Goal: Task Accomplishment & Management: Manage account settings

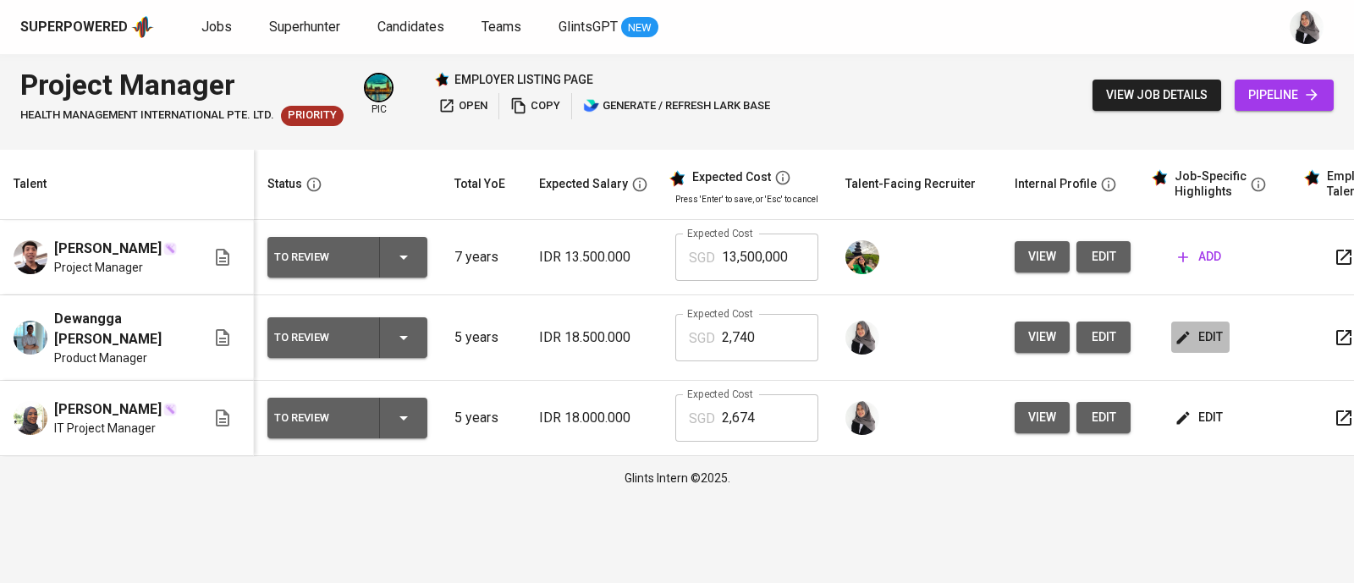
click at [1191, 346] on span "edit" at bounding box center [1200, 337] width 45 height 21
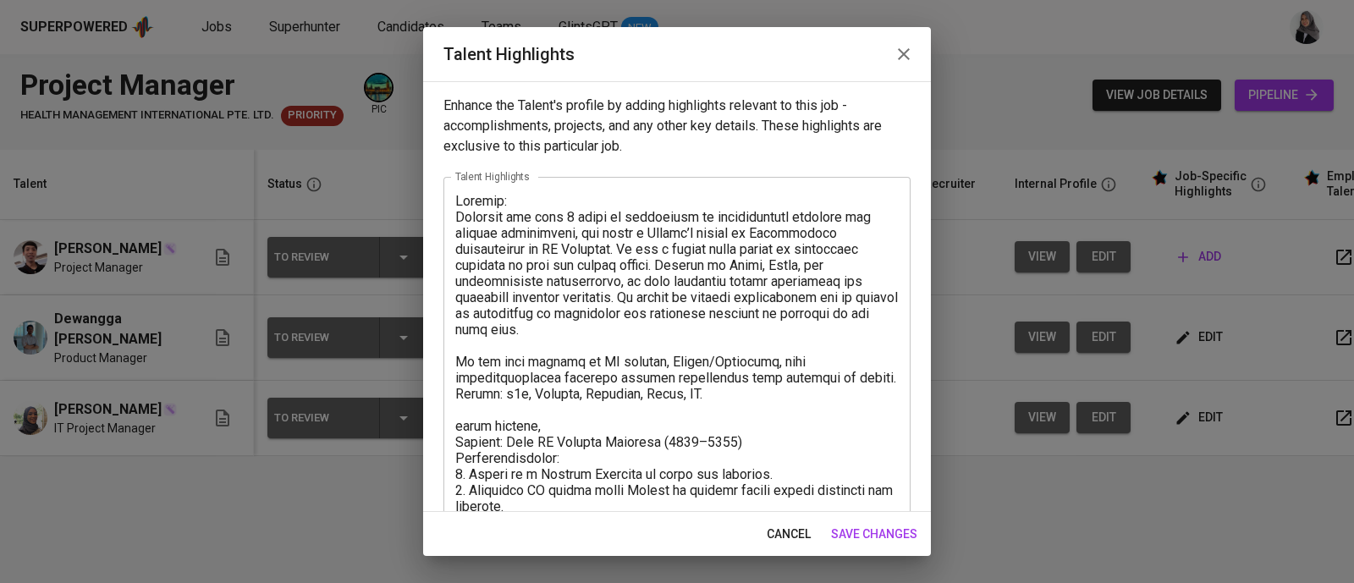
scroll to position [289, 0]
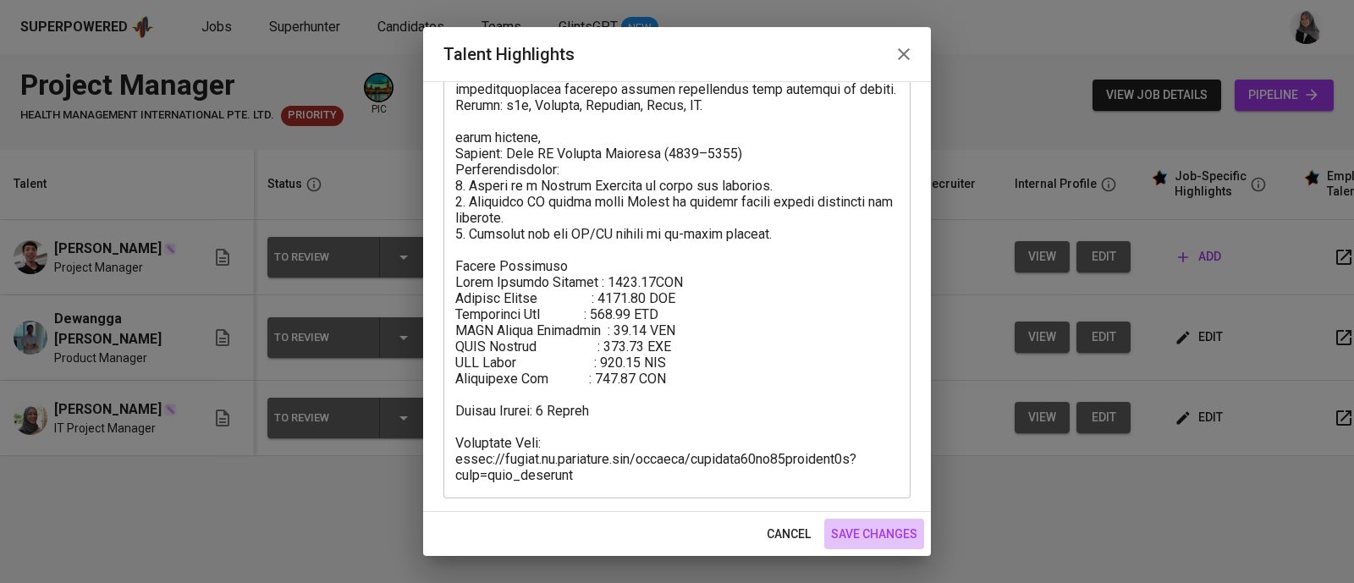
click at [882, 537] on span "save changes" at bounding box center [874, 534] width 86 height 21
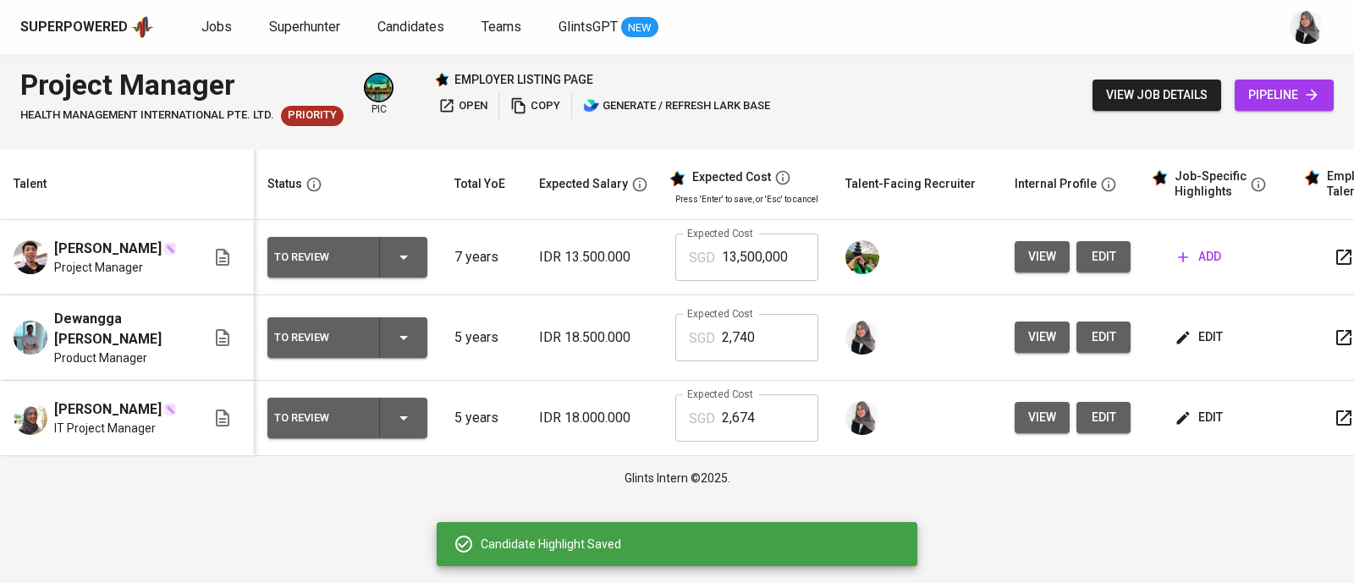
click at [1189, 433] on button "edit" at bounding box center [1200, 417] width 58 height 31
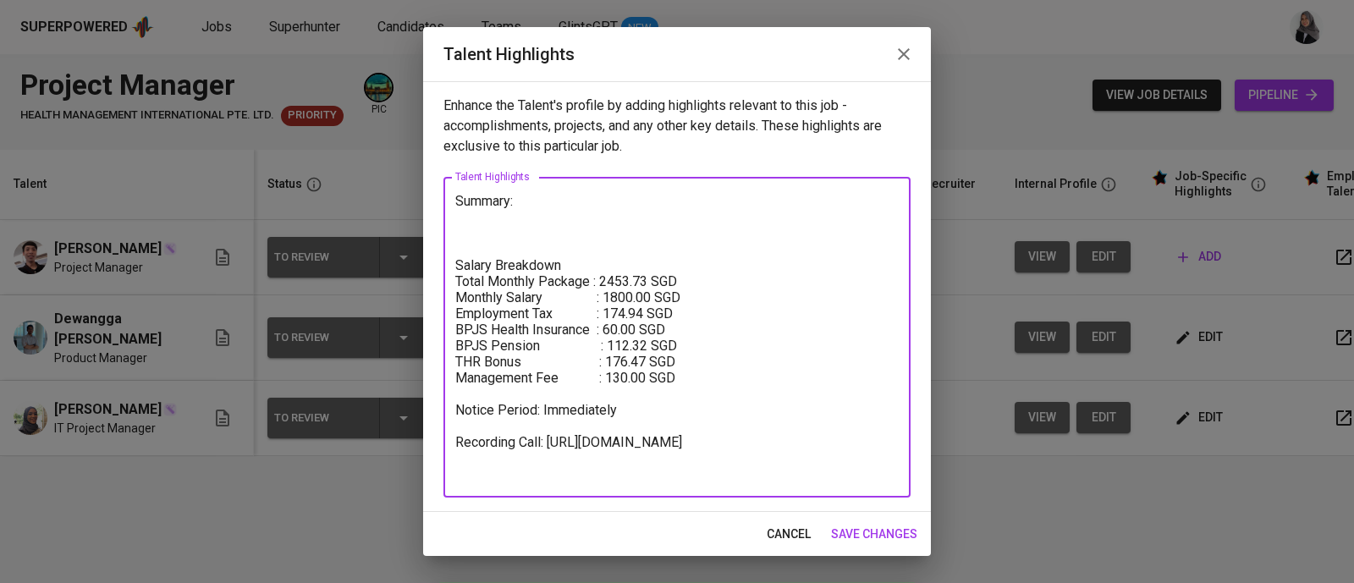
click at [481, 224] on textarea "Summary: Salary Breakdown Total Monthly Package : 2453.73 SGD Monthly Salary : …" at bounding box center [676, 337] width 443 height 289
paste textarea "[PERSON_NAME] is a proactive Project & Product Leader with 5+ years of experien…"
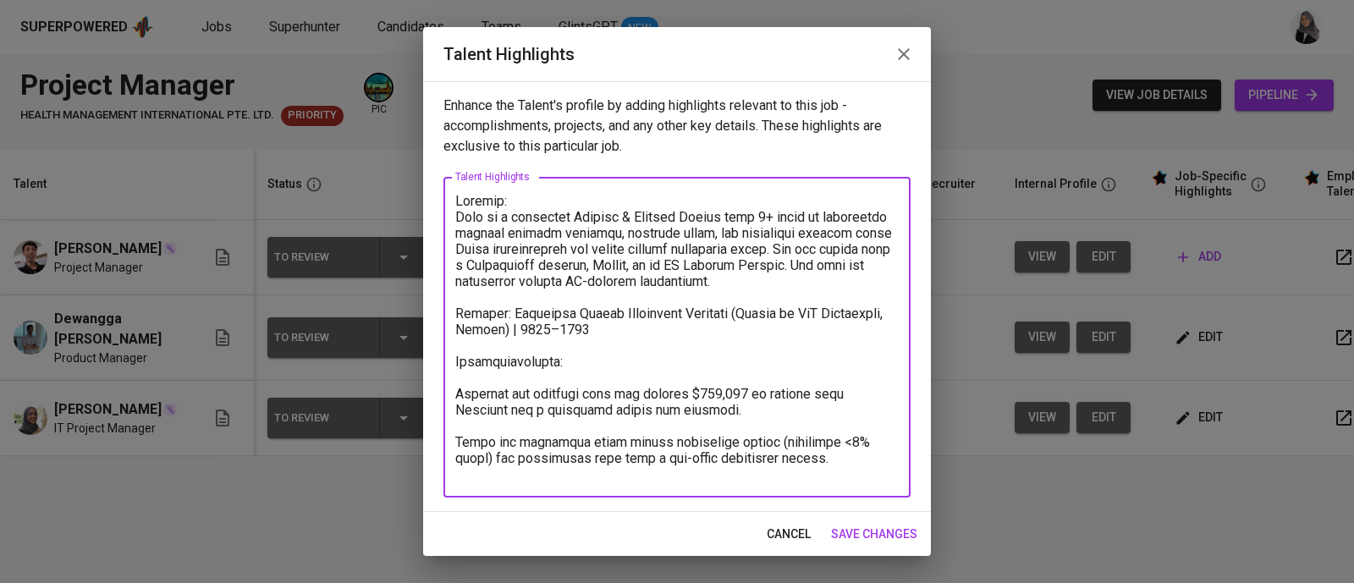
scroll to position [82, 0]
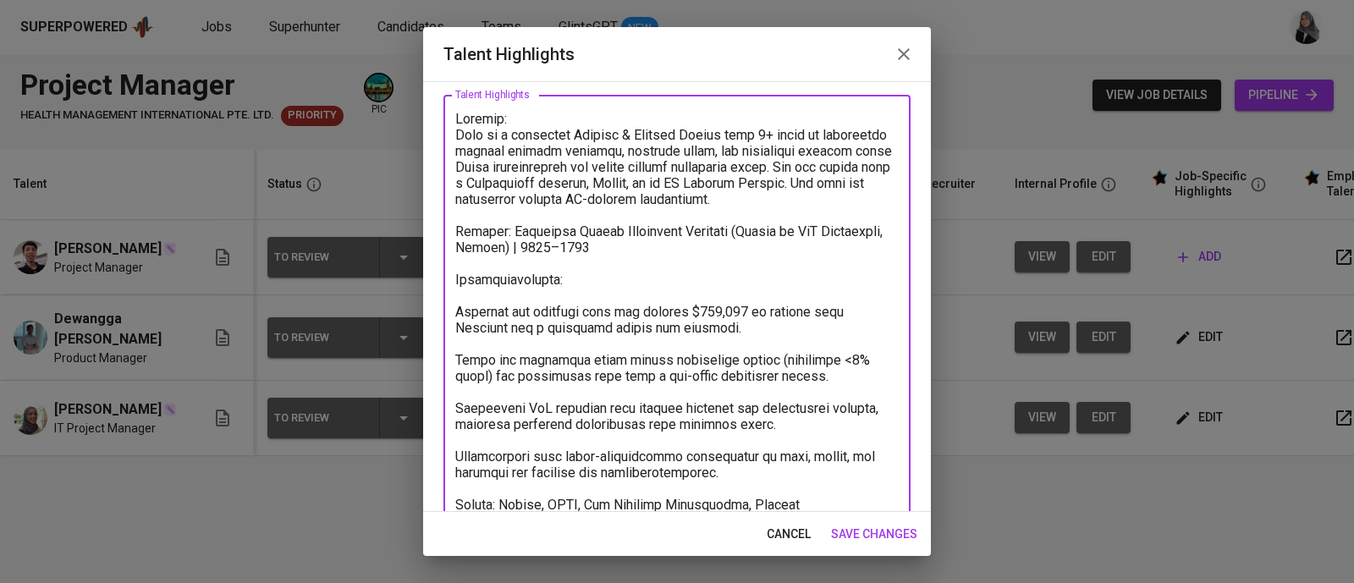
click at [470, 258] on textarea at bounding box center [676, 440] width 443 height 659
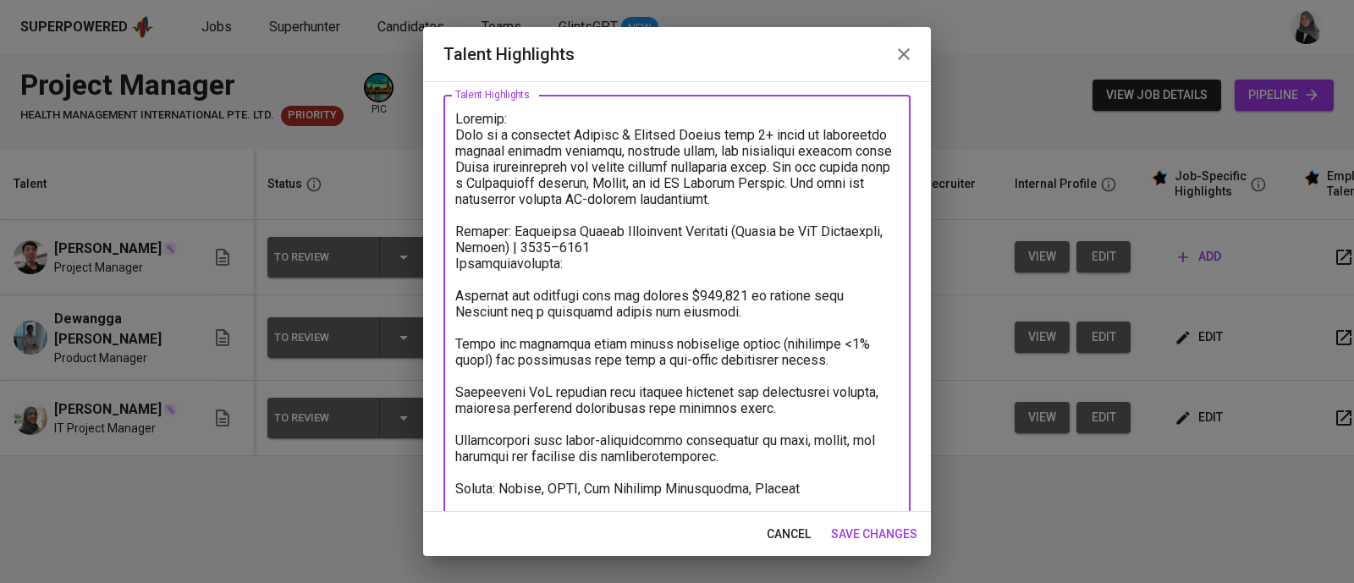
click at [464, 284] on textarea at bounding box center [676, 432] width 443 height 643
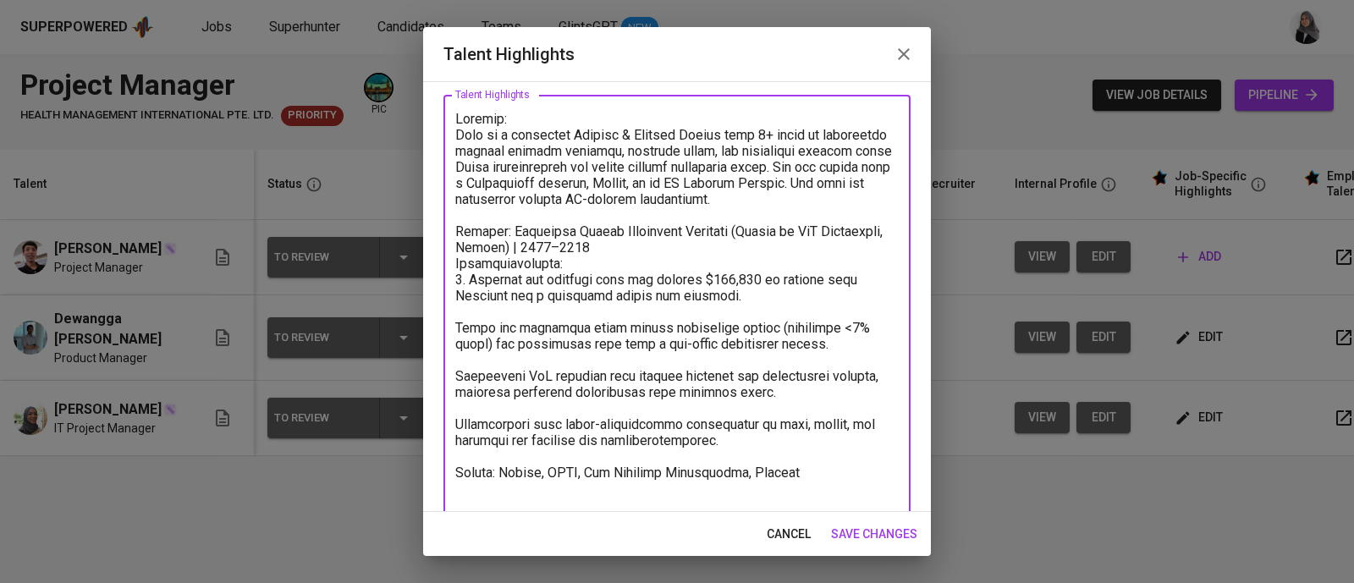
click at [455, 324] on textarea at bounding box center [676, 424] width 443 height 627
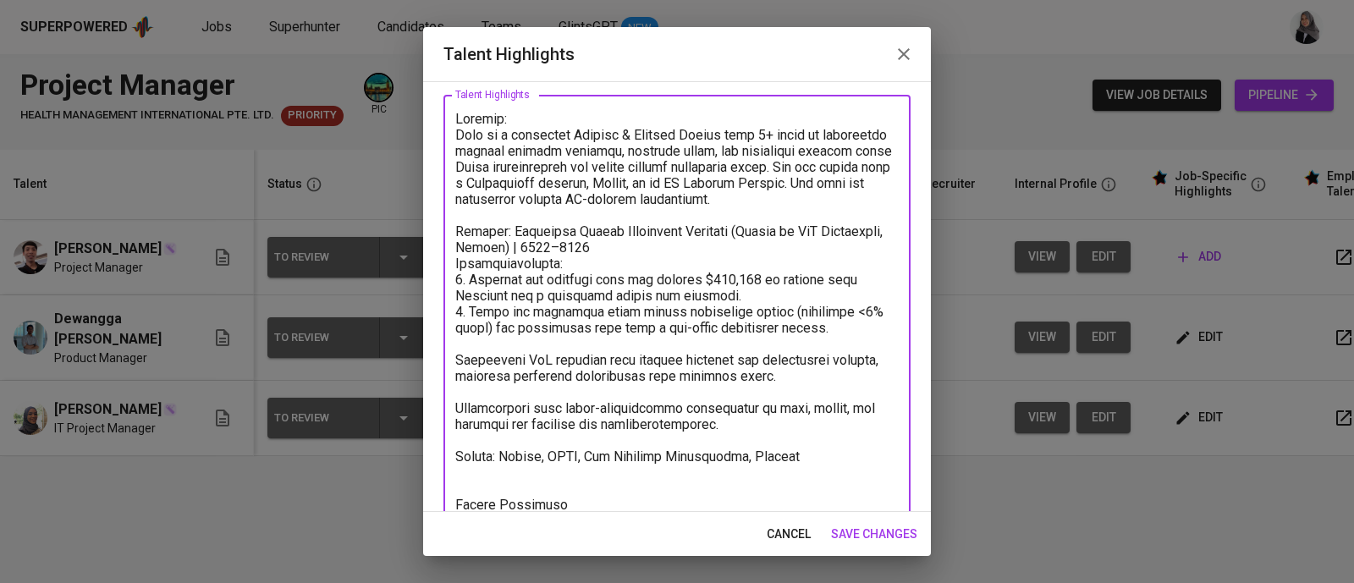
click at [459, 357] on textarea at bounding box center [676, 416] width 443 height 611
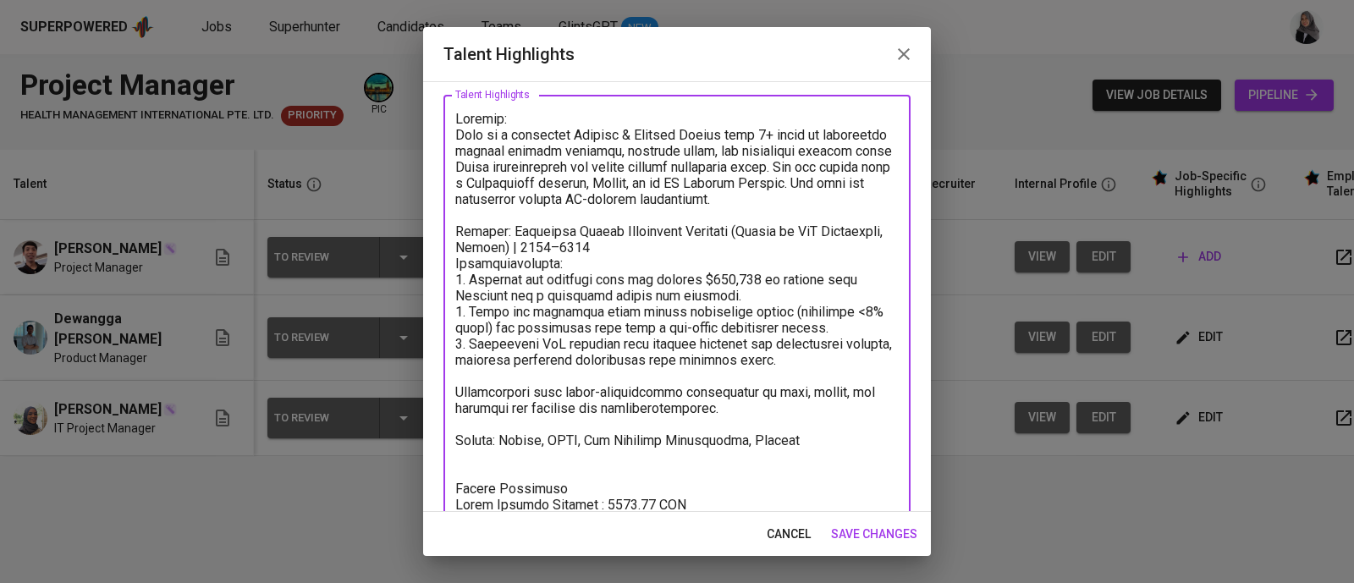
drag, startPoint x: 459, startPoint y: 387, endPoint x: 753, endPoint y: 406, distance: 295.0
click at [753, 406] on textarea at bounding box center [676, 408] width 443 height 595
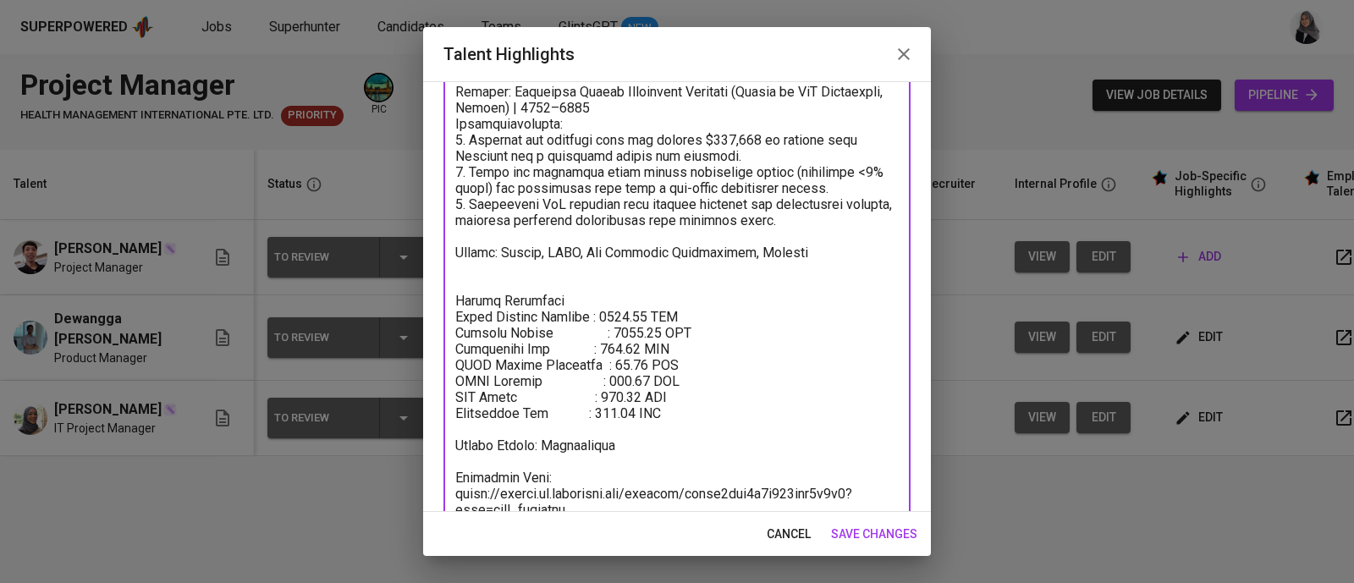
scroll to position [256, 0]
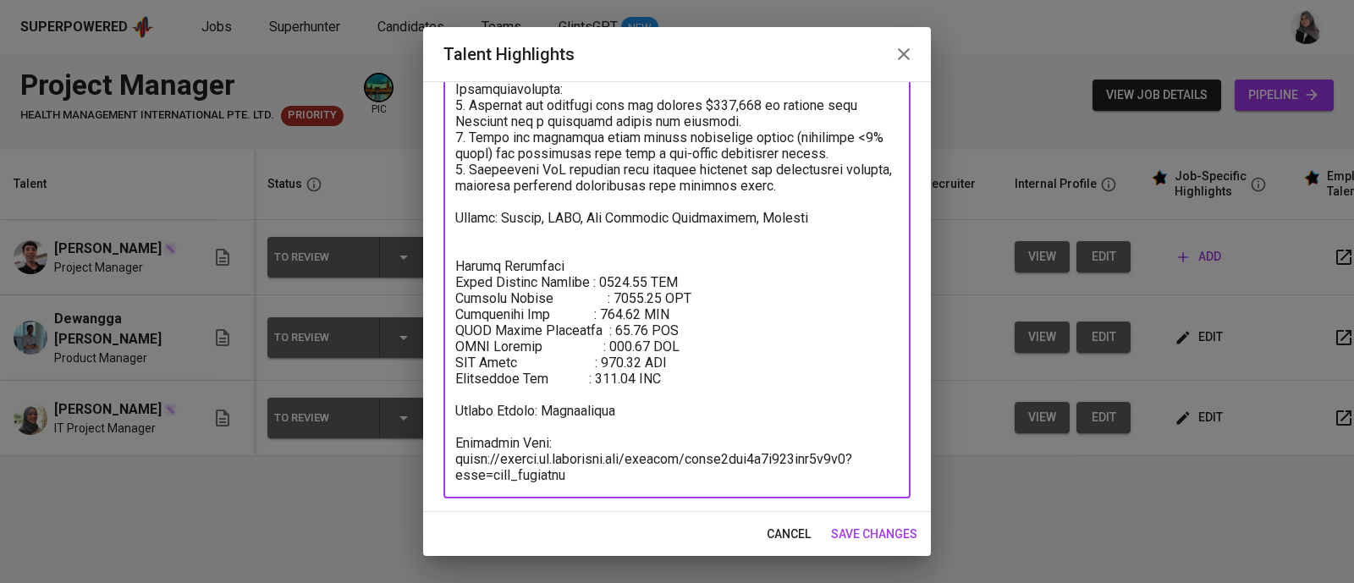
type textarea "Summary: Siti is a proactive Project & Product Leader with 5+ years of experien…"
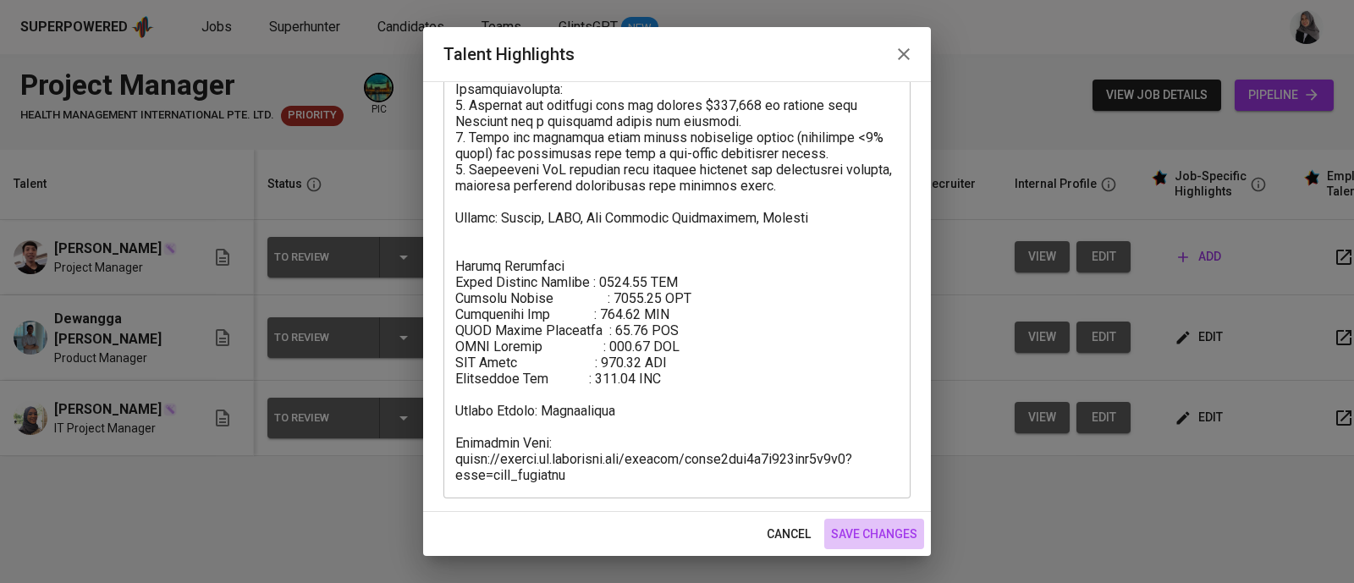
click at [871, 535] on span "save changes" at bounding box center [874, 534] width 86 height 21
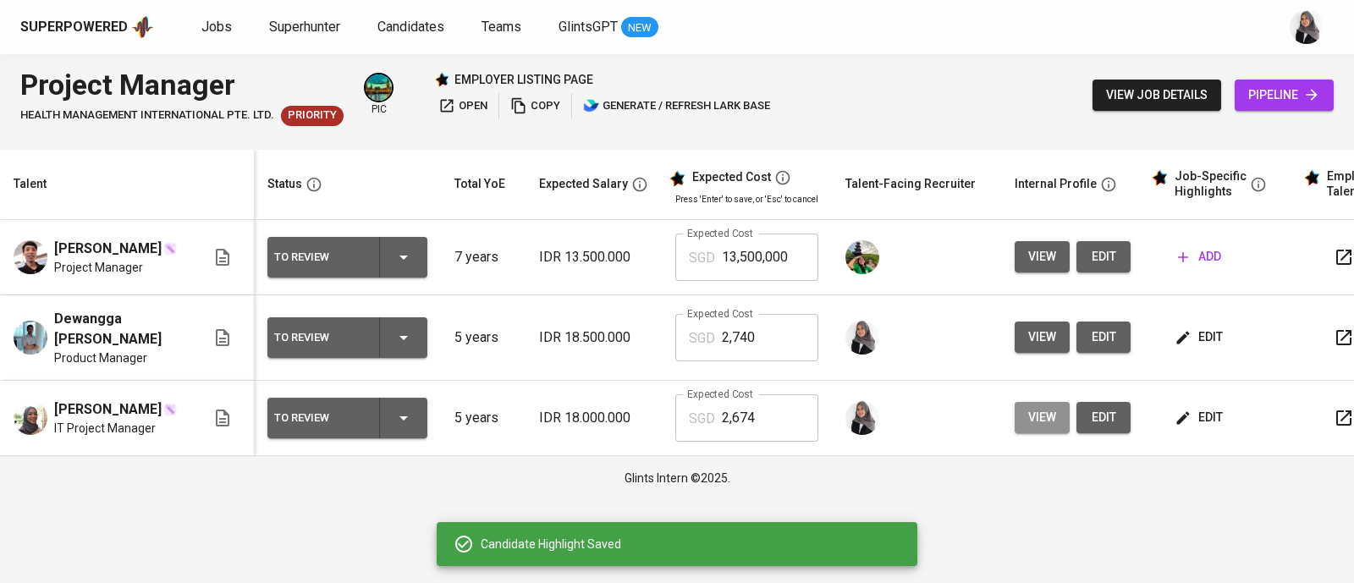
click at [1042, 422] on span "view" at bounding box center [1042, 417] width 28 height 21
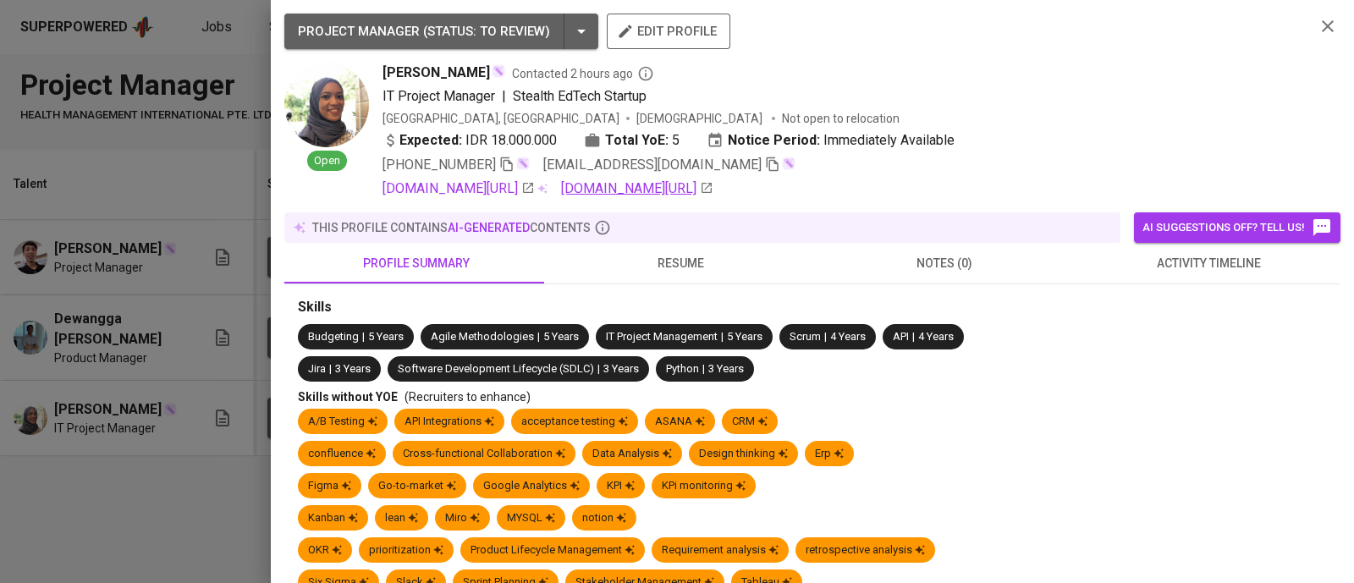
click at [677, 194] on link "bit.ly/sbmportfolio" at bounding box center [637, 189] width 152 height 20
click at [1317, 25] on icon "button" at bounding box center [1327, 26] width 20 height 20
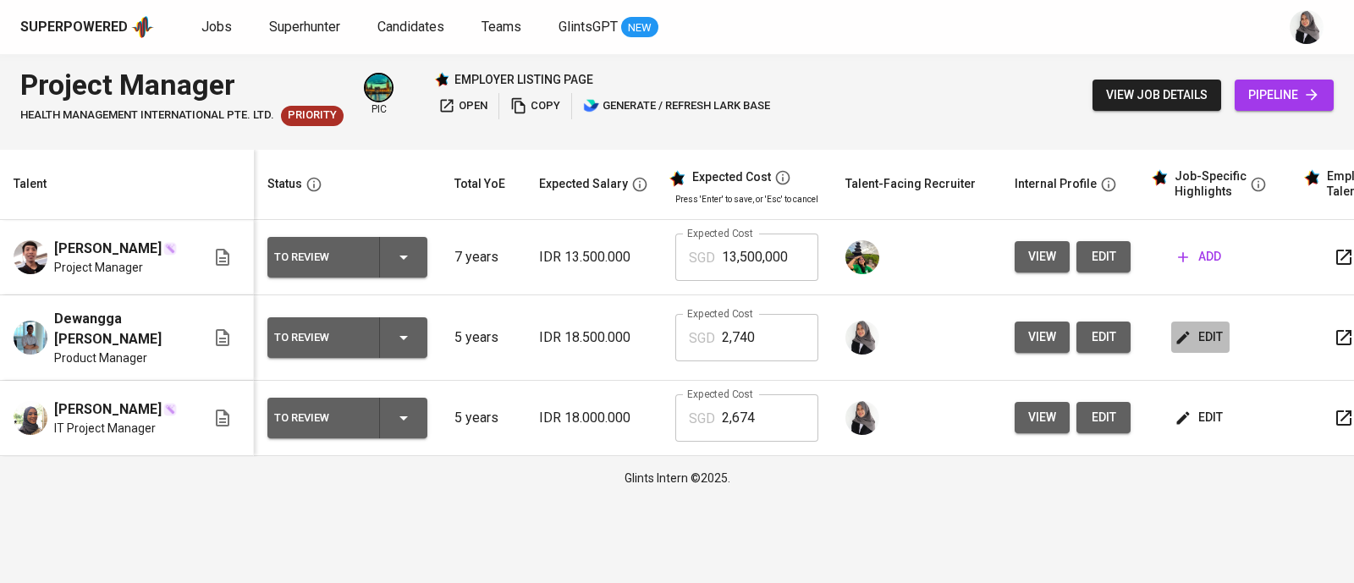
click at [1191, 335] on span "edit" at bounding box center [1200, 337] width 45 height 21
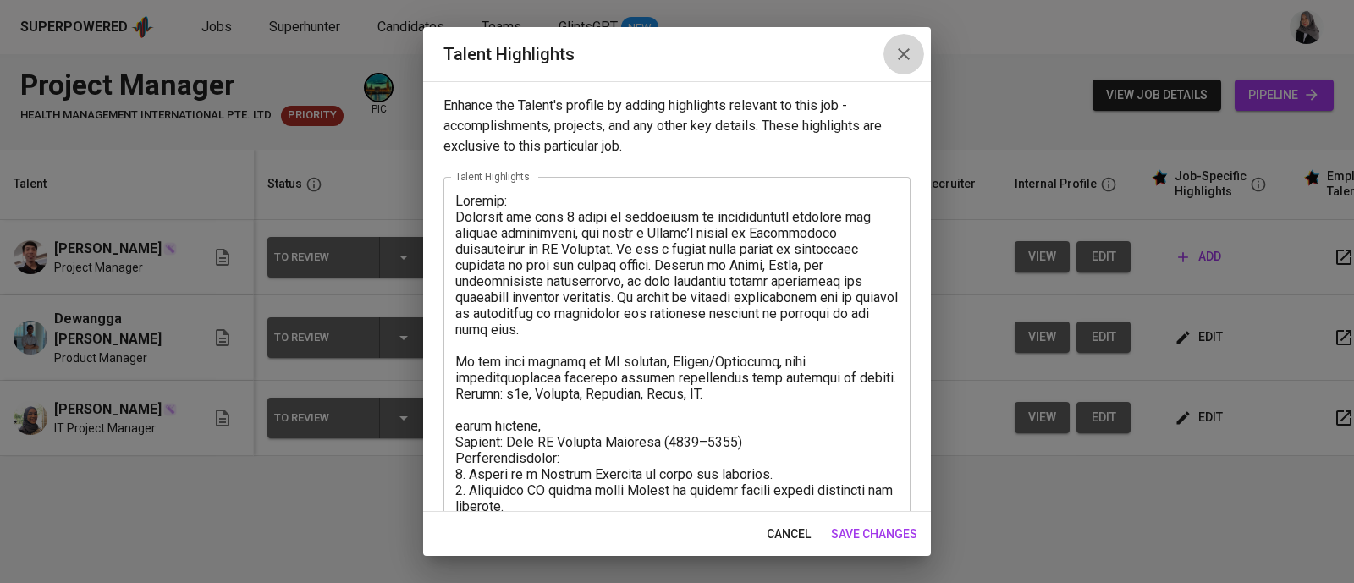
click at [914, 51] on button "button" at bounding box center [903, 54] width 41 height 41
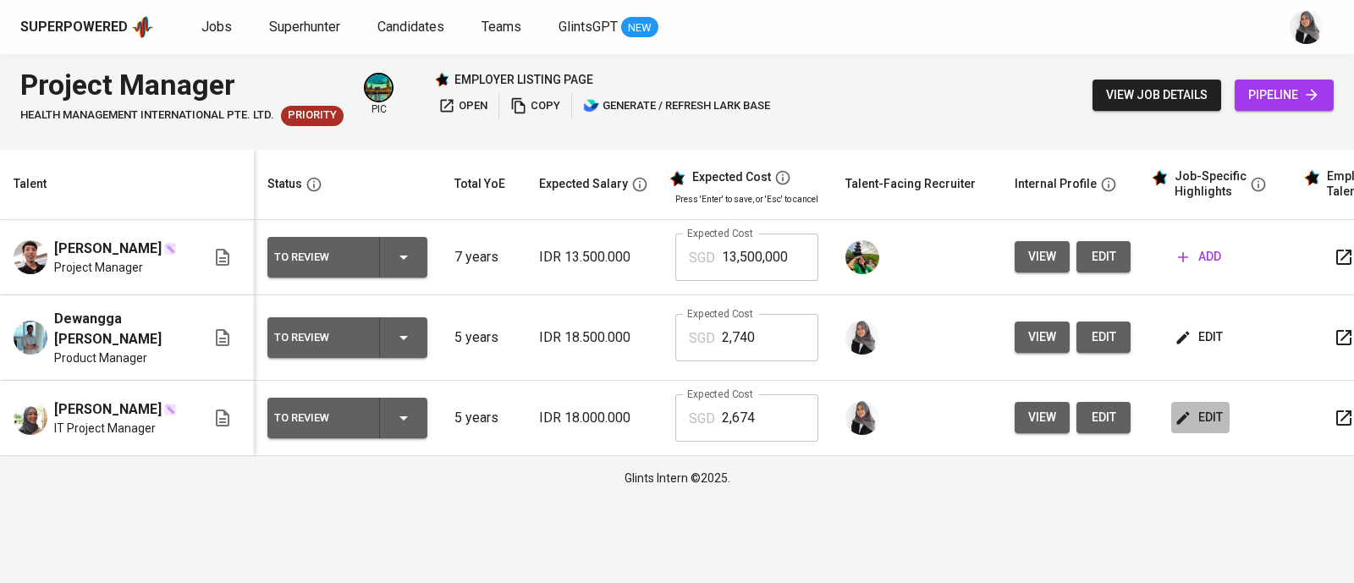
click at [1200, 420] on span "edit" at bounding box center [1200, 417] width 45 height 21
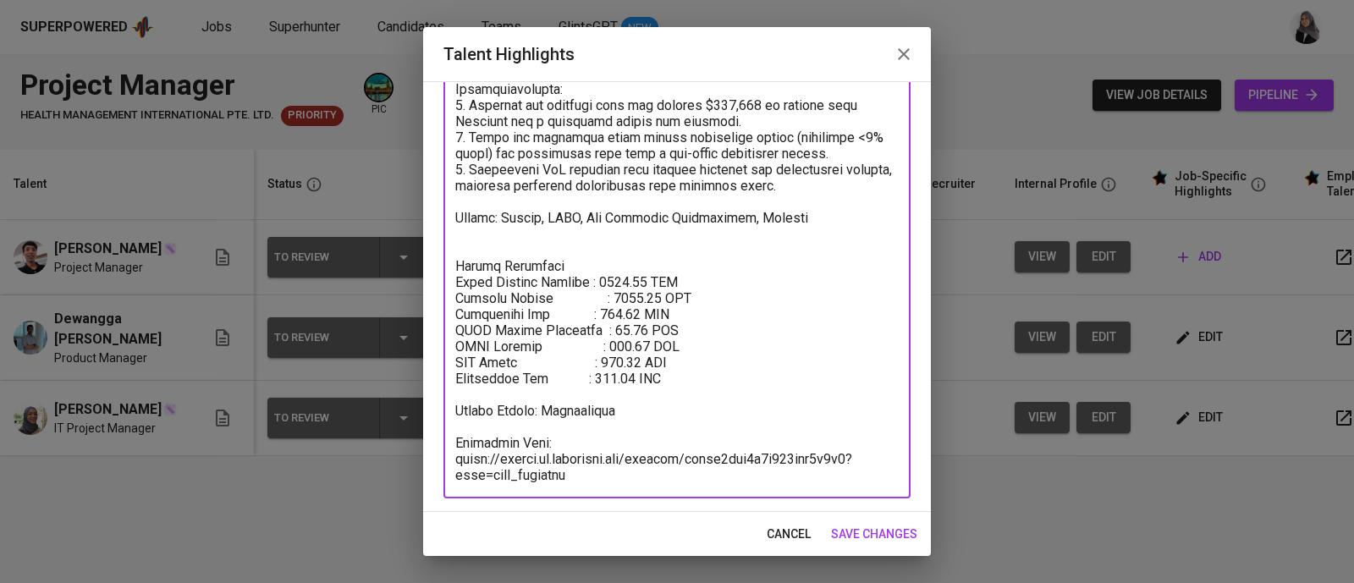
click at [818, 226] on textarea at bounding box center [676, 210] width 443 height 547
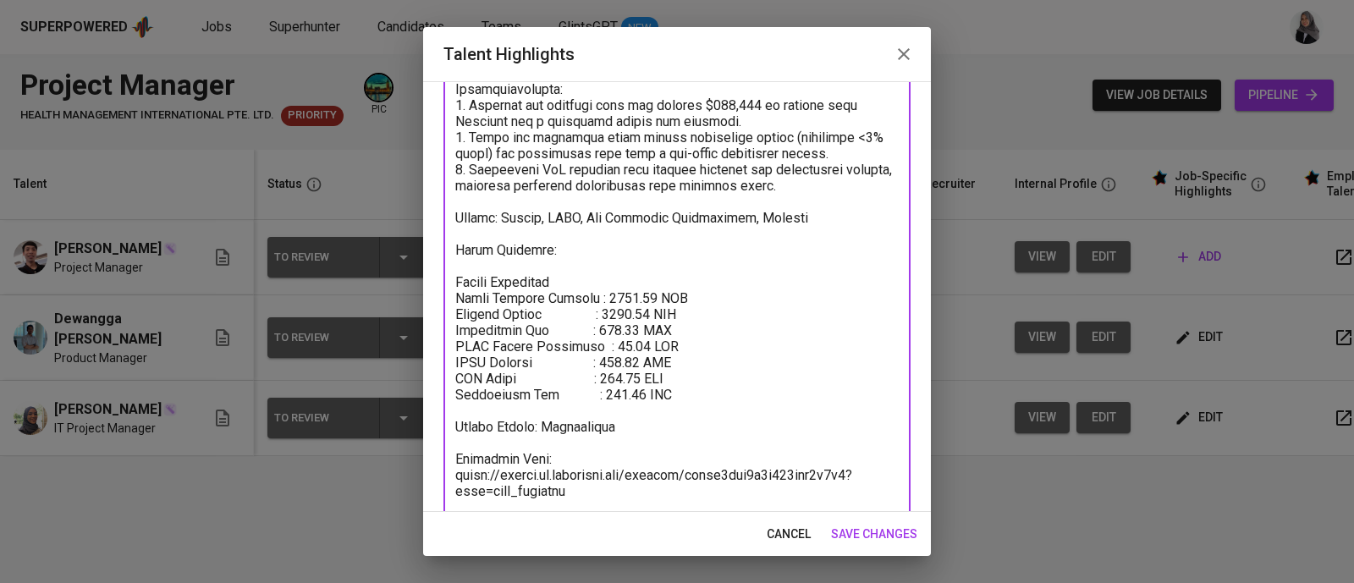
paste textarea "[URL][DOMAIN_NAME]"
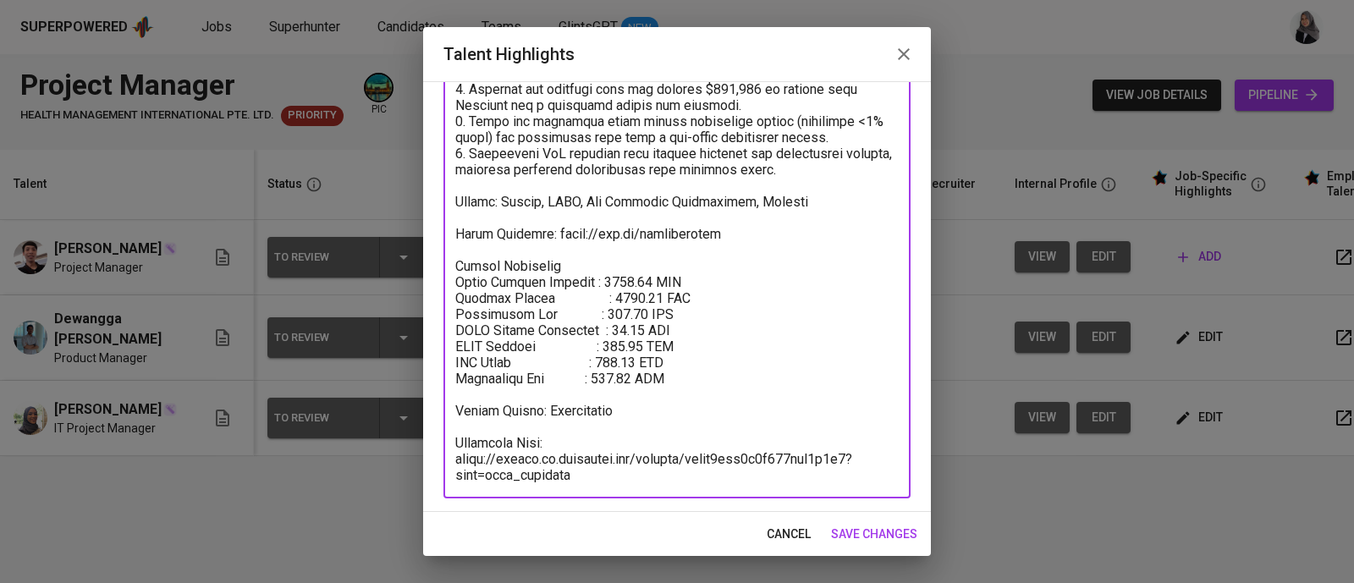
click at [502, 188] on textarea at bounding box center [676, 201] width 443 height 563
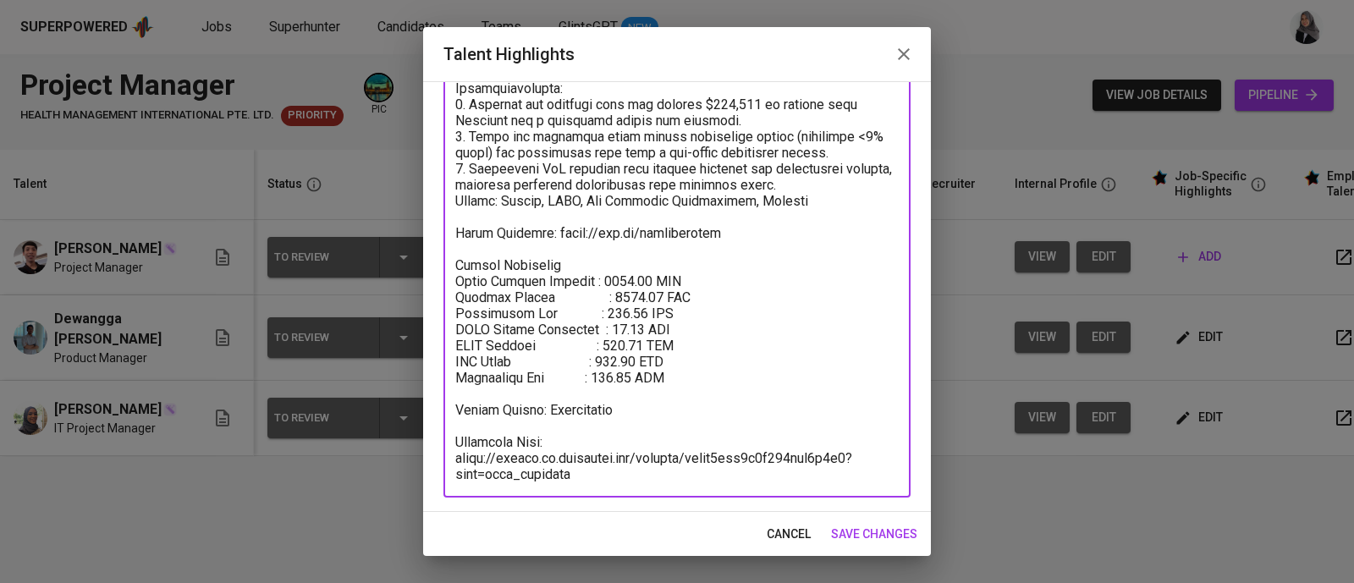
scroll to position [257, 0]
type textarea "Summary: Siti is a proactive Project & Product Leader with 5+ years of experien…"
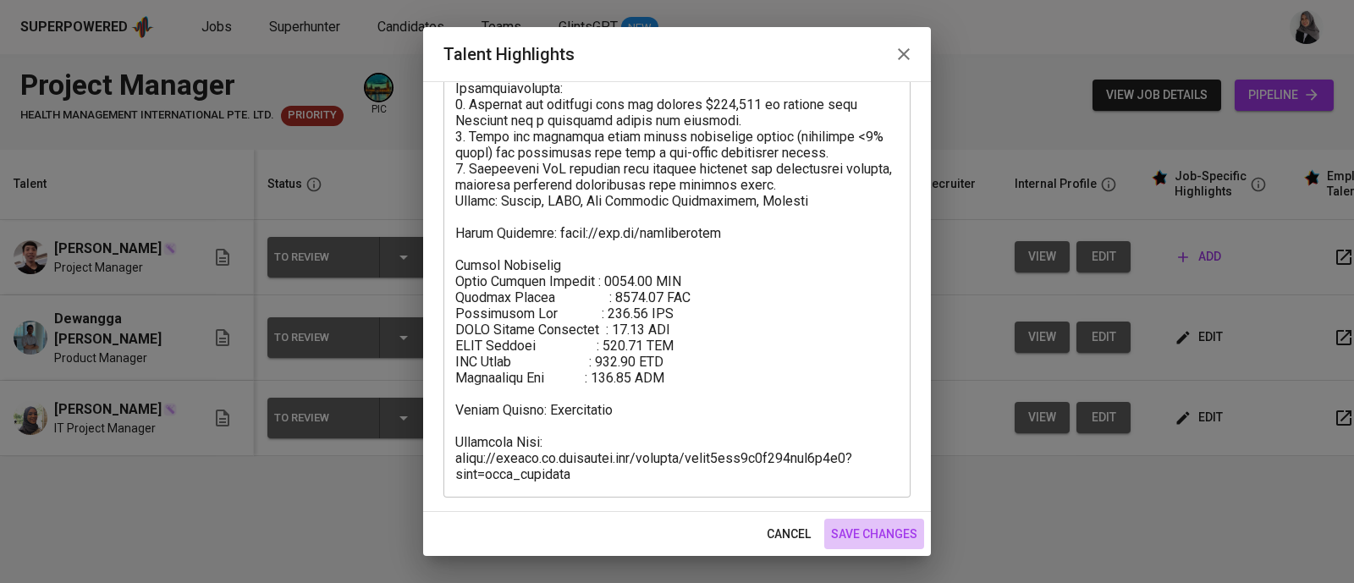
click at [888, 539] on span "save changes" at bounding box center [874, 534] width 86 height 21
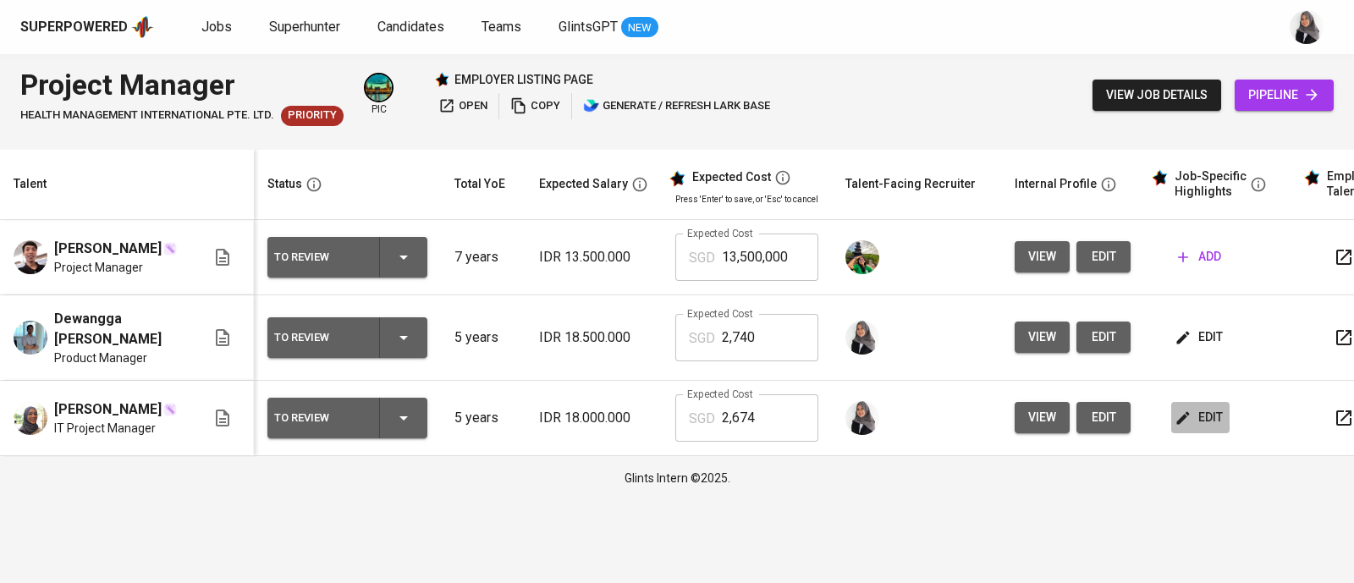
click at [1202, 433] on button "edit" at bounding box center [1200, 417] width 58 height 31
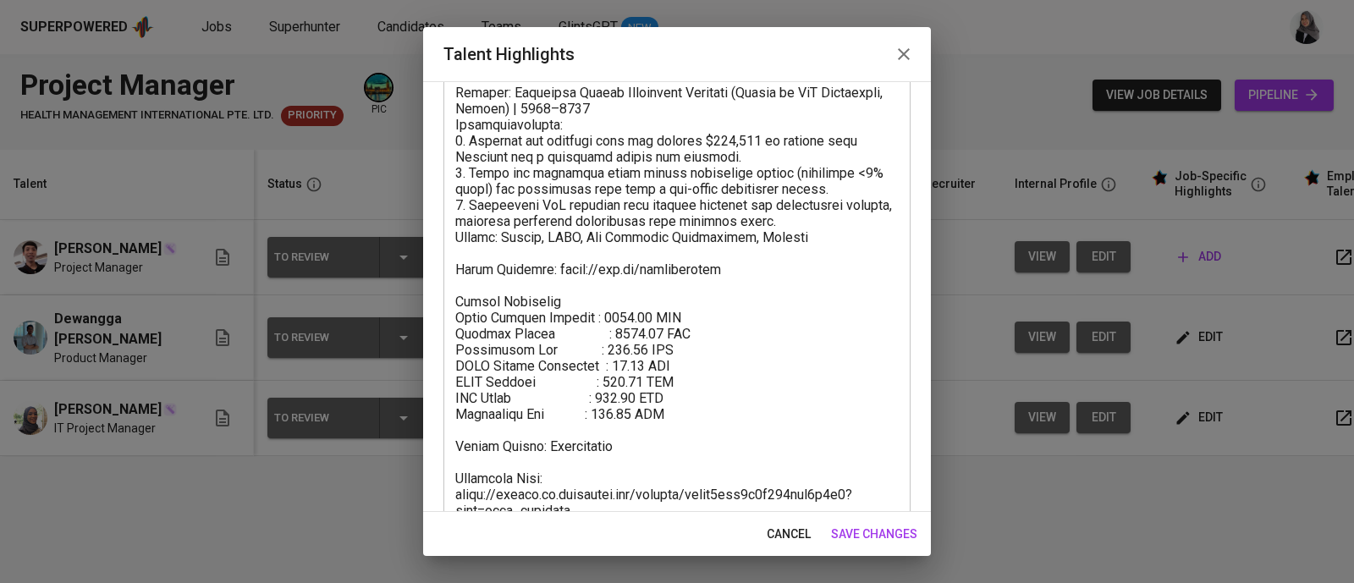
scroll to position [256, 0]
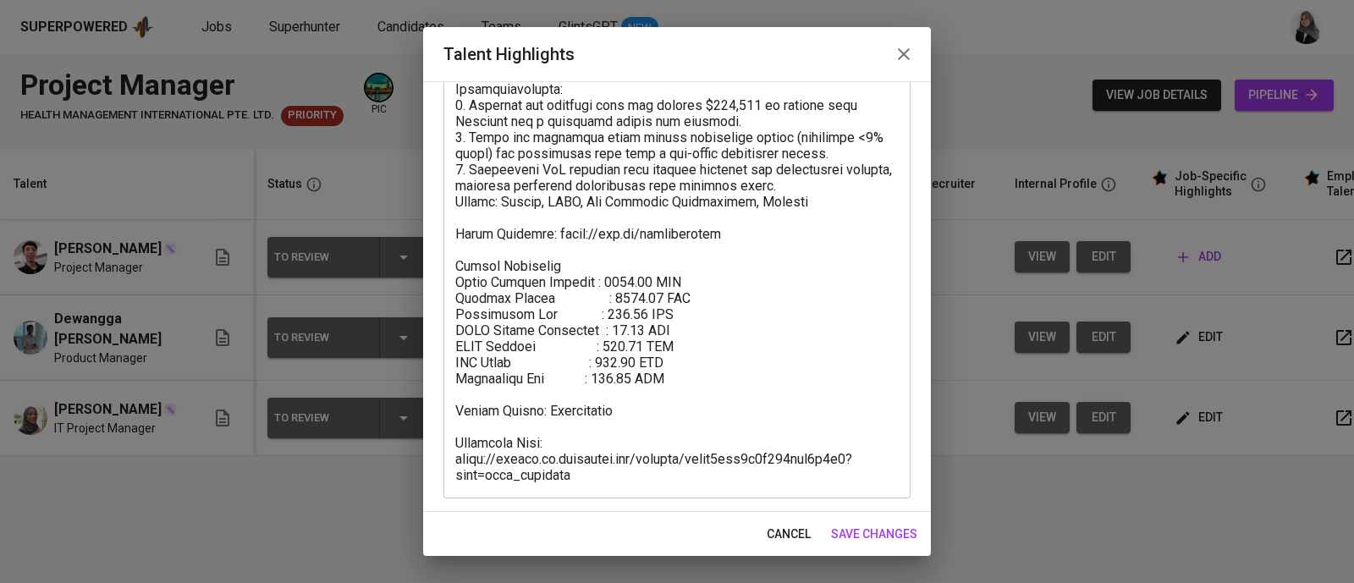
click at [896, 59] on icon "button" at bounding box center [903, 54] width 20 height 20
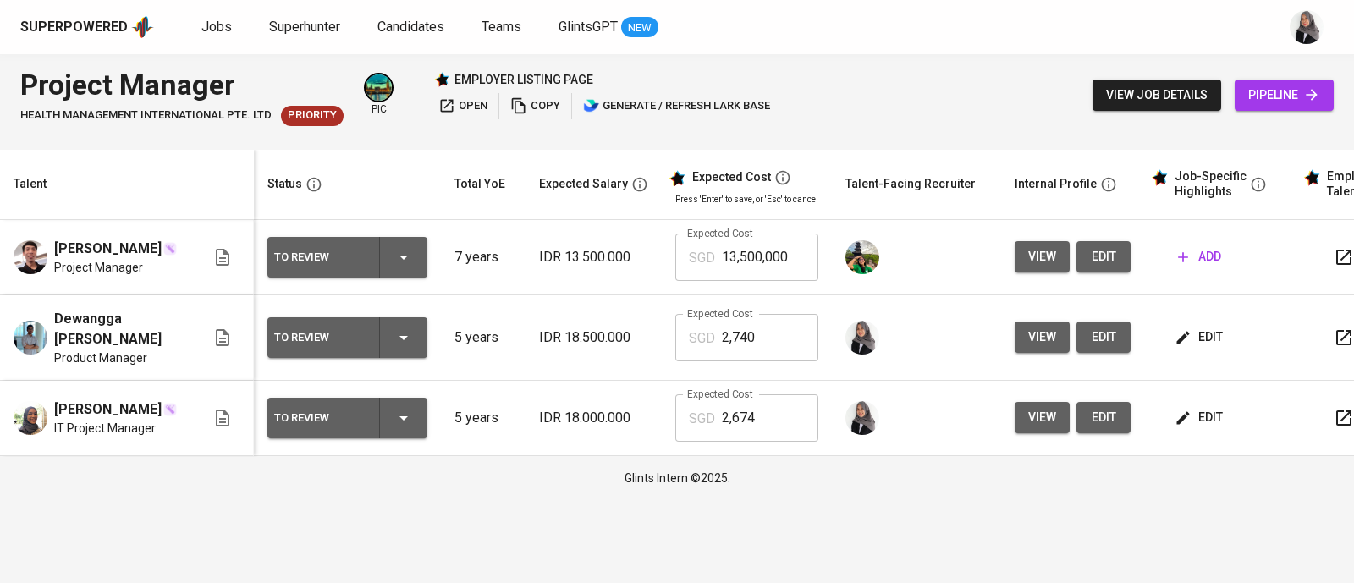
click at [1014, 494] on div "Glints Intern ©2025." at bounding box center [677, 478] width 1354 height 44
click at [1199, 349] on button "edit" at bounding box center [1200, 337] width 58 height 31
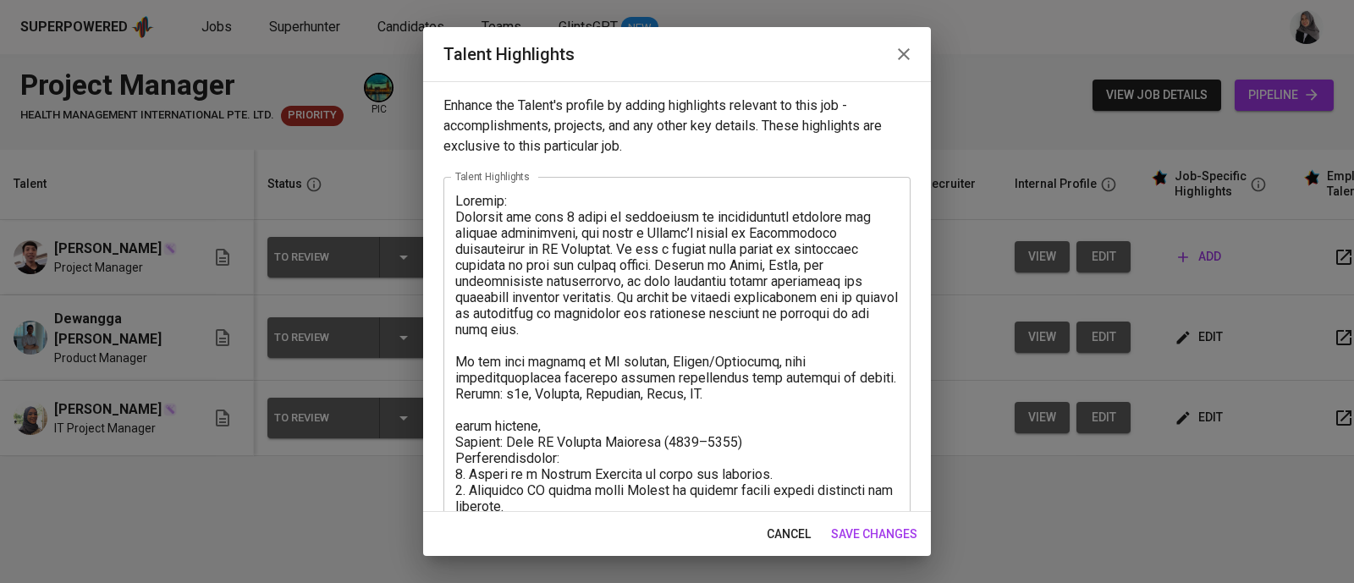
scroll to position [289, 0]
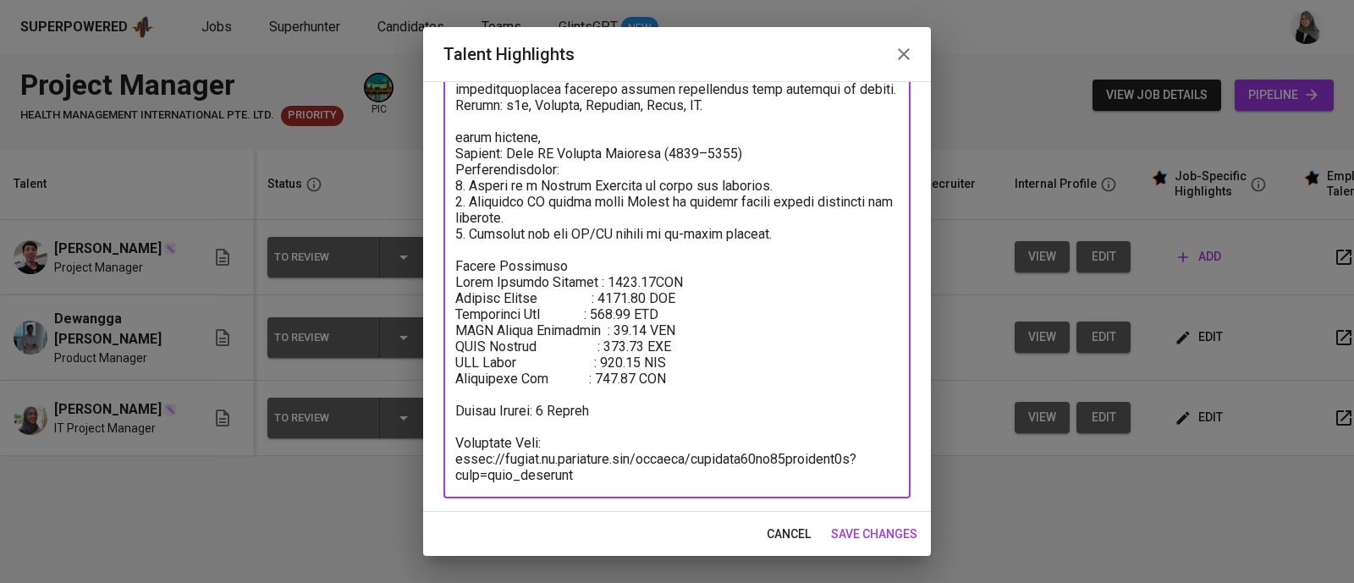
click at [652, 284] on textarea at bounding box center [676, 193] width 443 height 579
drag, startPoint x: 604, startPoint y: 281, endPoint x: 653, endPoint y: 278, distance: 49.2
click at [653, 278] on textarea at bounding box center [676, 193] width 443 height 579
type textarea "Summary: Dewangga has over 5 years of experience in international projects and …"
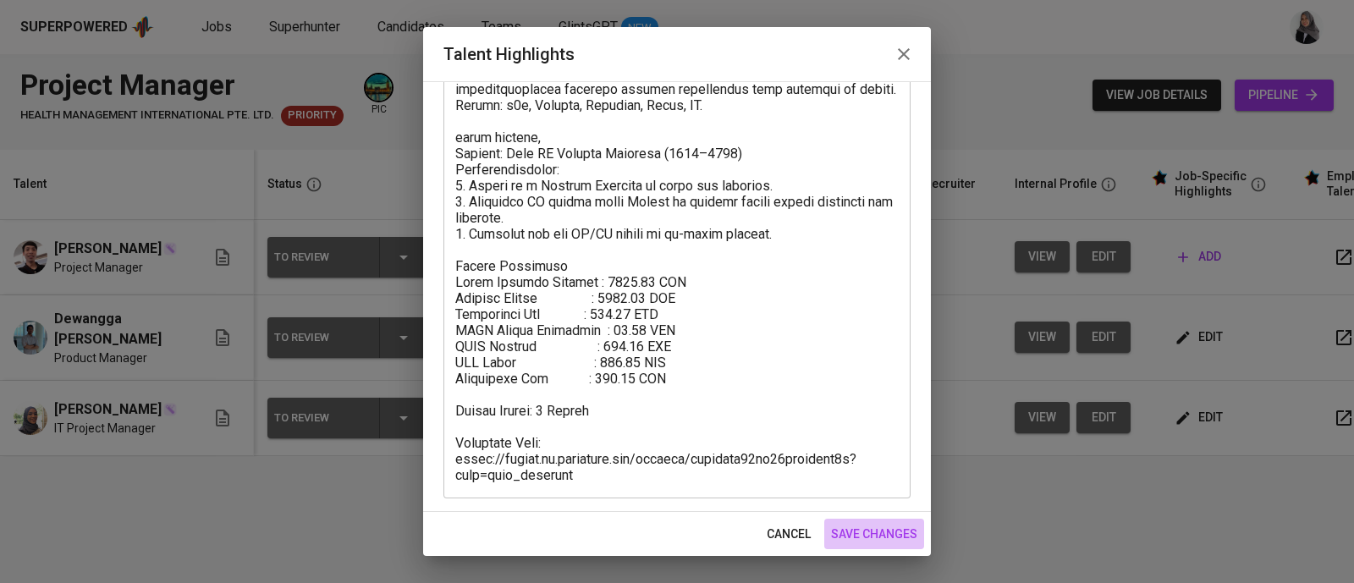
click at [858, 533] on span "save changes" at bounding box center [874, 534] width 86 height 21
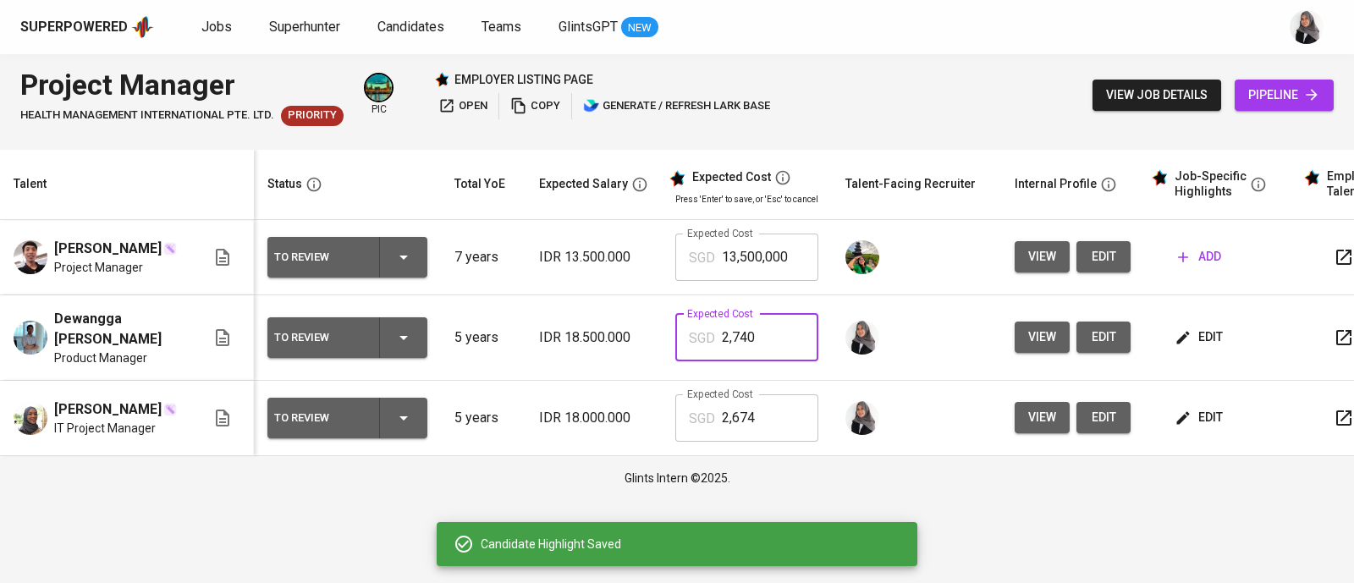
click at [743, 332] on input "2,740" at bounding box center [770, 337] width 96 height 47
paste input "52,044"
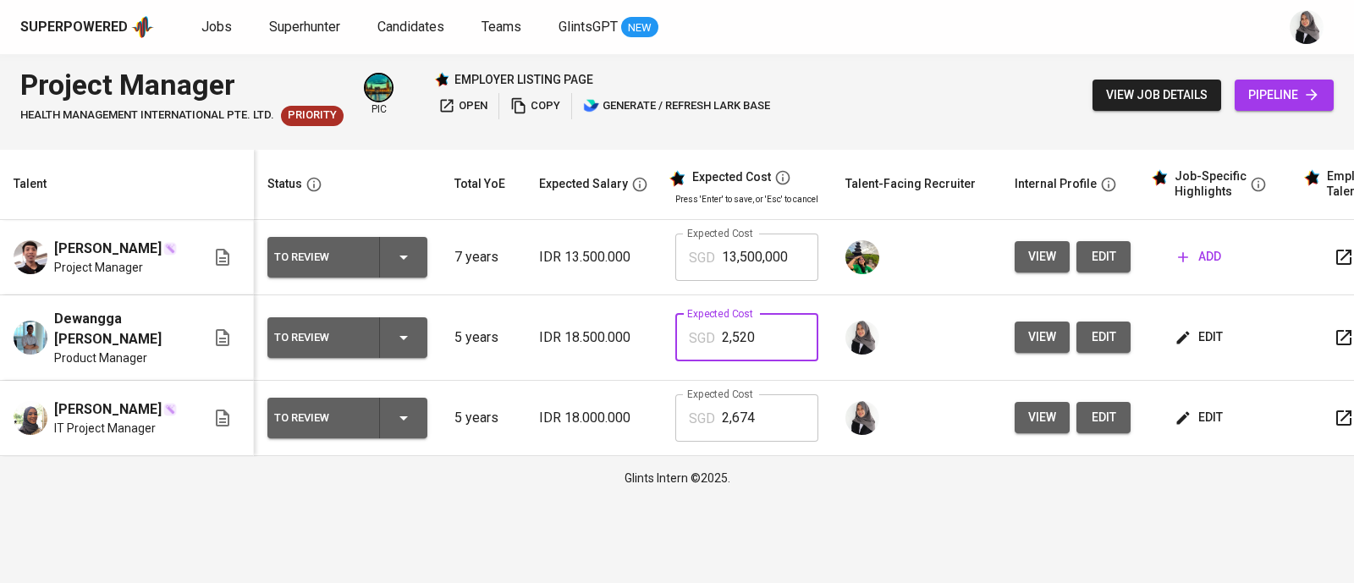
type input "2,520"
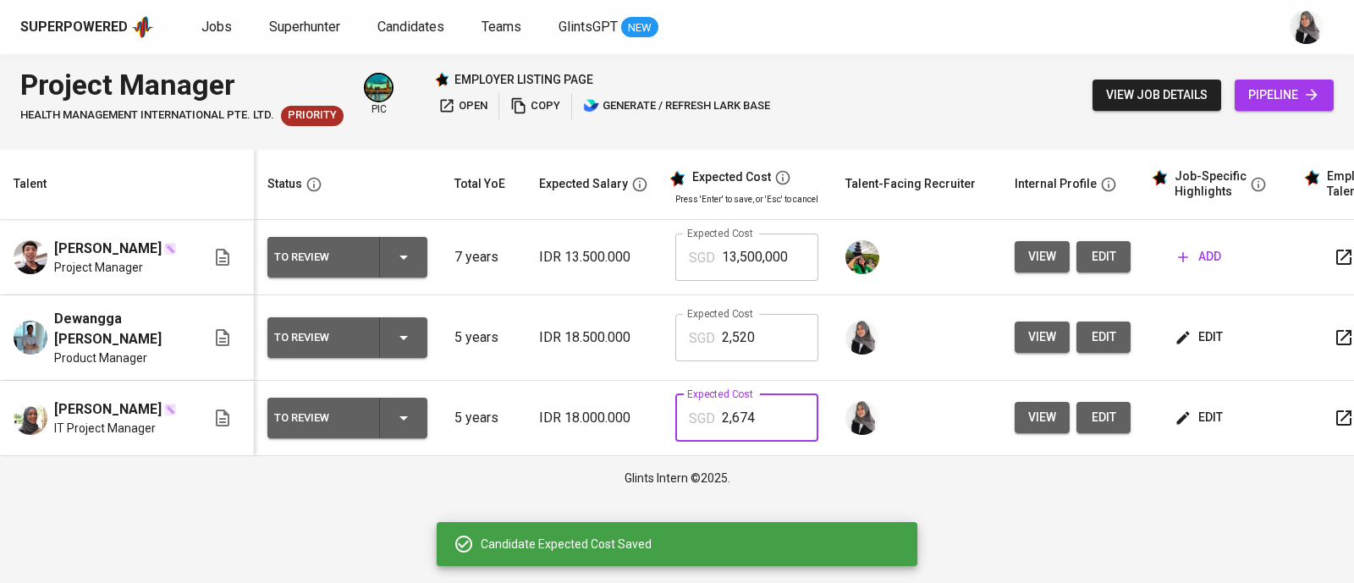
drag, startPoint x: 762, startPoint y: 418, endPoint x: 707, endPoint y: 420, distance: 55.1
click at [707, 420] on div "SGD 2,674 Expected Cost" at bounding box center [746, 417] width 143 height 47
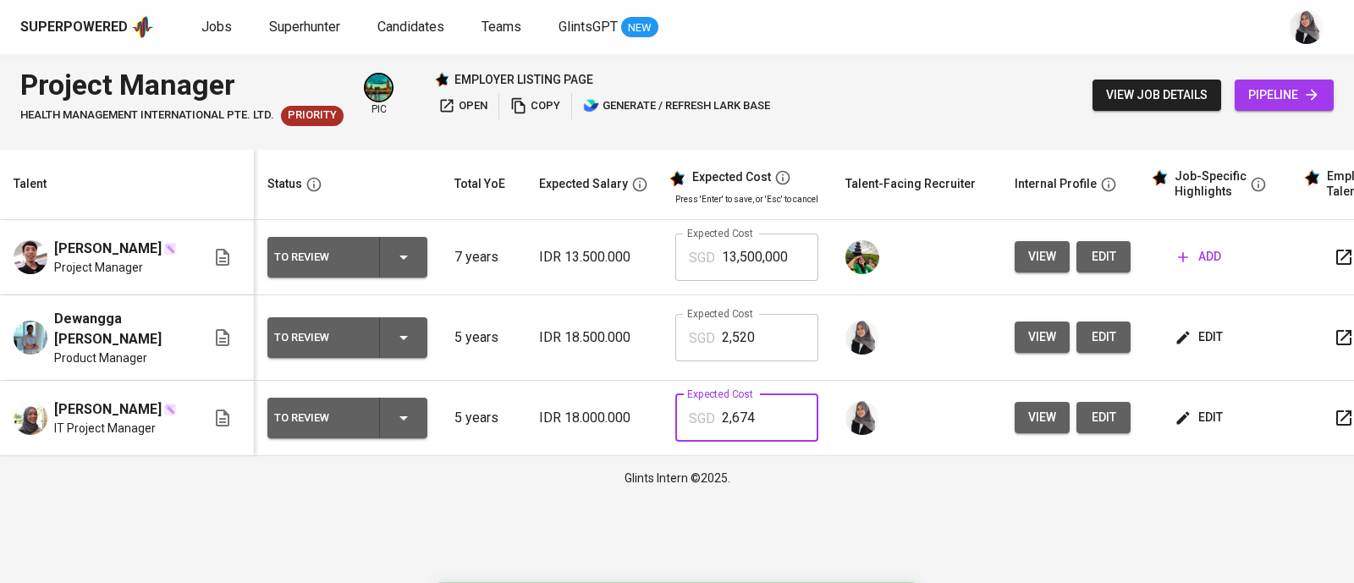
paste input "52,04"
type input "2,520"
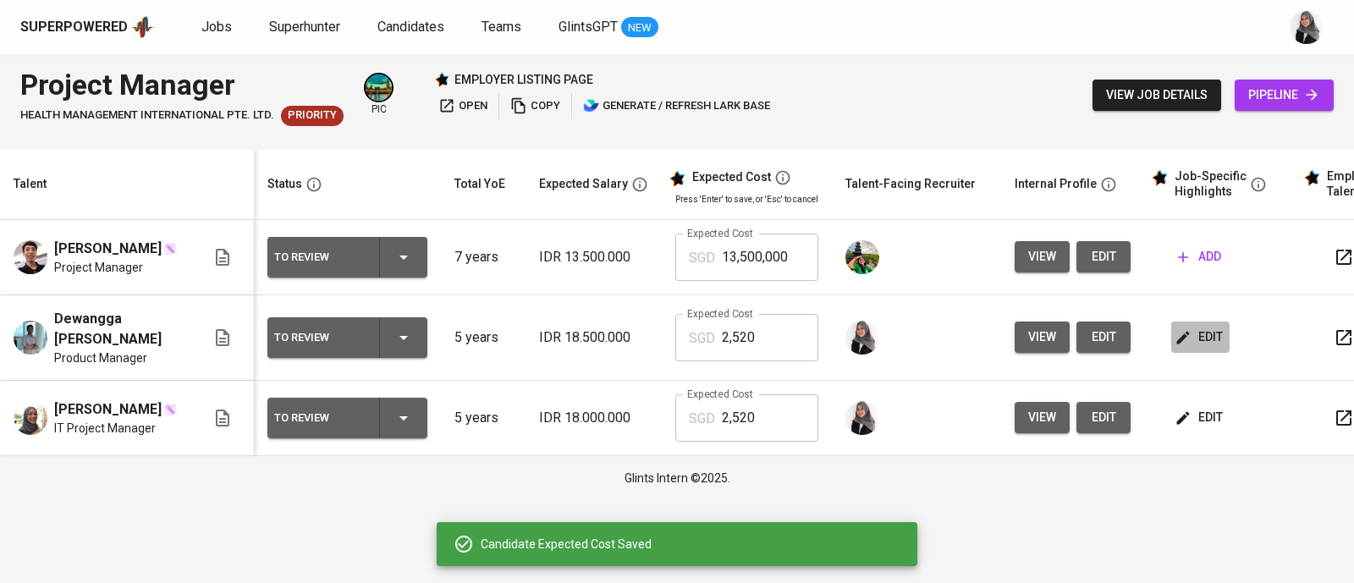
click at [1195, 336] on span "edit" at bounding box center [1200, 337] width 45 height 21
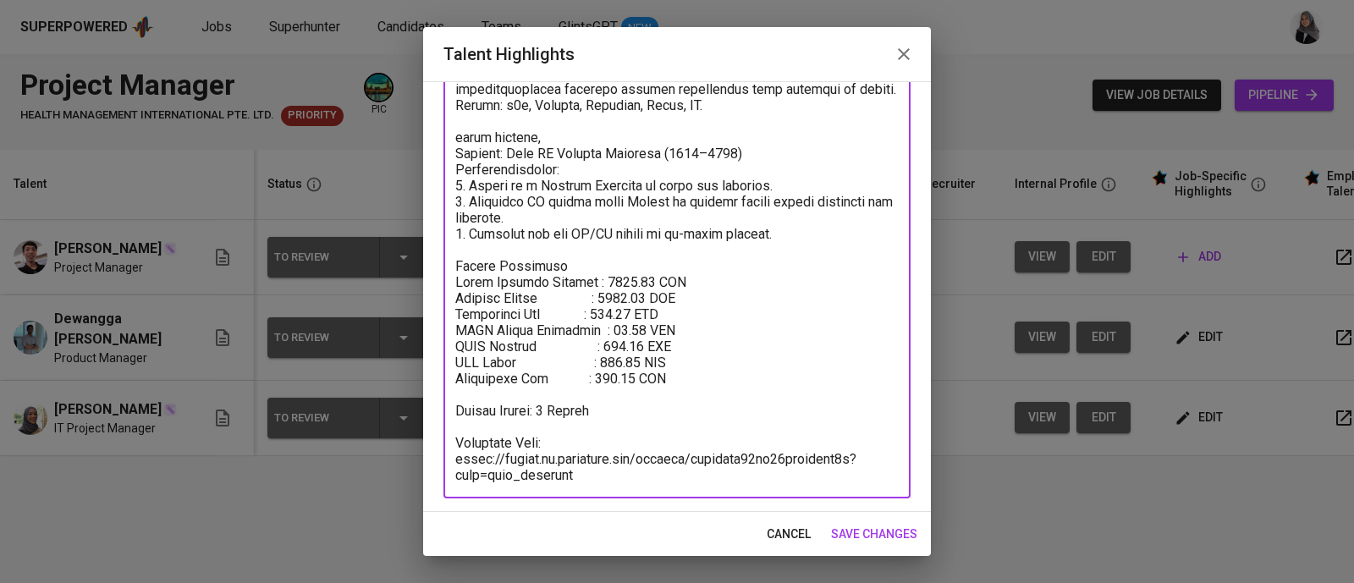
drag, startPoint x: 457, startPoint y: 278, endPoint x: 682, endPoint y: 371, distance: 243.2
click at [682, 371] on textarea at bounding box center [676, 193] width 443 height 579
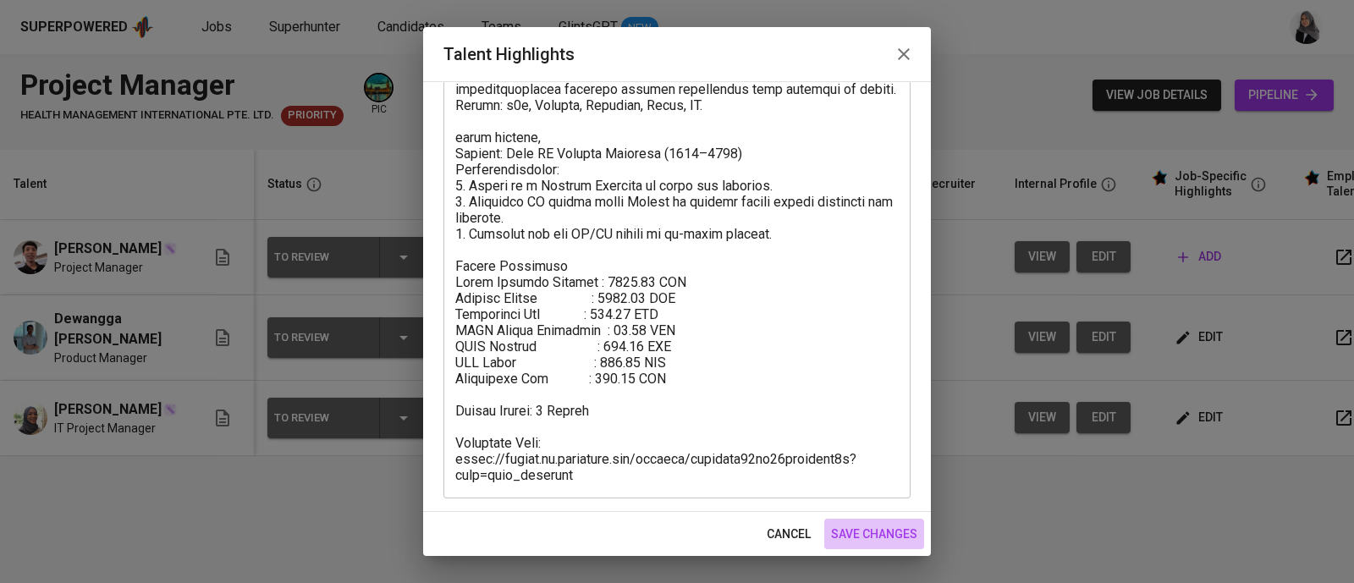
click at [897, 530] on span "save changes" at bounding box center [874, 534] width 86 height 21
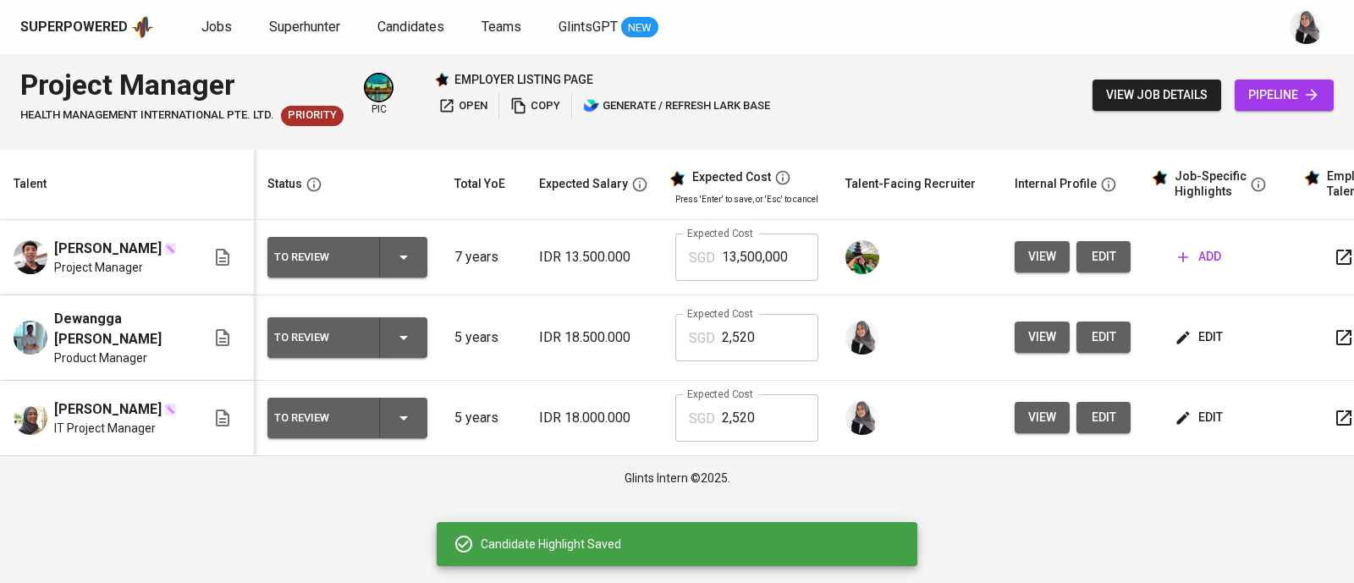
click at [1196, 428] on span "edit" at bounding box center [1200, 417] width 45 height 21
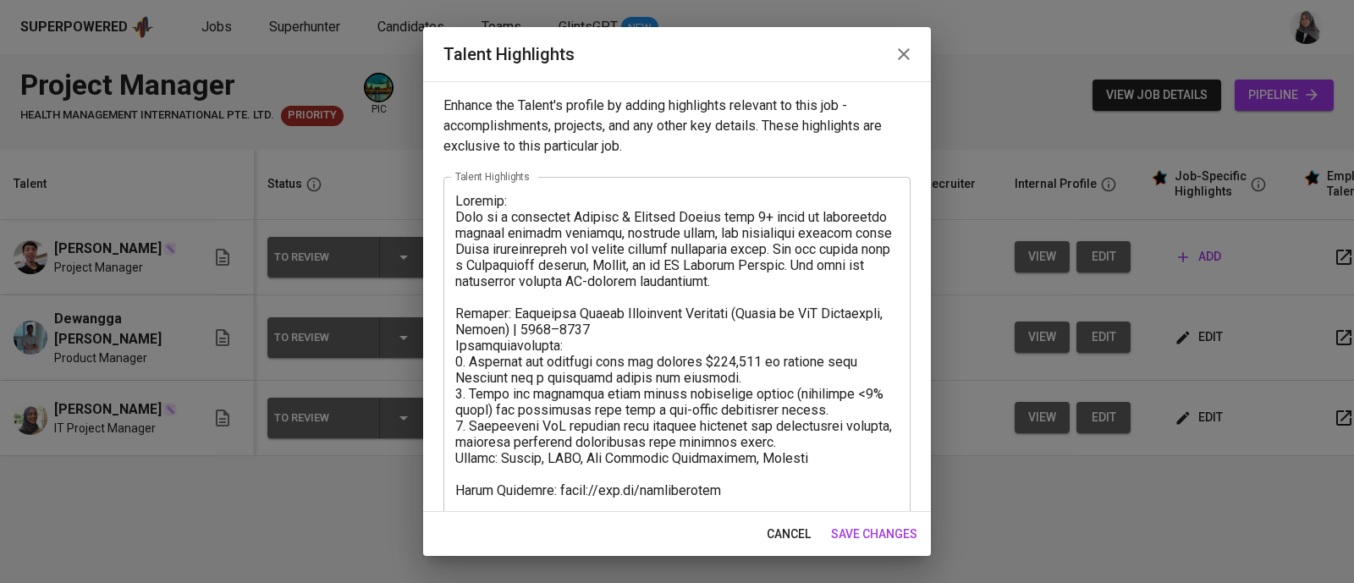
scroll to position [256, 0]
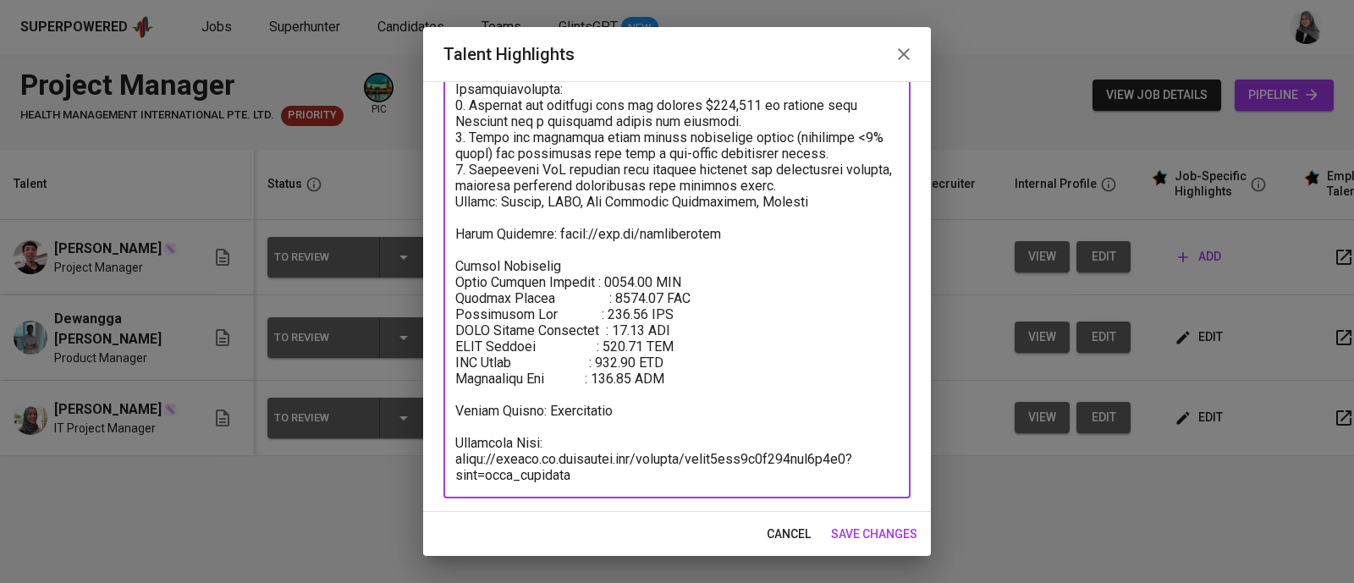
drag, startPoint x: 457, startPoint y: 284, endPoint x: 684, endPoint y: 371, distance: 243.4
click at [684, 371] on textarea at bounding box center [676, 210] width 443 height 547
paste textarea "520.44 SGD Monthly Salary : 1850.00 SGD Employment Tax : 183.63 SGD BPJS Health…"
type textarea "Summary: Siti is a proactive Project & Product Leader with 5+ years of experien…"
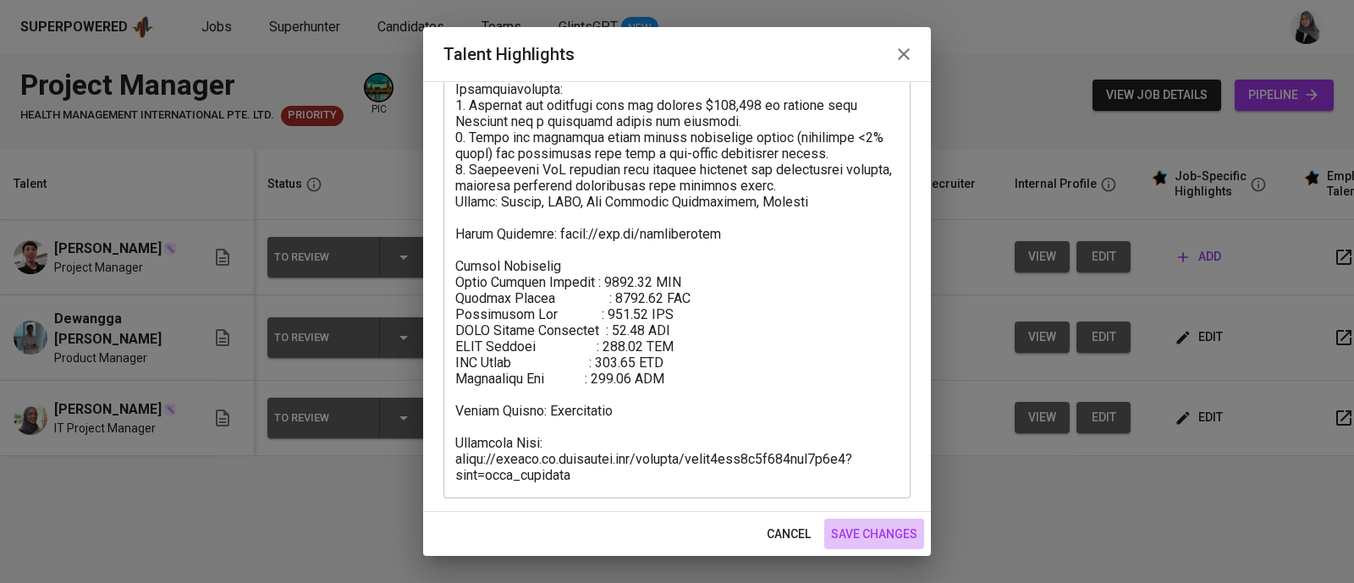
click at [885, 527] on span "save changes" at bounding box center [874, 534] width 86 height 21
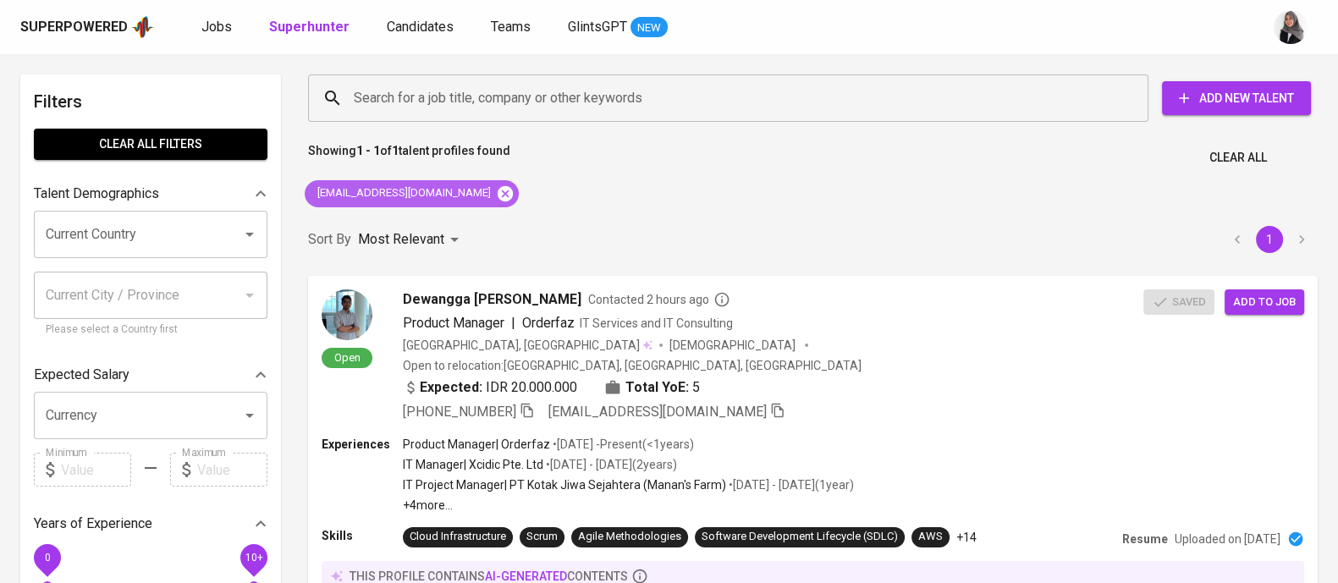
click at [497, 197] on icon at bounding box center [504, 192] width 15 height 15
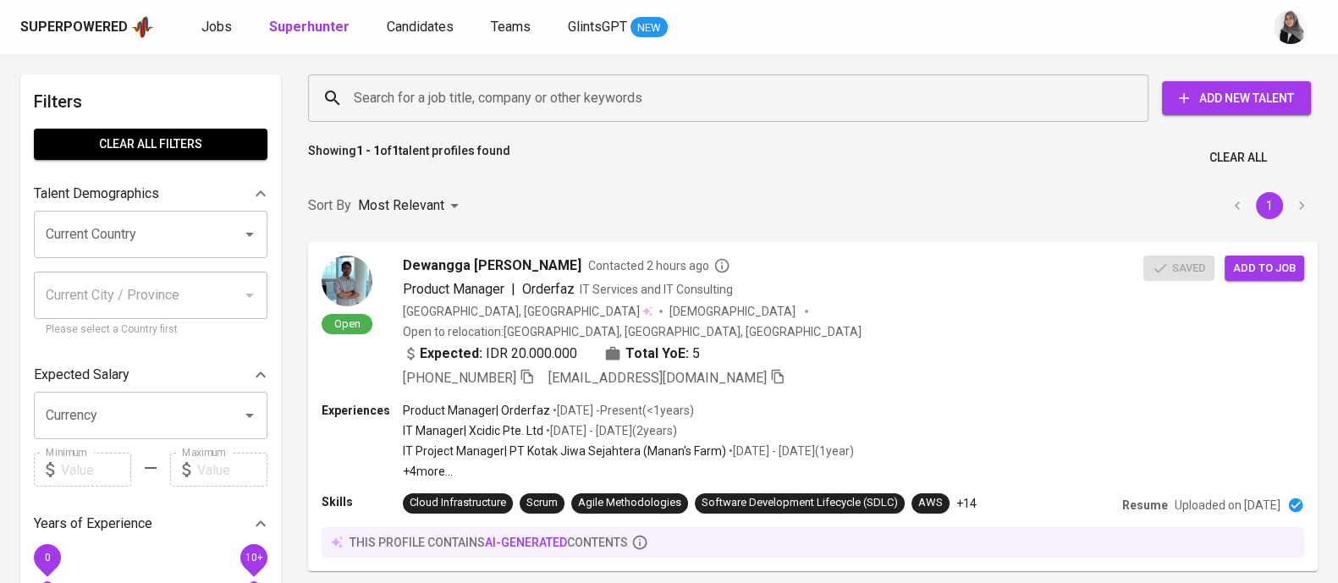
click at [570, 87] on input "Search for a job title, company or other keywords" at bounding box center [732, 98] width 766 height 32
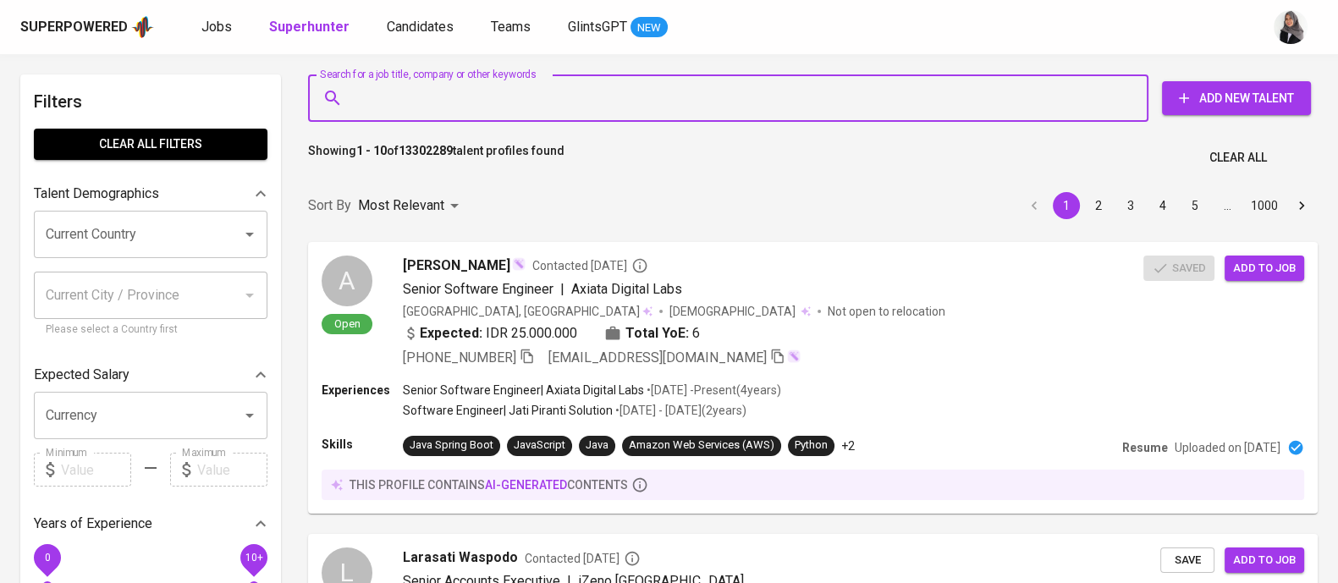
click at [570, 87] on input "Search for a job title, company or other keywords" at bounding box center [732, 98] width 766 height 32
paste input "[EMAIL_ADDRESS][DOMAIN_NAME]"
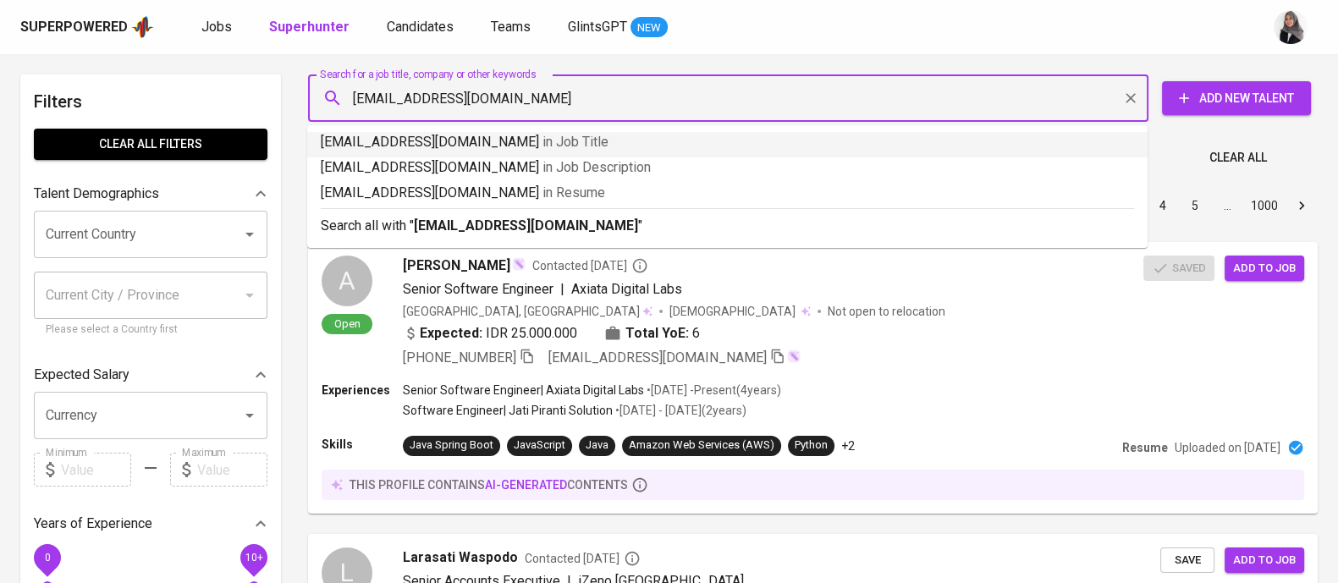
type input "aviotamaiqbal@gmail.com"
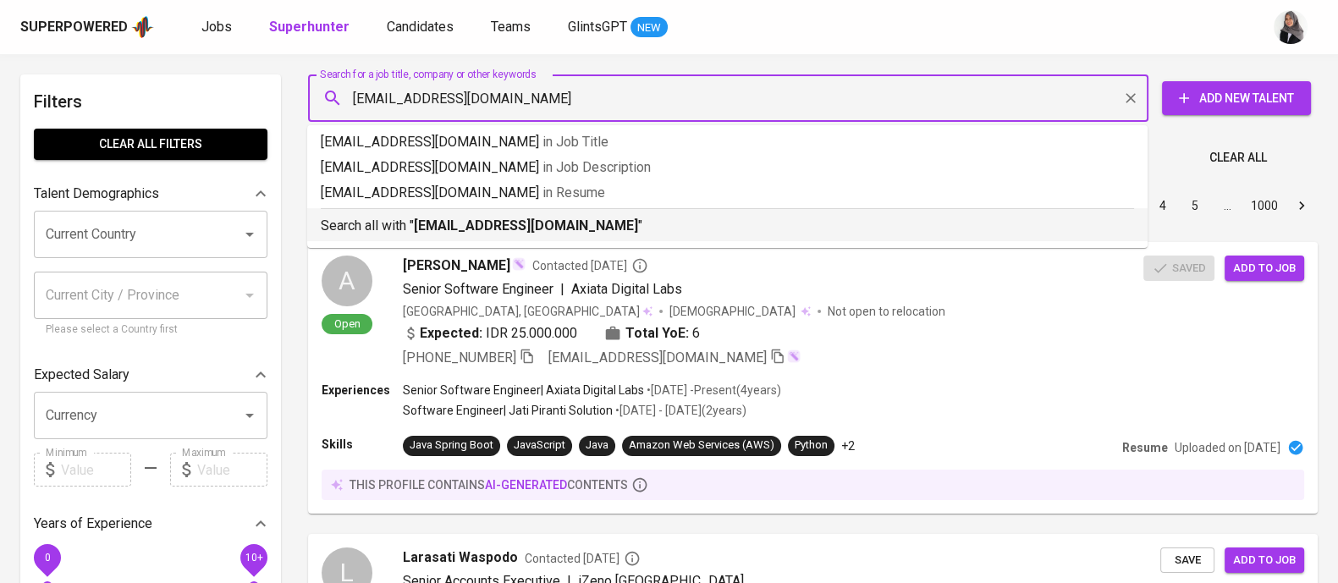
click at [702, 228] on p "Search all with " aviotamaiqbal@gmail.com "" at bounding box center [727, 226] width 813 height 20
click at [702, 228] on div "Sort By Most Relevant MOST_RELEVANT 1 2 3 4 5 … 1000" at bounding box center [813, 206] width 1030 height 52
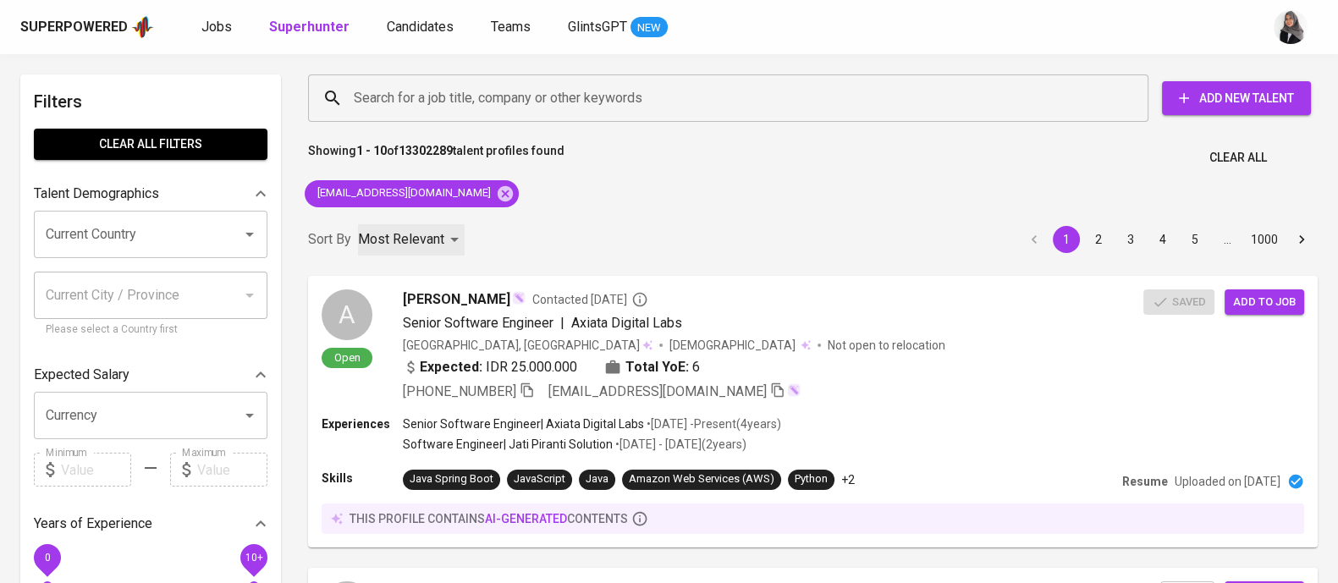
click at [377, 225] on div "Most Relevant" at bounding box center [411, 239] width 107 height 31
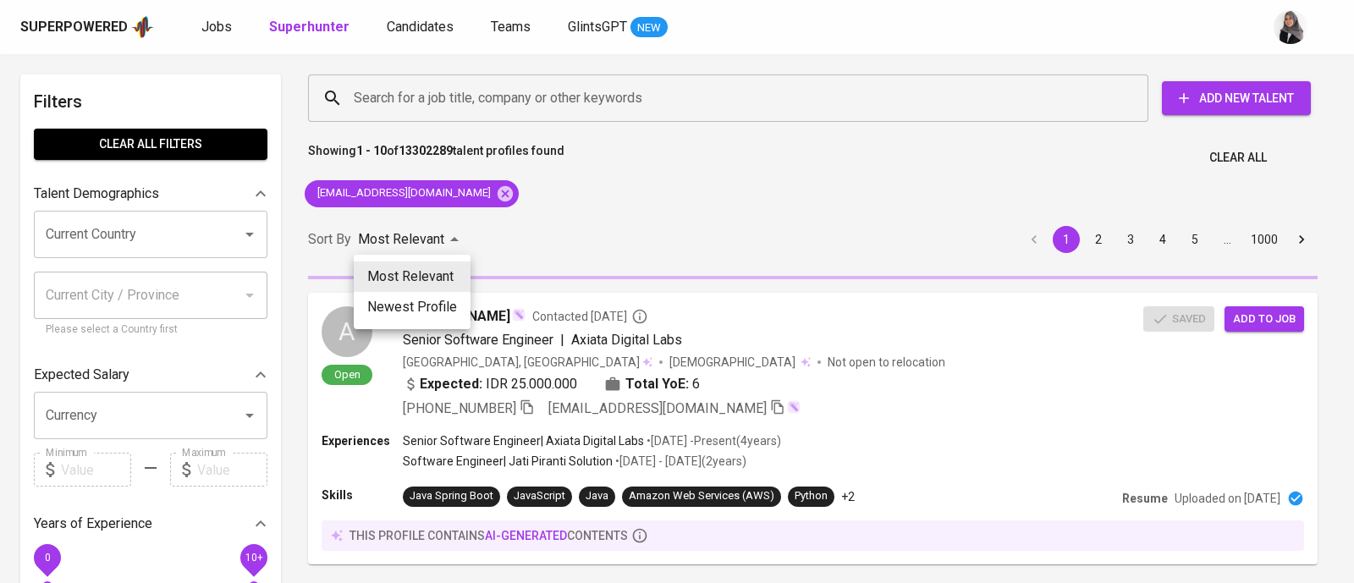
click at [638, 217] on div at bounding box center [677, 291] width 1354 height 583
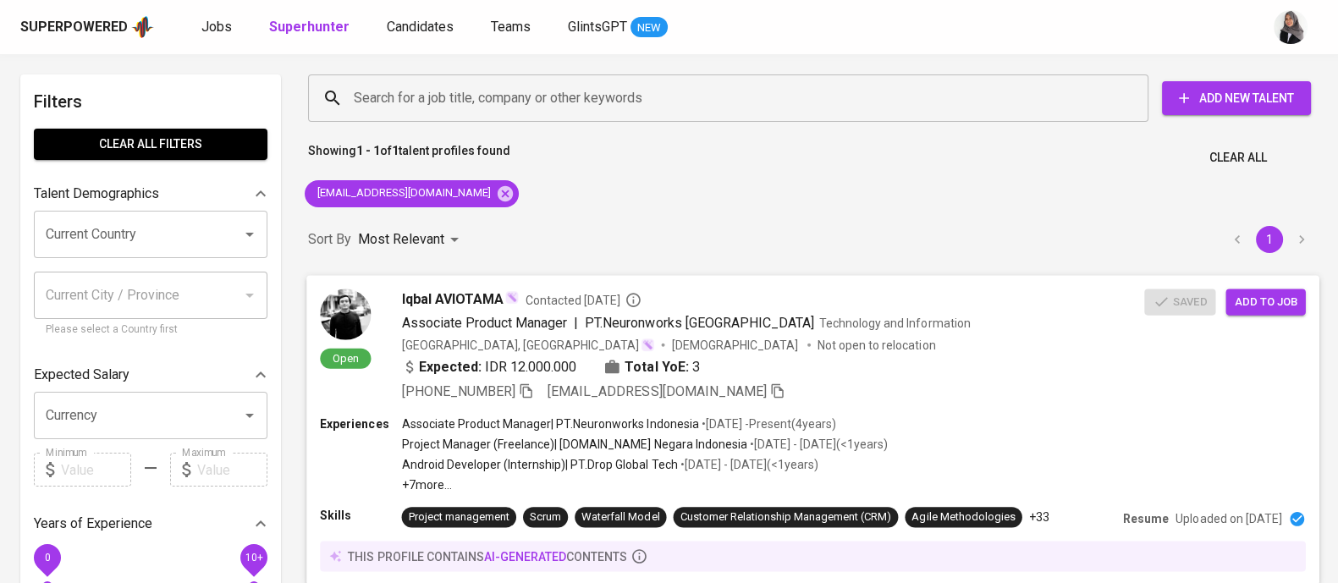
click at [1255, 300] on span "Add to job" at bounding box center [1265, 301] width 63 height 19
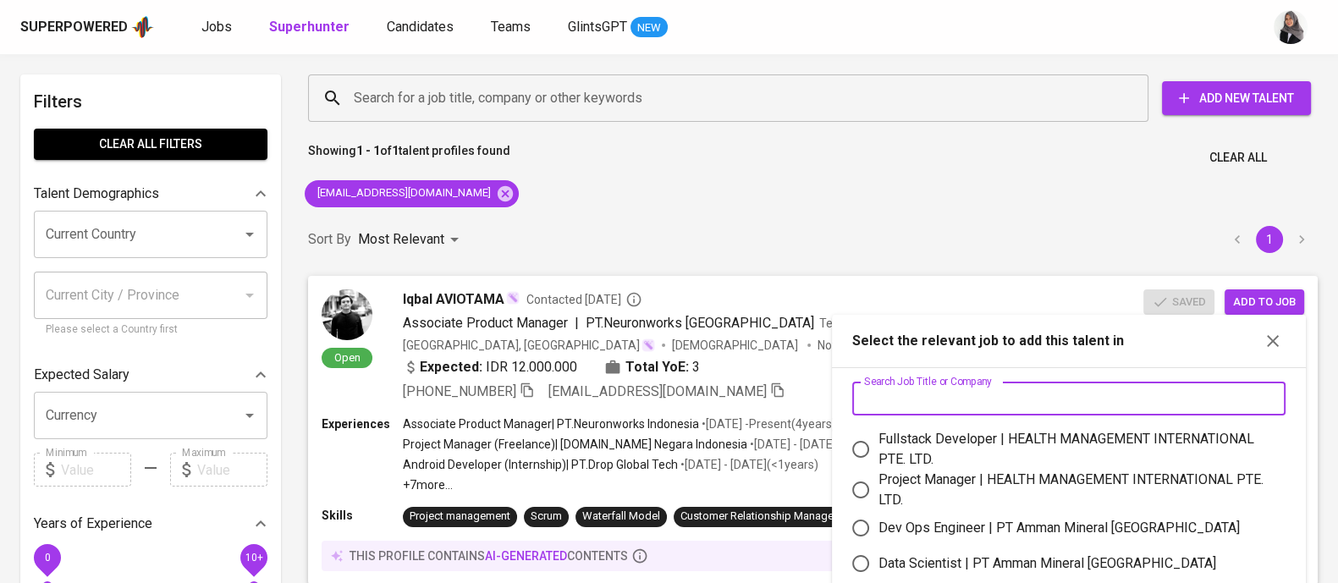
click at [895, 393] on input "text" at bounding box center [1068, 399] width 433 height 34
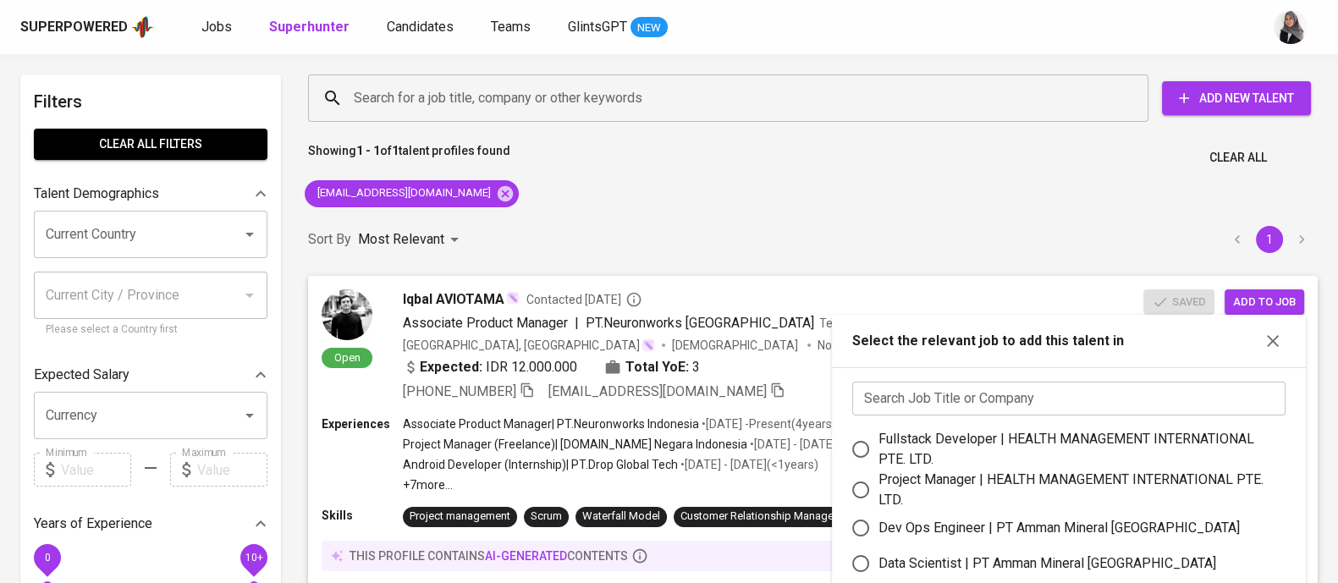
click at [1053, 486] on div "Project Manager | HEALTH MANAGEMENT INTERNATIONAL PTE. LTD." at bounding box center [1074, 490] width 393 height 41
click at [878, 486] on input "Project Manager | HEALTH MANAGEMENT INTERNATIONAL PTE. LTD." at bounding box center [861, 490] width 36 height 36
radio input "true"
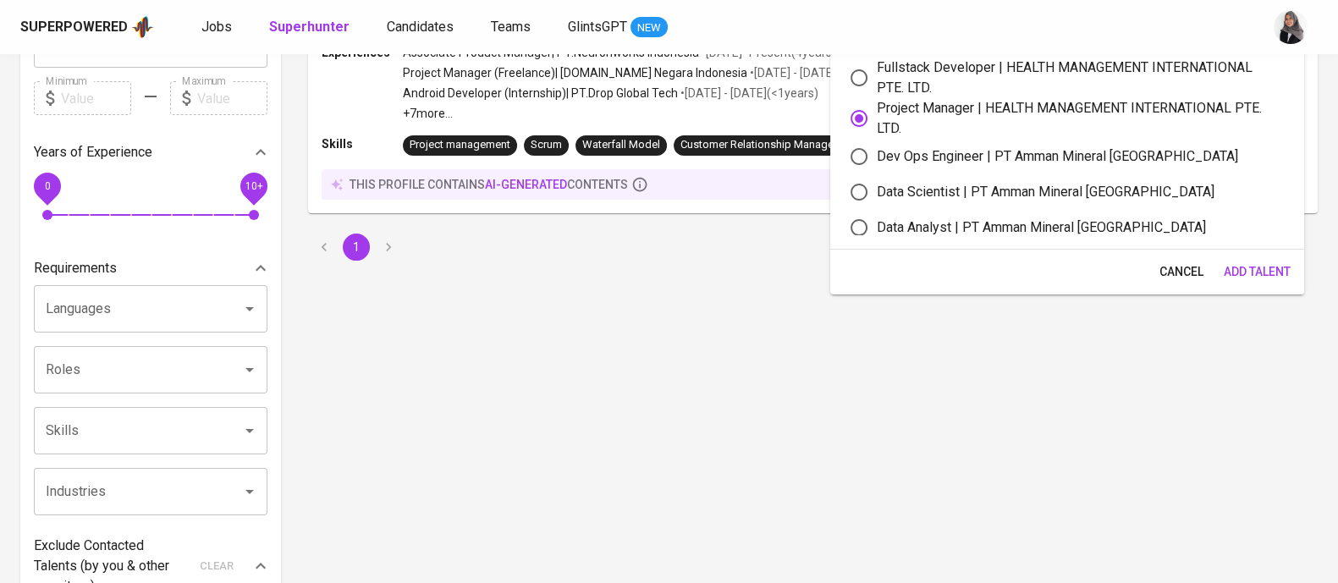
scroll to position [370, 0]
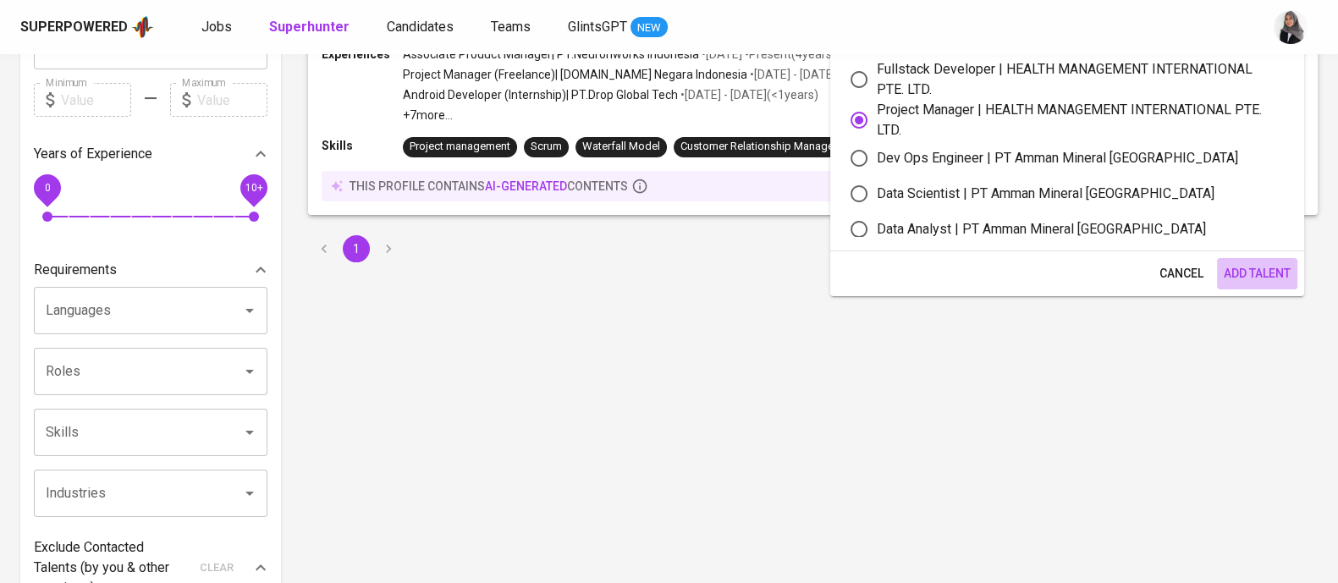
click at [1269, 264] on span "Add Talent" at bounding box center [1256, 273] width 67 height 21
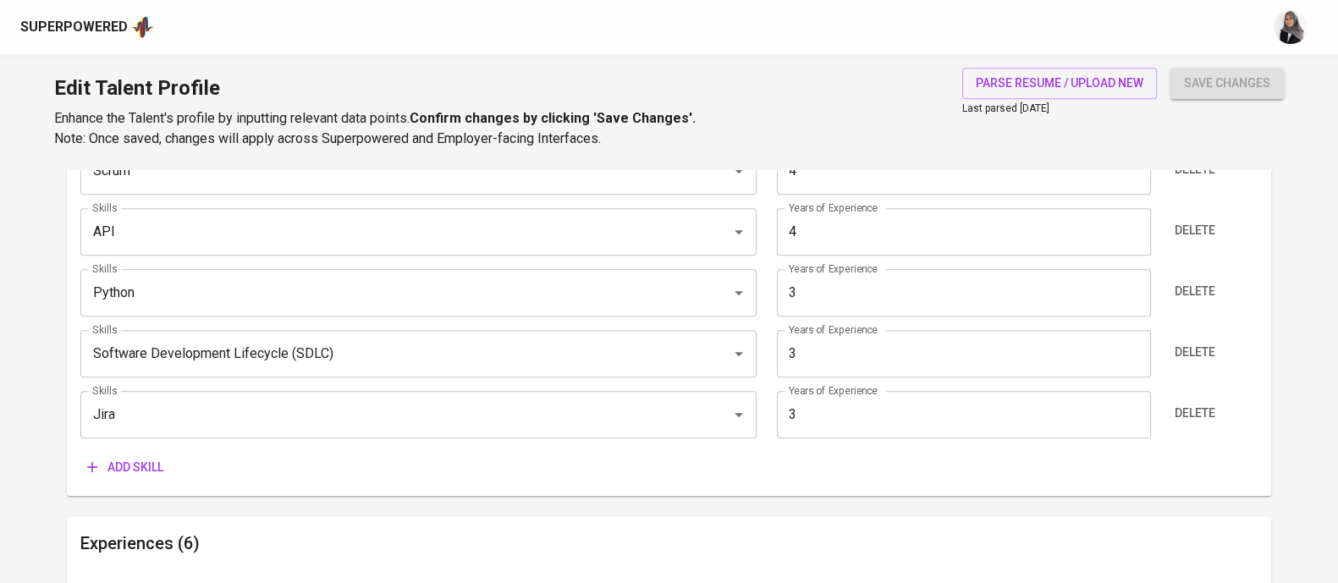
scroll to position [1117, 0]
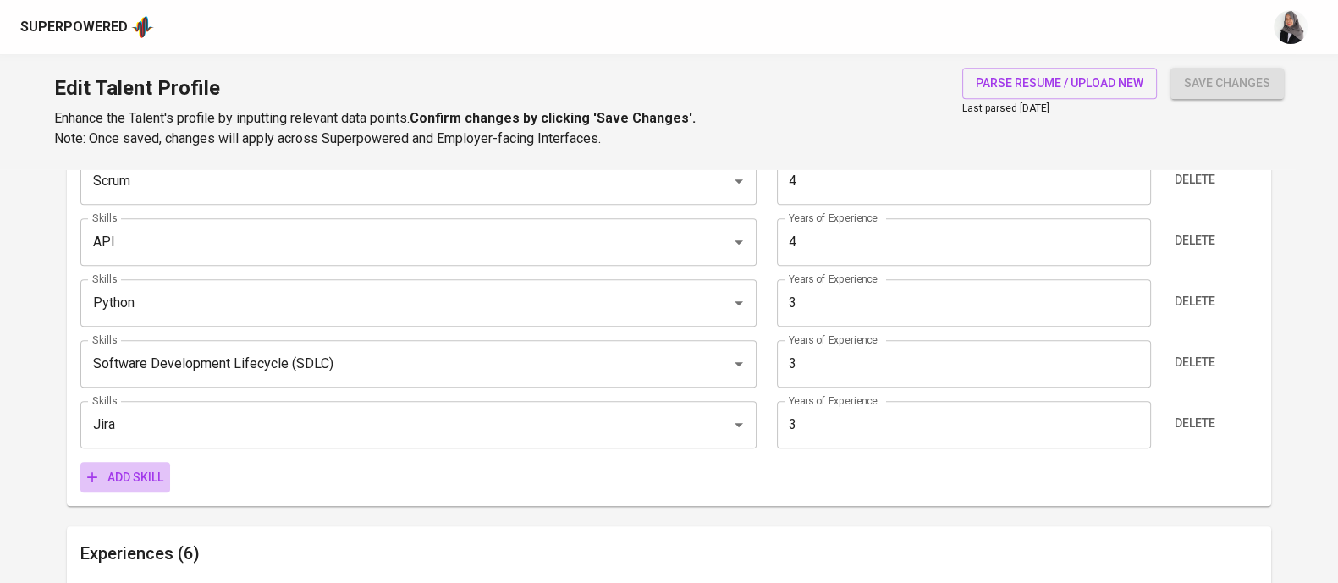
click at [140, 475] on span "Add skill" at bounding box center [125, 477] width 76 height 21
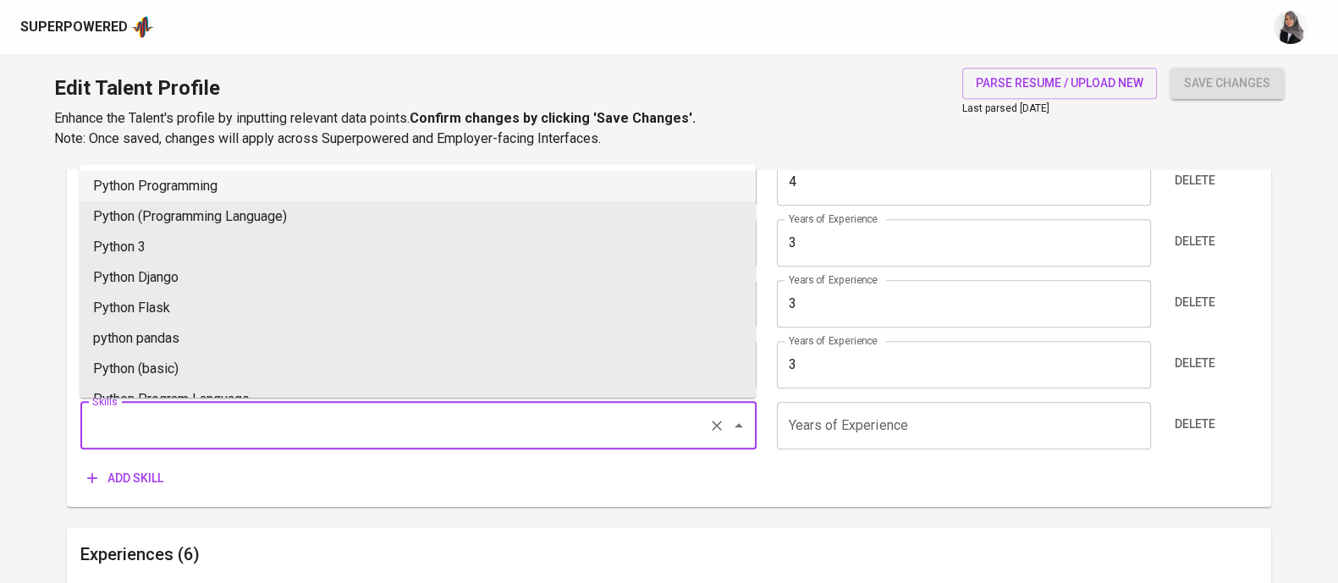
click at [199, 424] on input "Skills" at bounding box center [394, 425] width 613 height 32
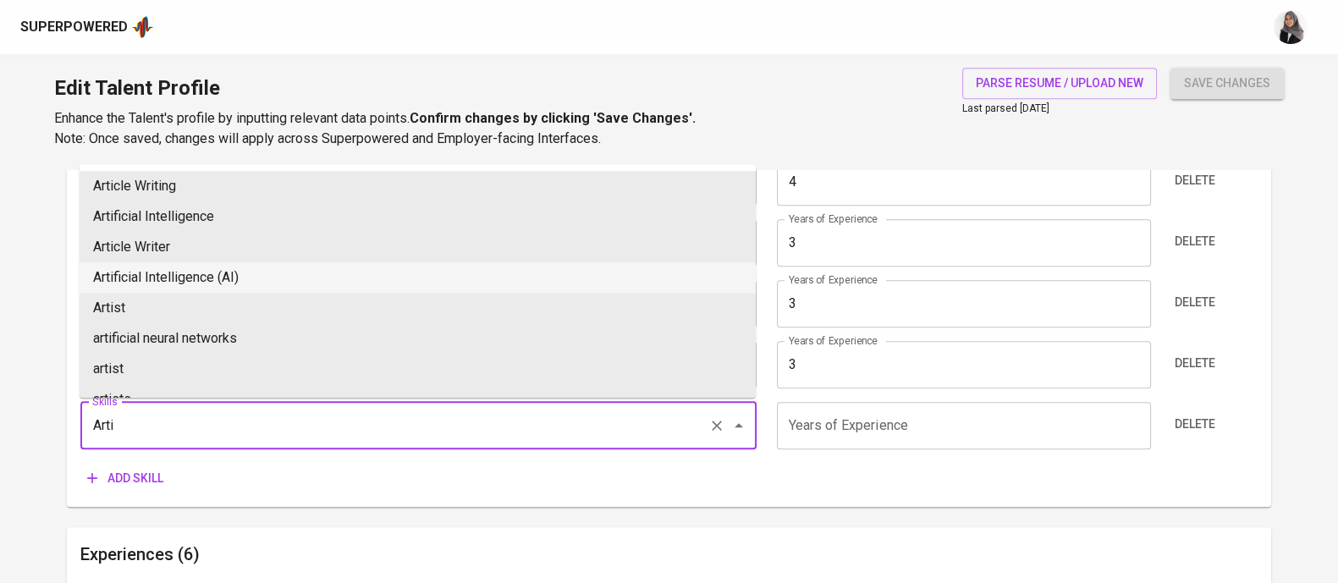
click at [239, 275] on li "Artificial Intelligence (AI)" at bounding box center [418, 277] width 676 height 30
type input "Artificial Intelligence (AI)"
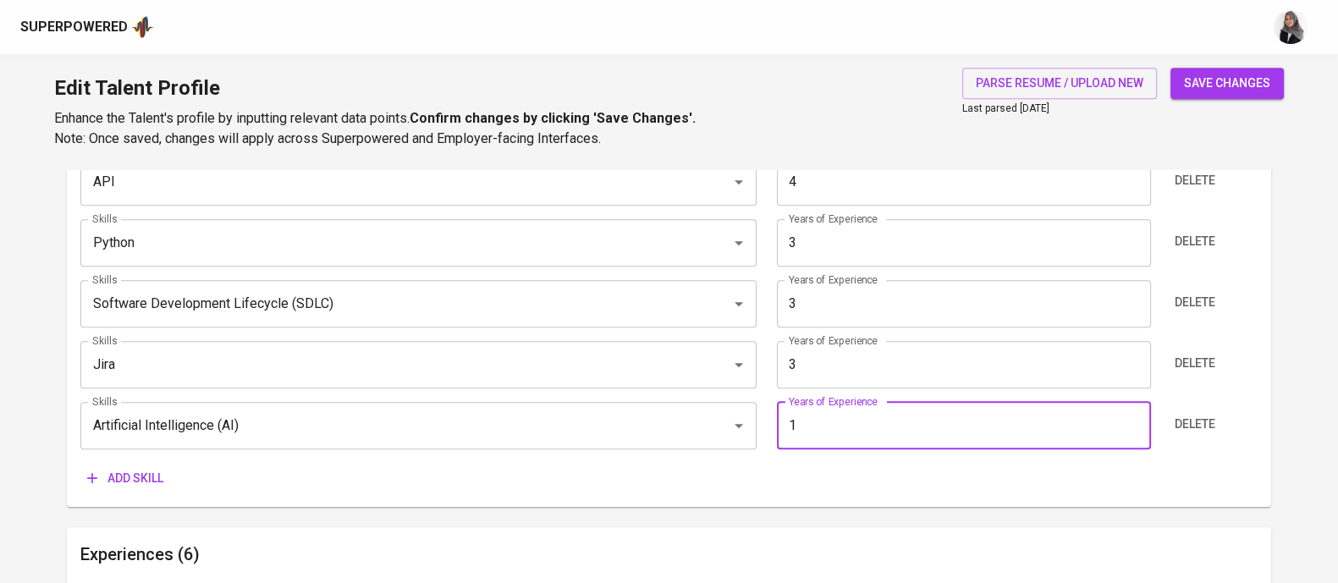
click at [814, 433] on input "1" at bounding box center [964, 425] width 374 height 47
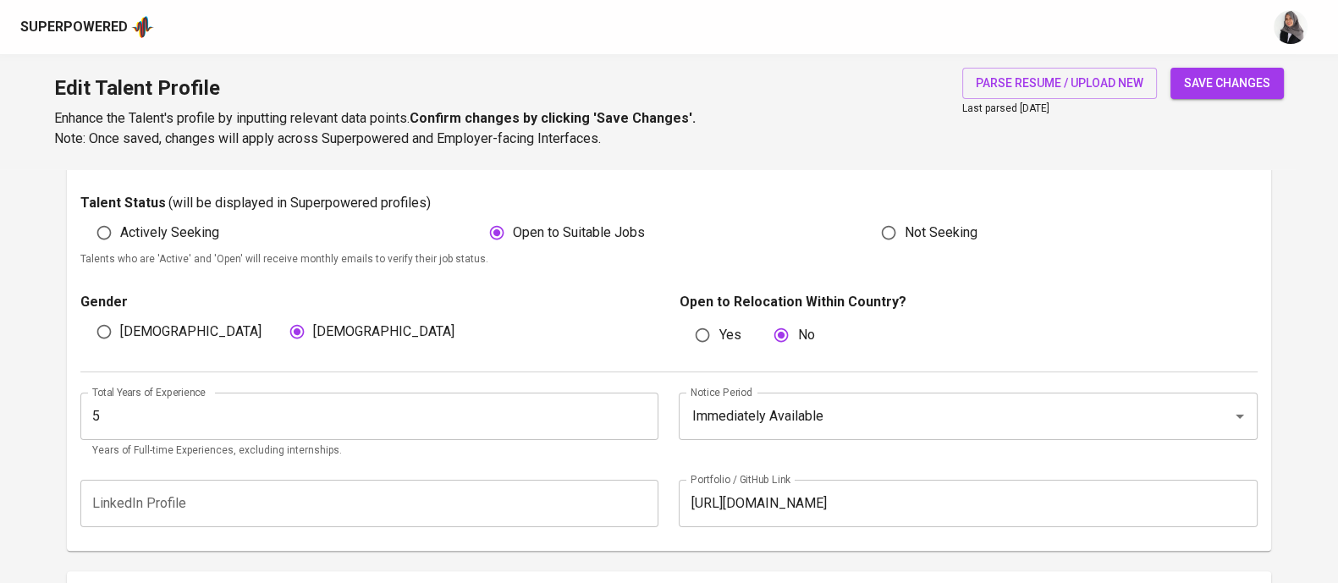
scroll to position [0, 0]
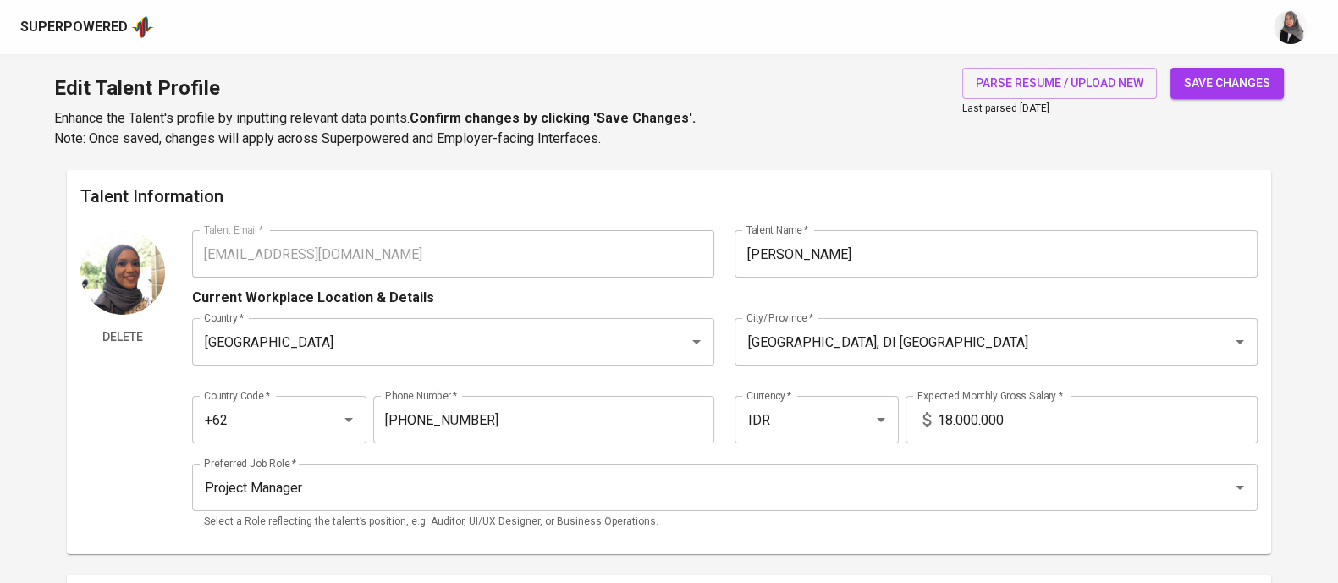
type input "1"
click at [1200, 84] on span "save changes" at bounding box center [1227, 83] width 86 height 21
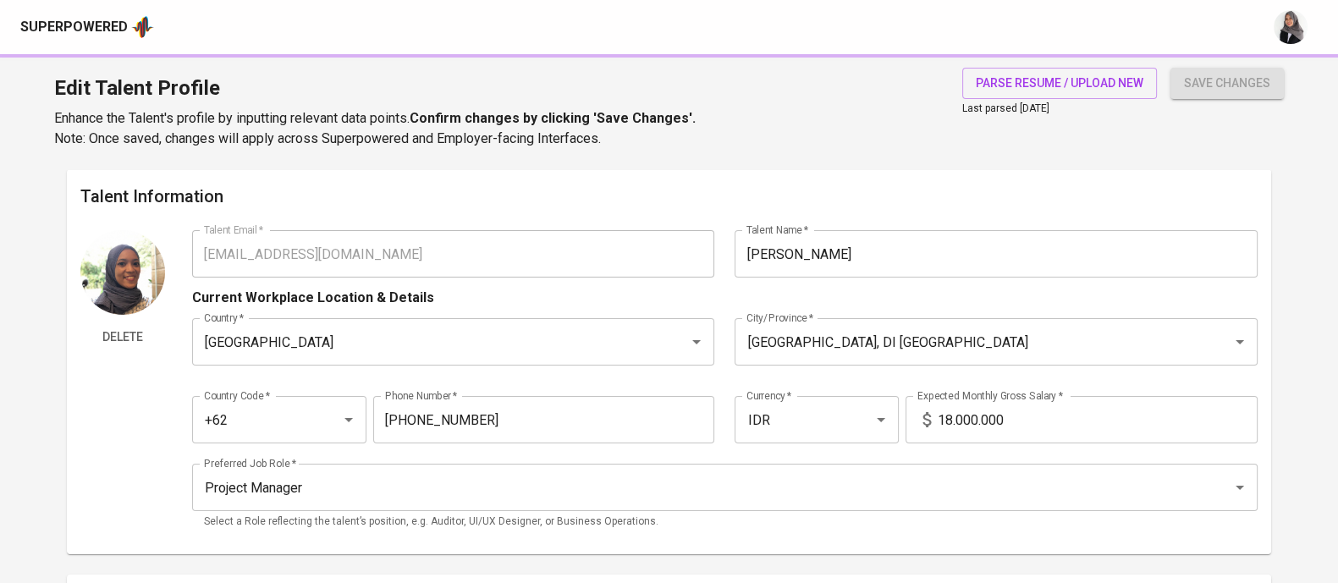
type input "API"
type input "Scrum"
type input "Jira"
type input "Software Development Lifecycle (SDLC)"
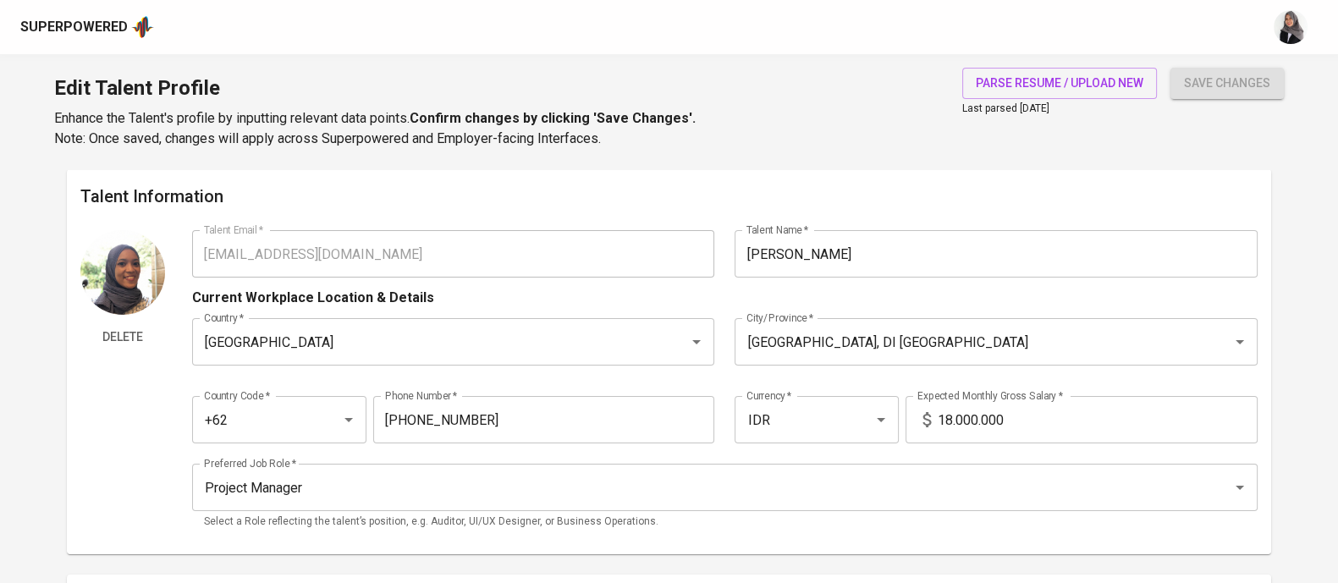
scroll to position [68, 0]
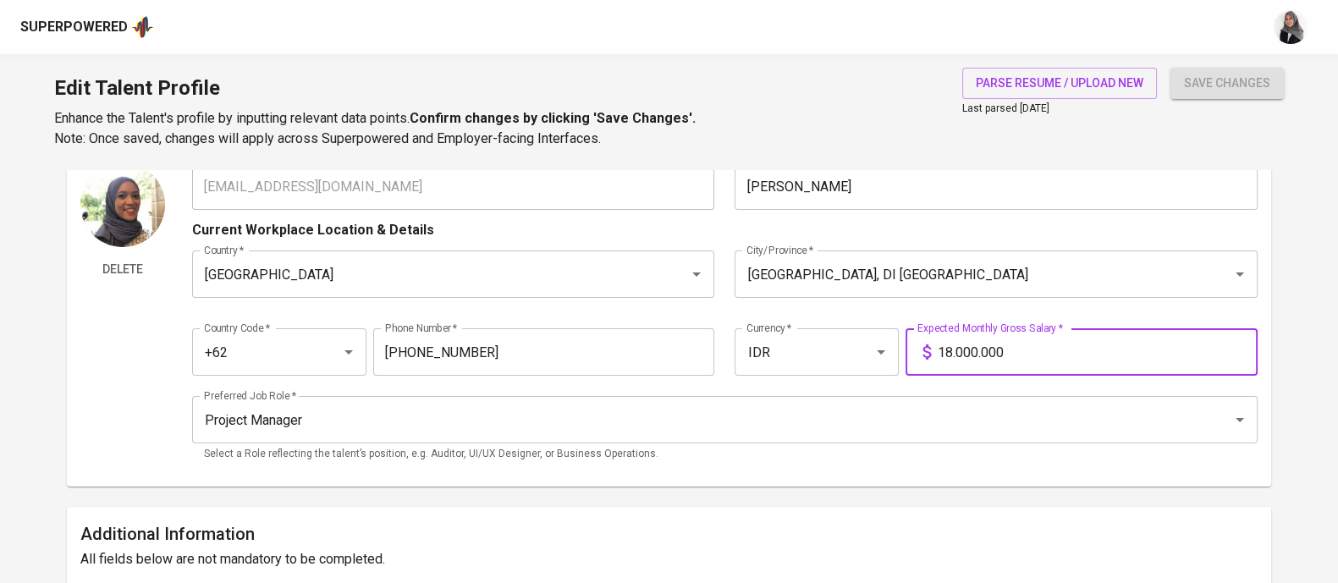
click at [959, 355] on input "18.000.000" at bounding box center [1097, 351] width 320 height 47
type input "18.500.000"
click at [1170, 68] on button "save changes" at bounding box center [1226, 83] width 113 height 31
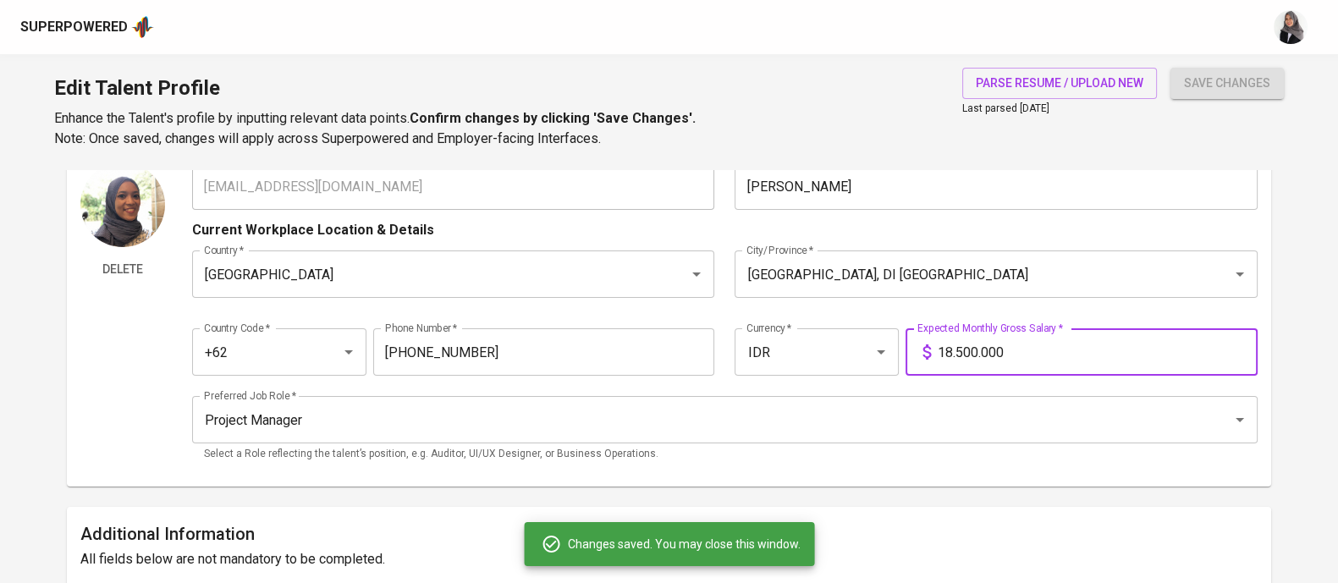
scroll to position [0, 0]
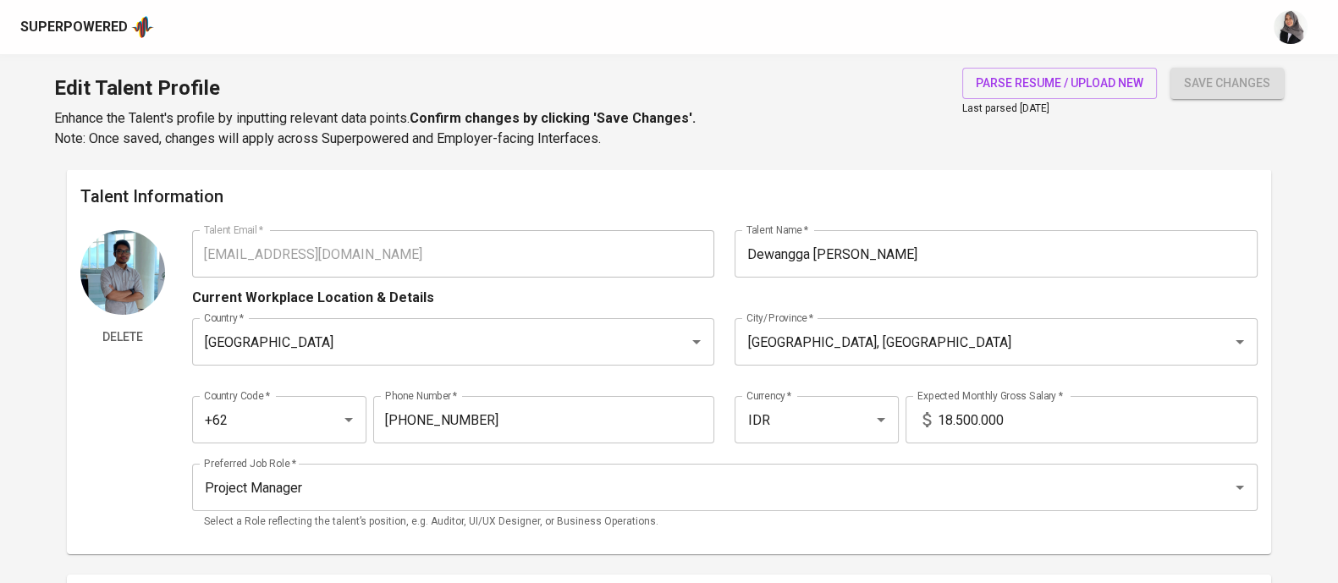
click at [888, 91] on div "Edit Talent Profile Enhance the Talent's profile by inputting relevant data poi…" at bounding box center [669, 111] width 1338 height 115
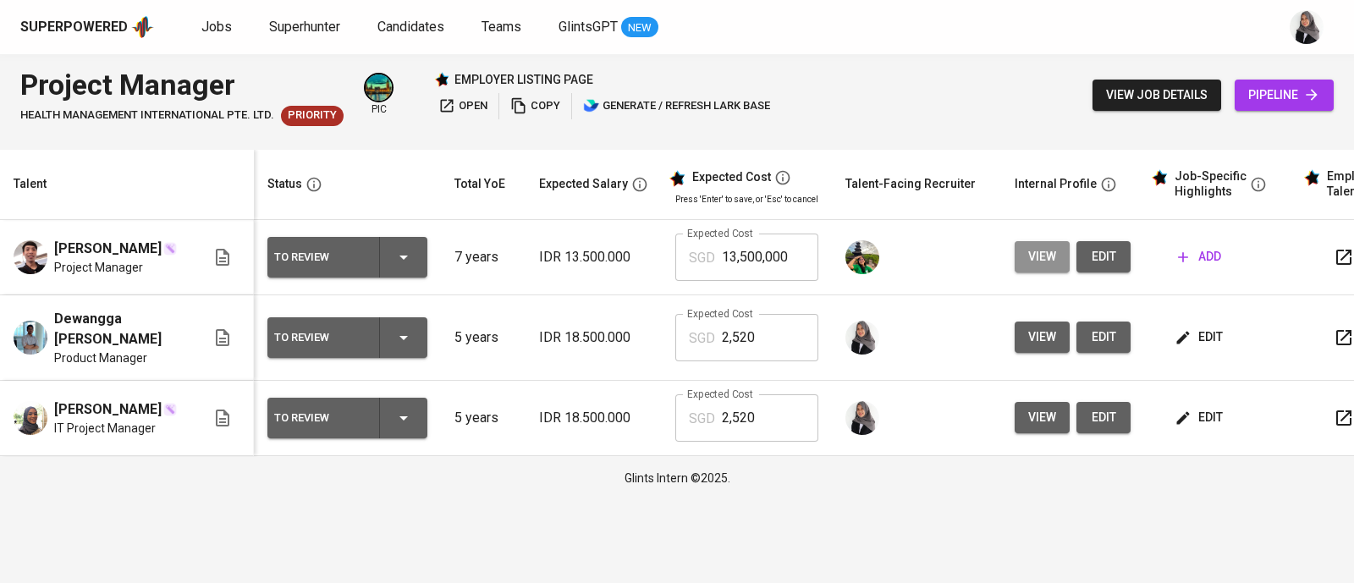
click at [1053, 254] on button "view" at bounding box center [1041, 256] width 55 height 31
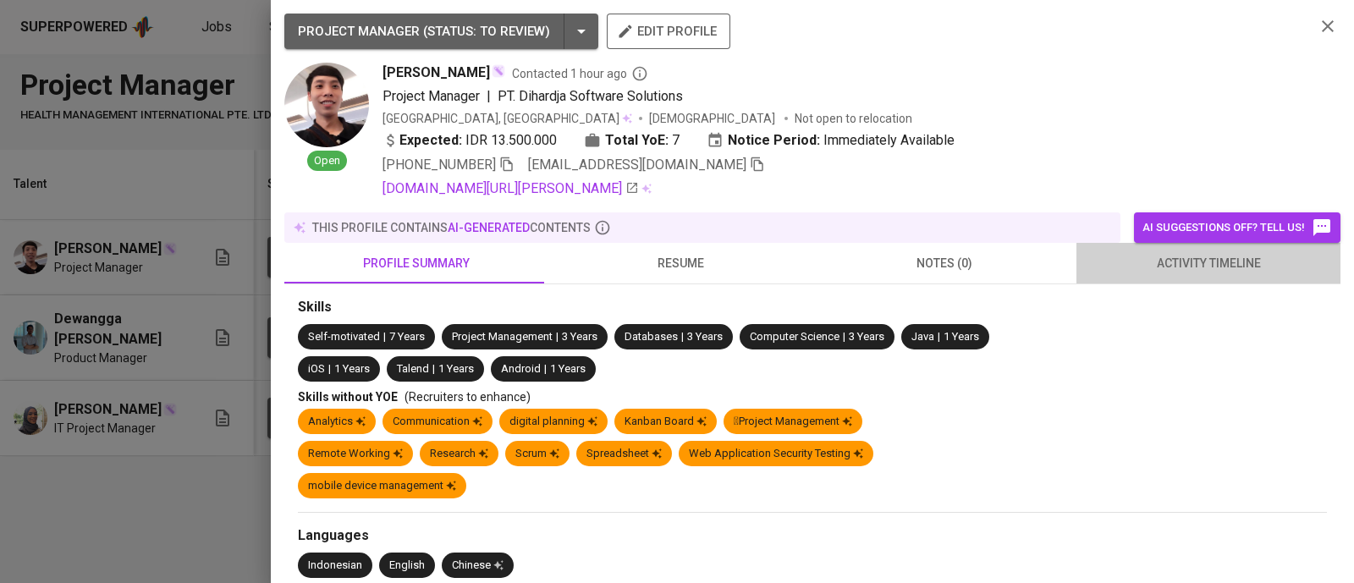
click at [1222, 272] on span "activity timeline" at bounding box center [1208, 263] width 244 height 21
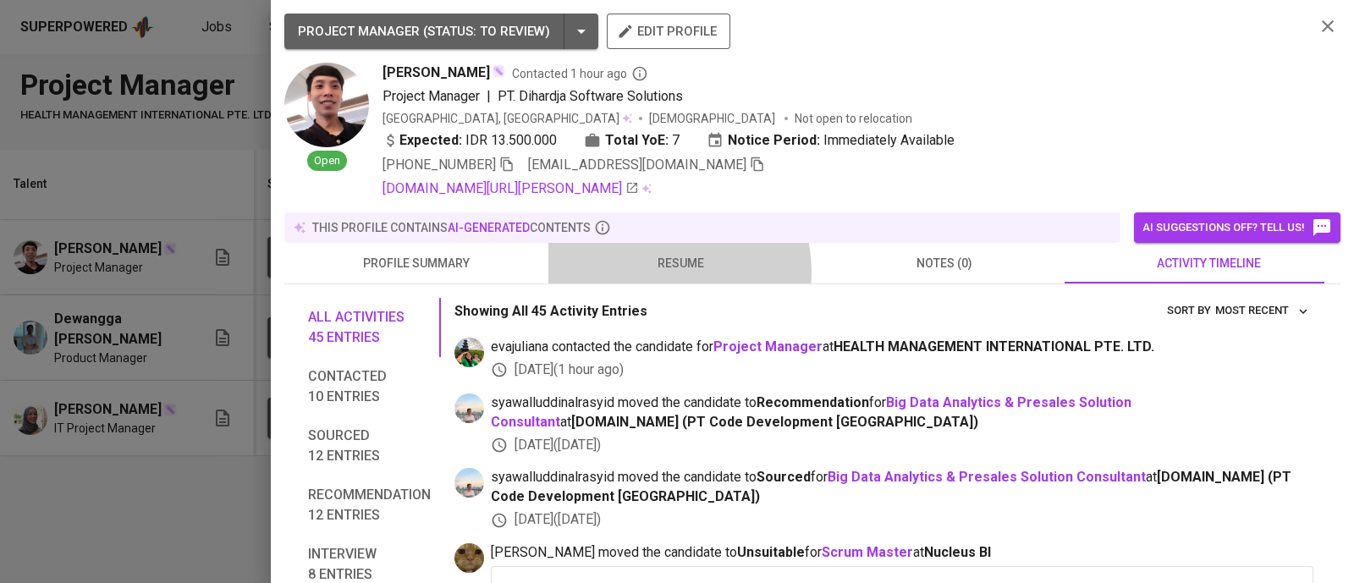
click at [653, 272] on span "resume" at bounding box center [680, 263] width 244 height 21
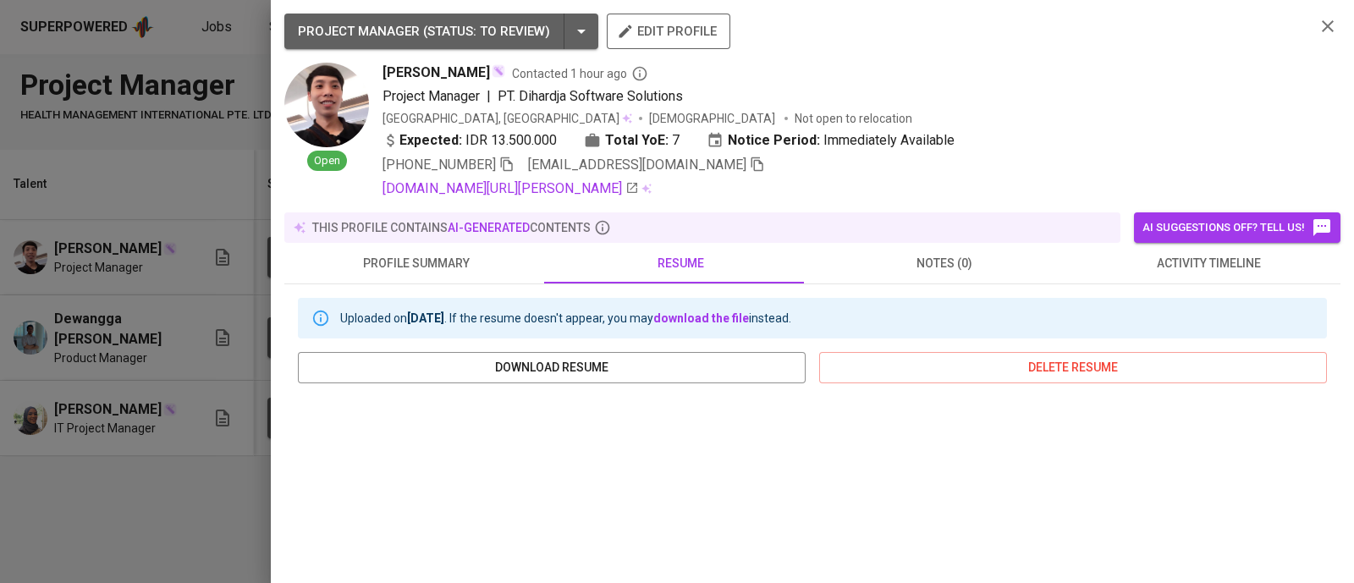
scroll to position [348, 0]
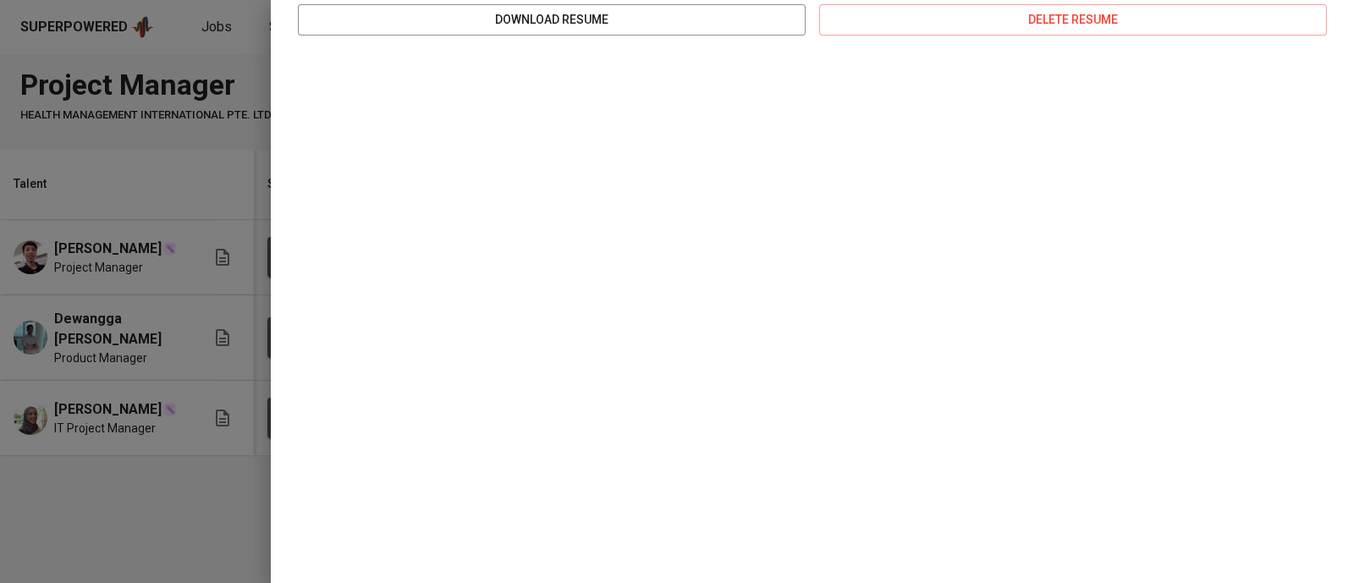
click at [96, 468] on div at bounding box center [677, 291] width 1354 height 583
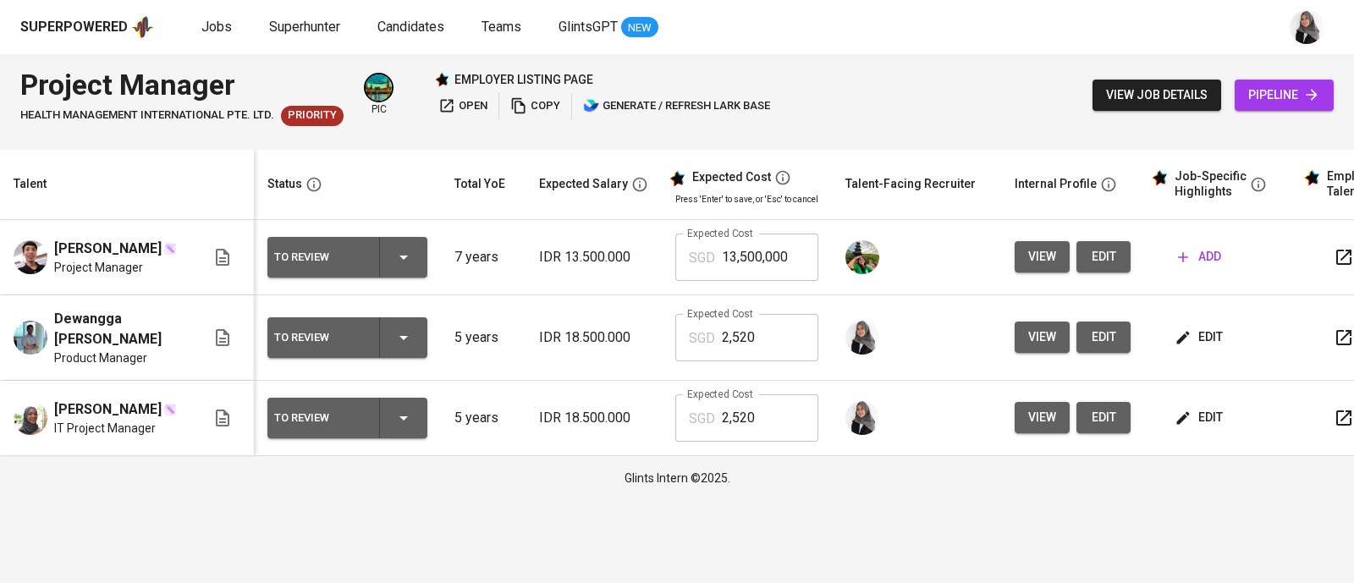
click at [1350, 66] on div "Project Manager HEALTH MANAGEMENT INTERNATIONAL PTE. LTD. Priority pic employer…" at bounding box center [677, 95] width 1354 height 82
click at [1195, 333] on span "edit" at bounding box center [1200, 337] width 45 height 21
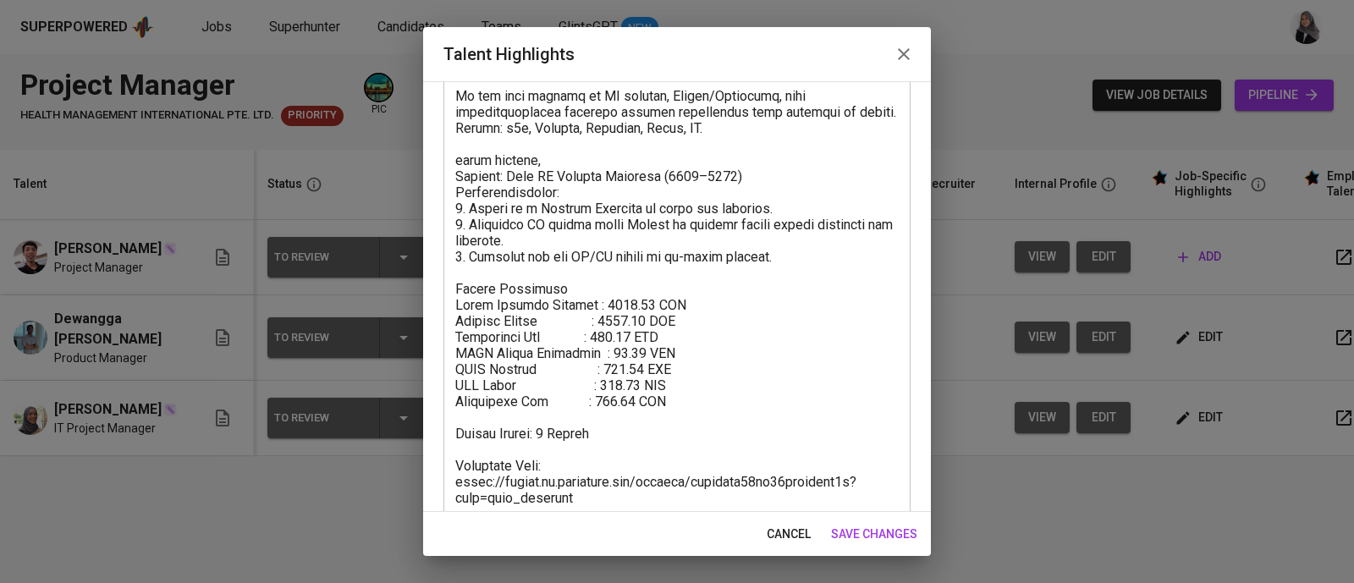
scroll to position [289, 0]
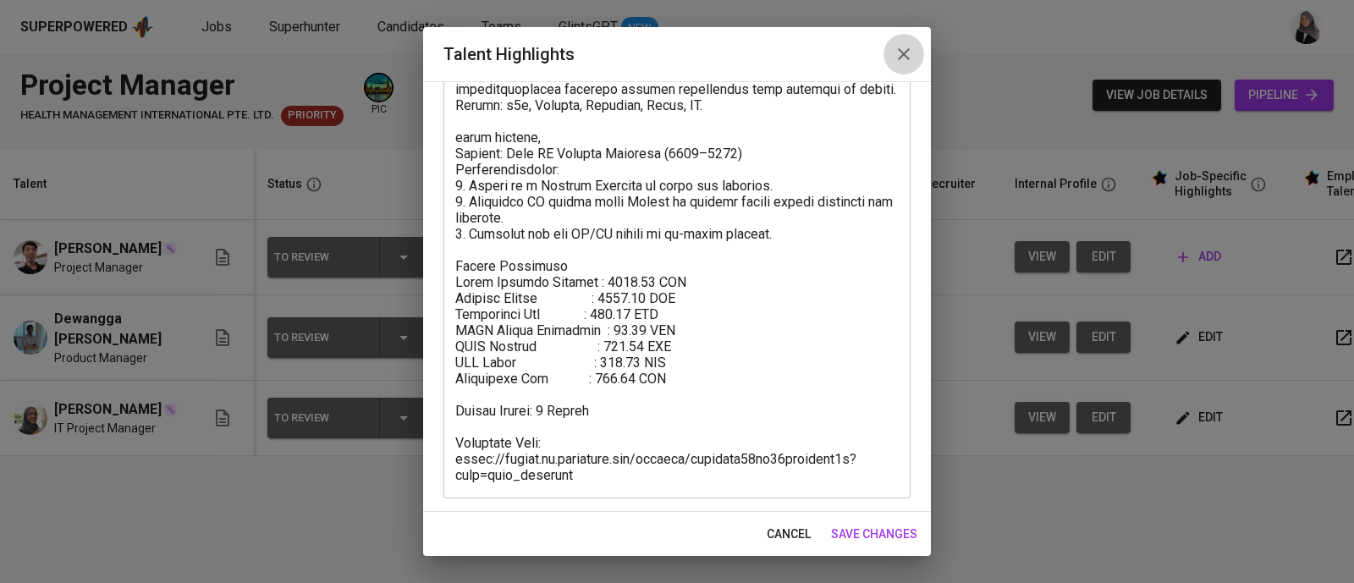
click at [912, 55] on icon "button" at bounding box center [903, 54] width 20 height 20
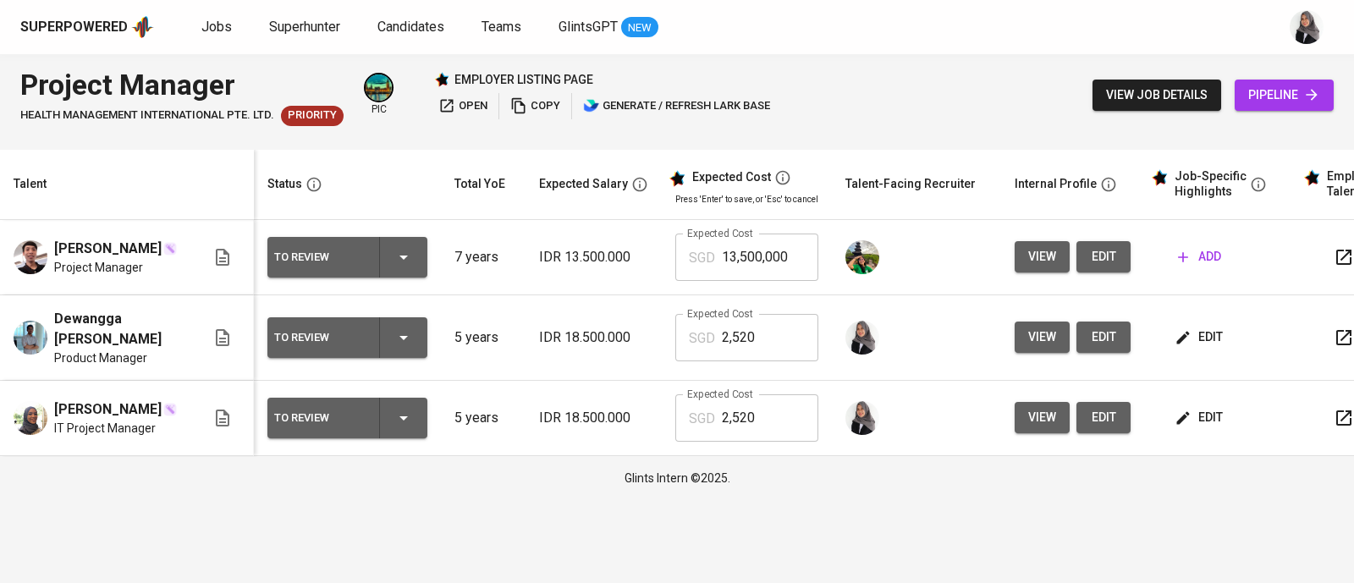
click at [965, 40] on div "Superpowered Jobs Superhunter Candidates Teams GlintsGPT NEW" at bounding box center [677, 27] width 1354 height 54
click at [920, 97] on div "Project Manager HEALTH MANAGEMENT INTERNATIONAL PTE. LTD. Priority pic employer…" at bounding box center [677, 95] width 1354 height 82
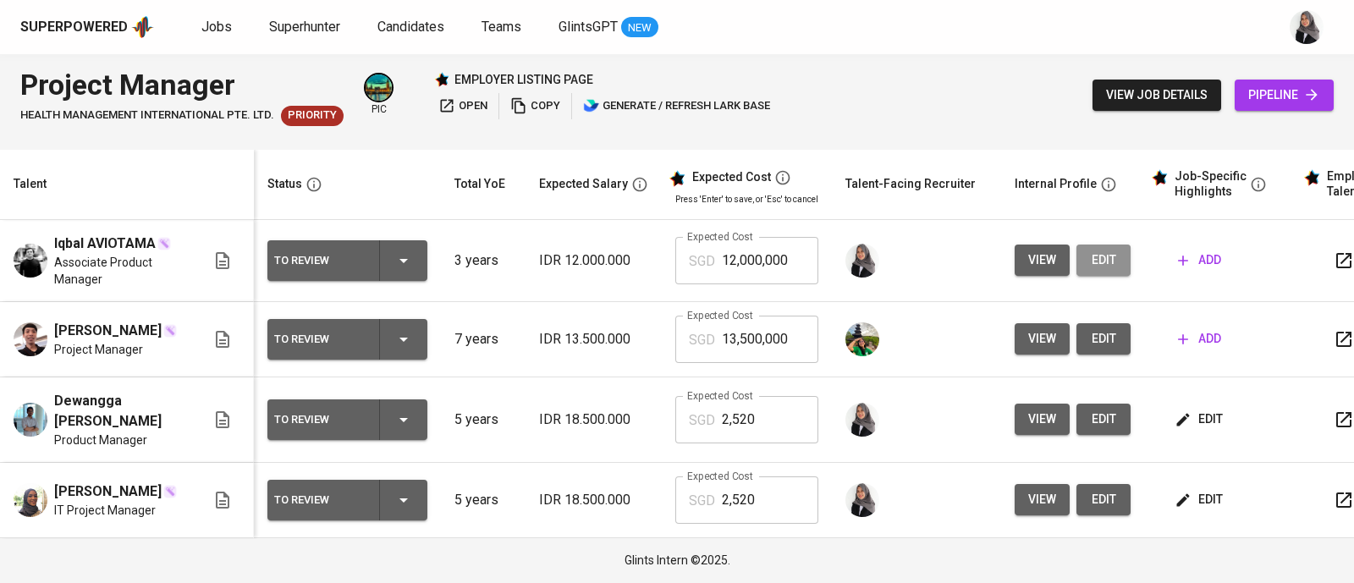
click at [1108, 264] on span "edit" at bounding box center [1103, 260] width 27 height 21
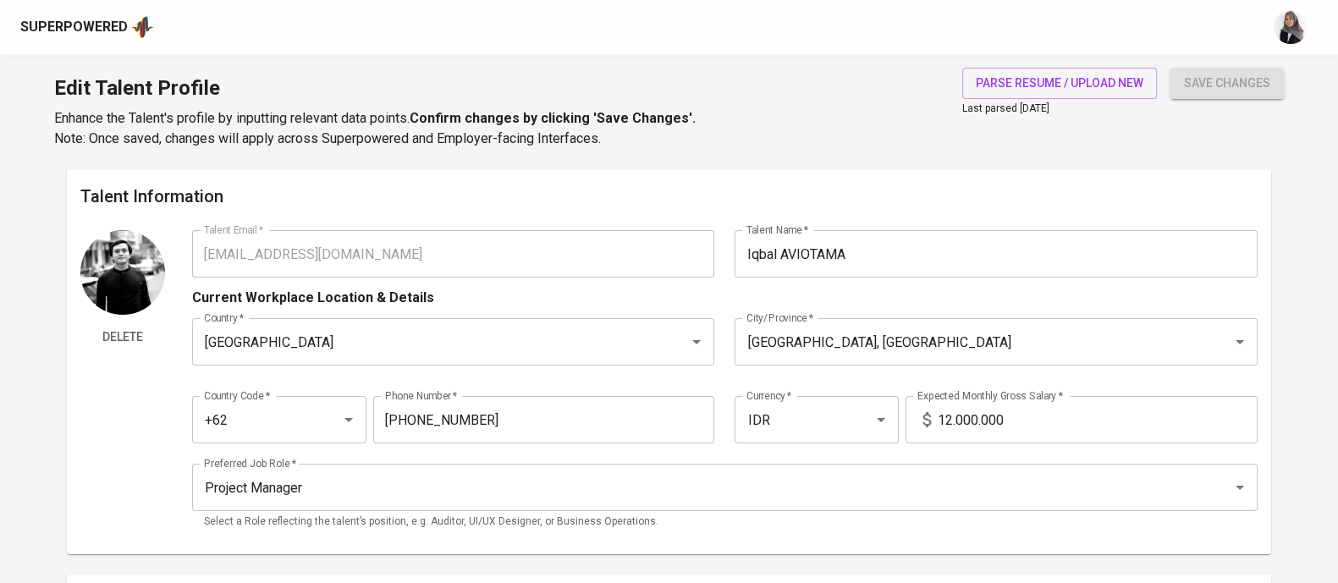
click at [807, 123] on div "Edit Talent Profile Enhance the Talent's profile by inputting relevant data poi…" at bounding box center [669, 111] width 1338 height 115
click at [882, 185] on h6 "Talent Information" at bounding box center [668, 196] width 1177 height 27
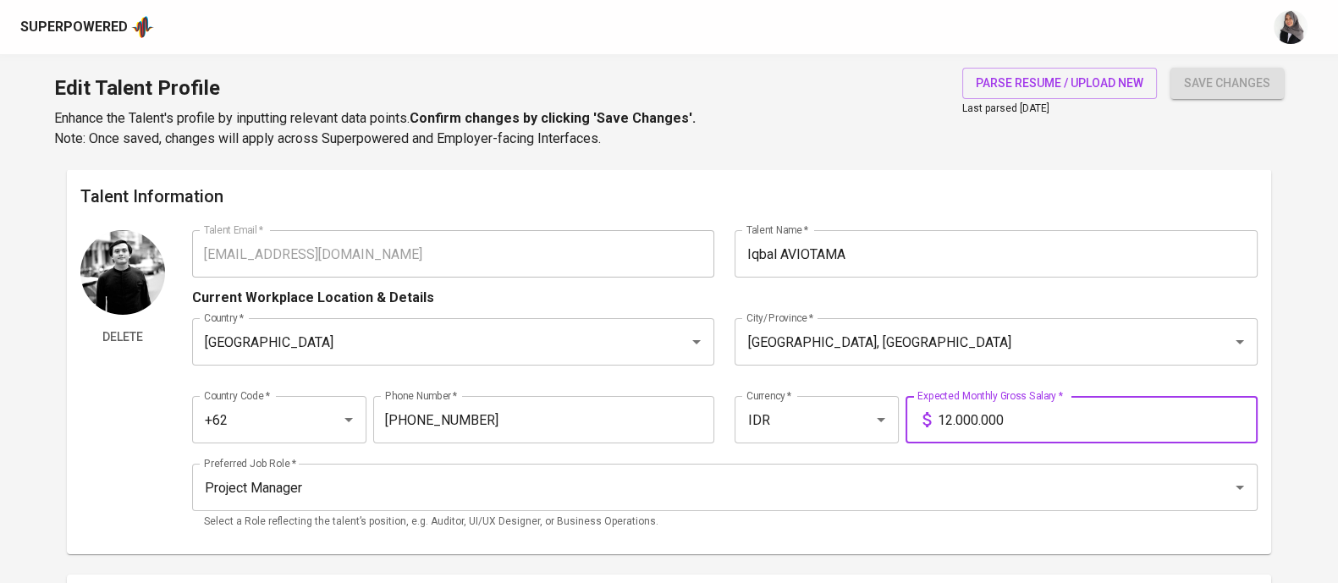
click at [948, 419] on input "12.000.000" at bounding box center [1097, 419] width 320 height 47
type input "18.000.000"
click at [1170, 68] on button "save changes" at bounding box center [1226, 83] width 113 height 31
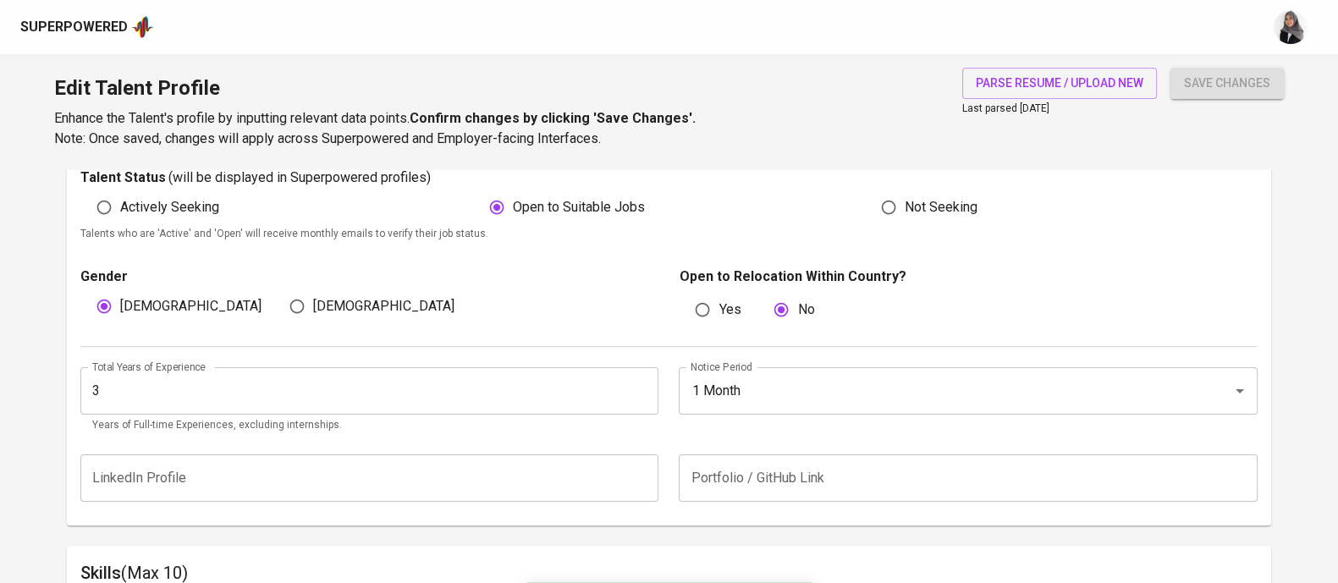
scroll to position [492, 0]
click at [794, 201] on div "Open to Suitable Jobs" at bounding box center [669, 206] width 393 height 32
click at [251, 388] on input "3" at bounding box center [369, 389] width 578 height 47
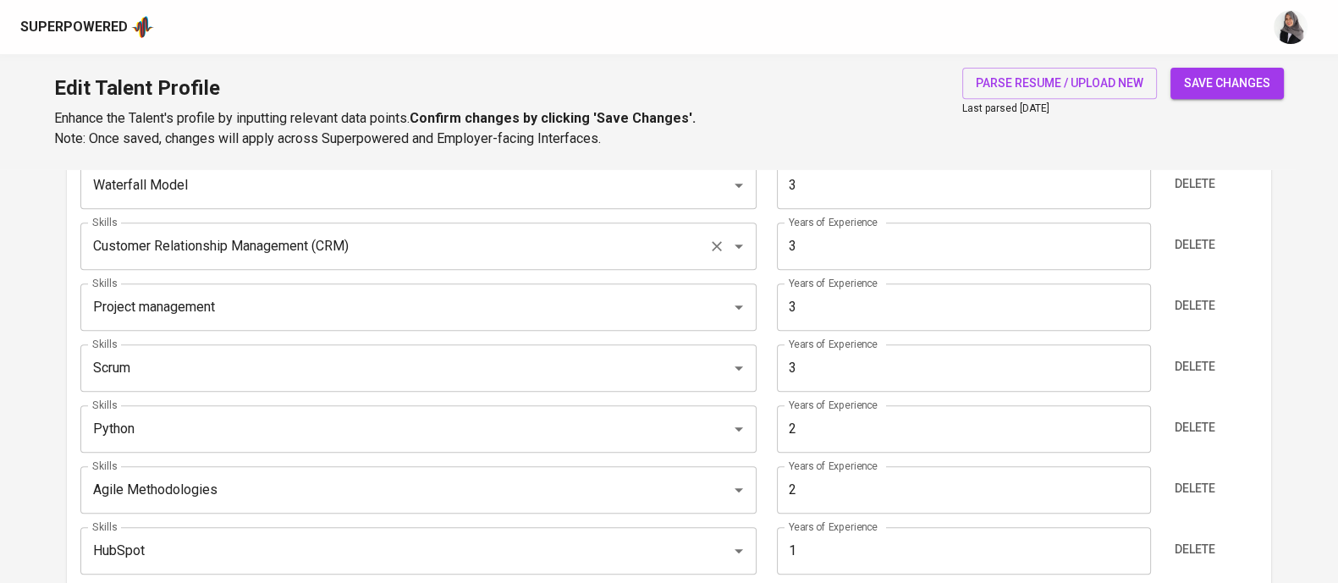
scroll to position [931, 0]
type input "4"
click at [850, 144] on div "Edit Talent Profile Enhance the Talent's profile by inputting relevant data poi…" at bounding box center [669, 111] width 1338 height 115
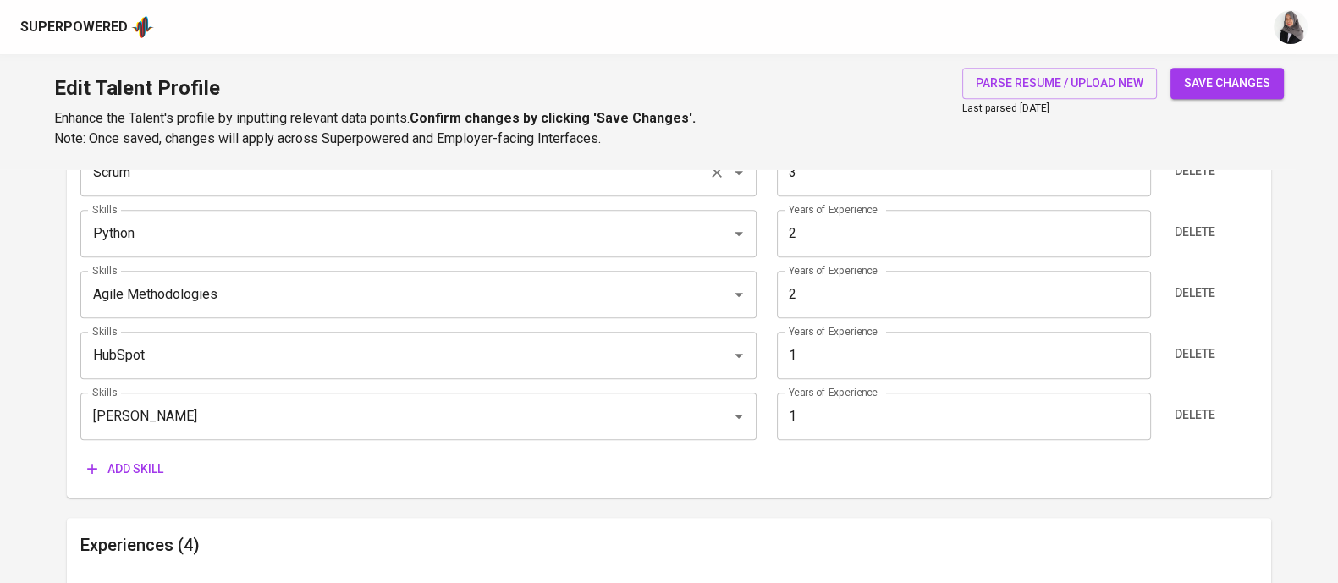
scroll to position [1135, 0]
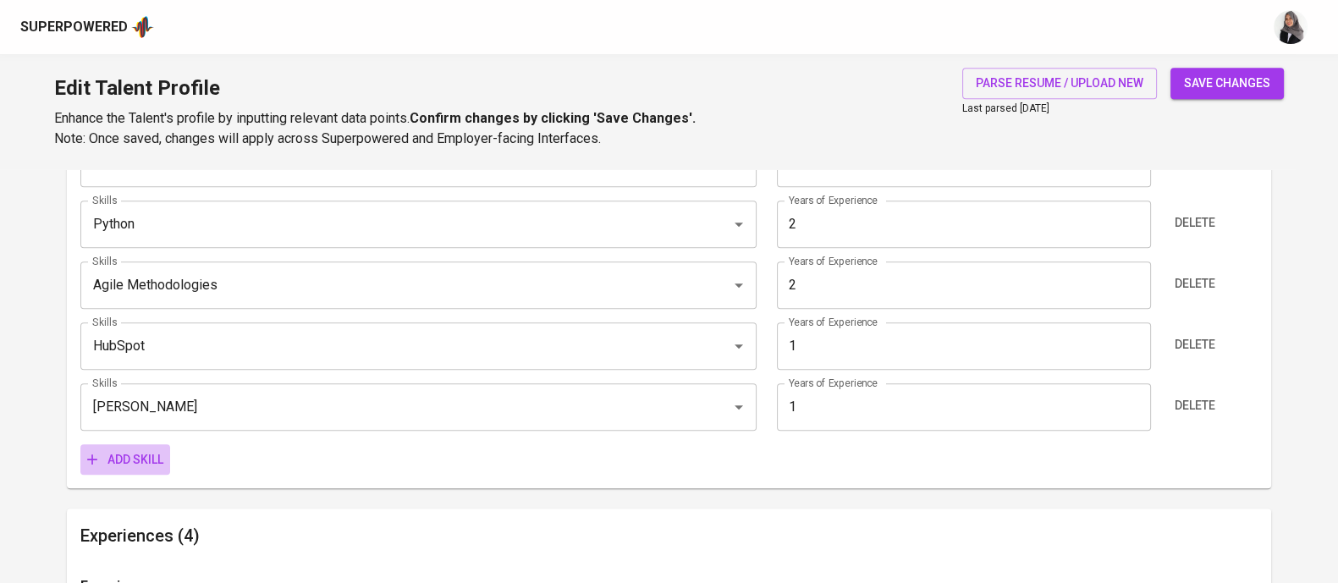
click at [131, 458] on span "Add skill" at bounding box center [125, 459] width 76 height 21
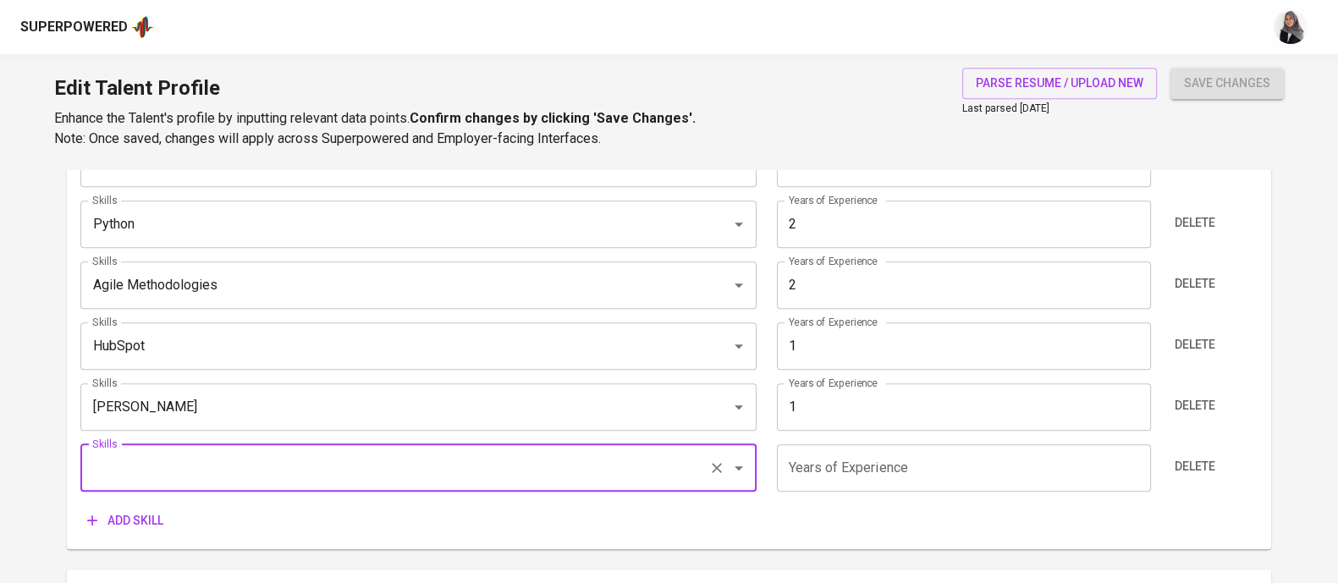
scroll to position [1195, 0]
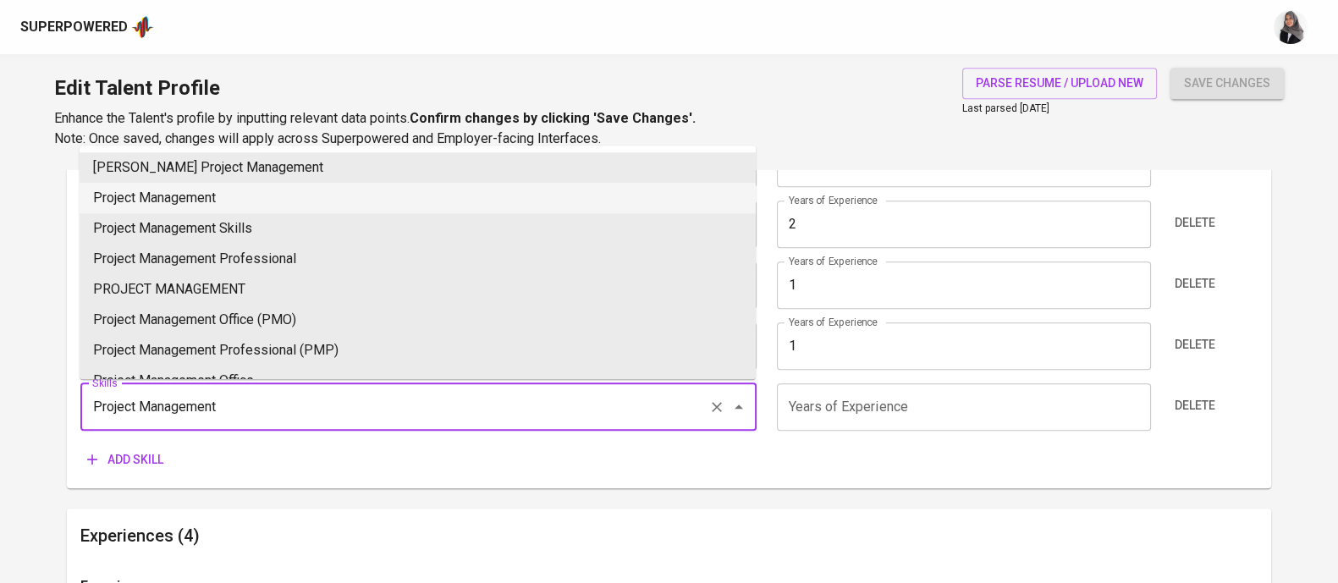
click at [311, 200] on li "Project Management" at bounding box center [418, 198] width 676 height 30
type input "Project Management"
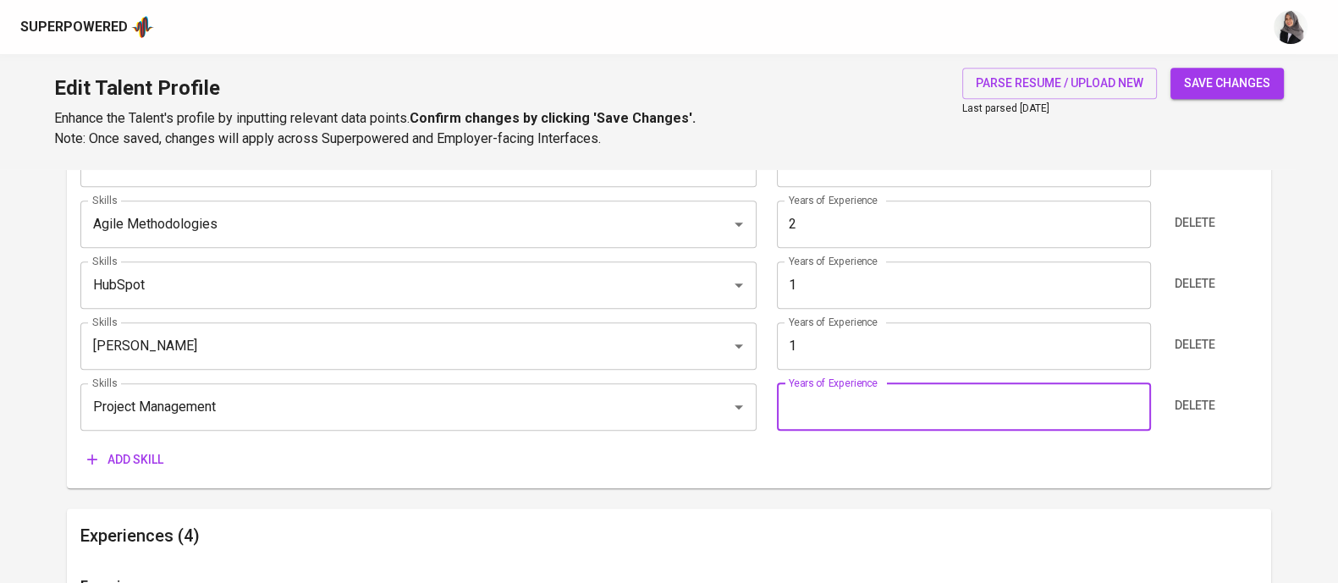
click at [934, 411] on input "number" at bounding box center [964, 406] width 374 height 47
type input "5"
click at [1170, 68] on button "save changes" at bounding box center [1226, 83] width 113 height 31
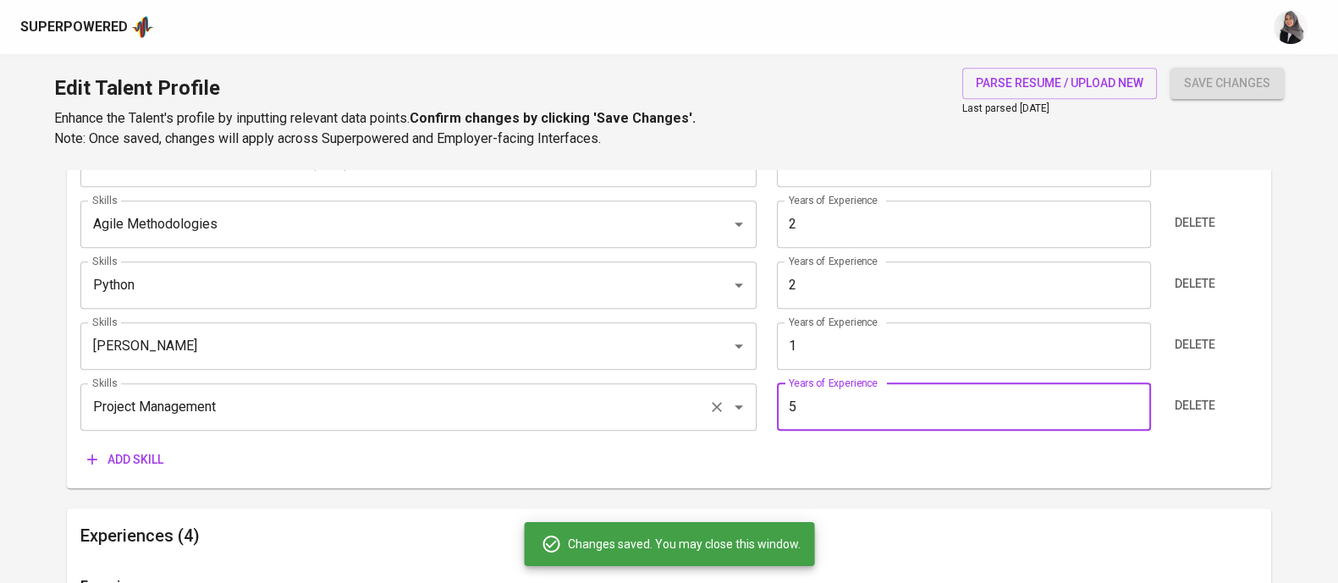
type input "Project Management"
type input "5"
type input "Scrum"
type input "Waterfall Model"
type input "Customer Relationship Management (CRM)"
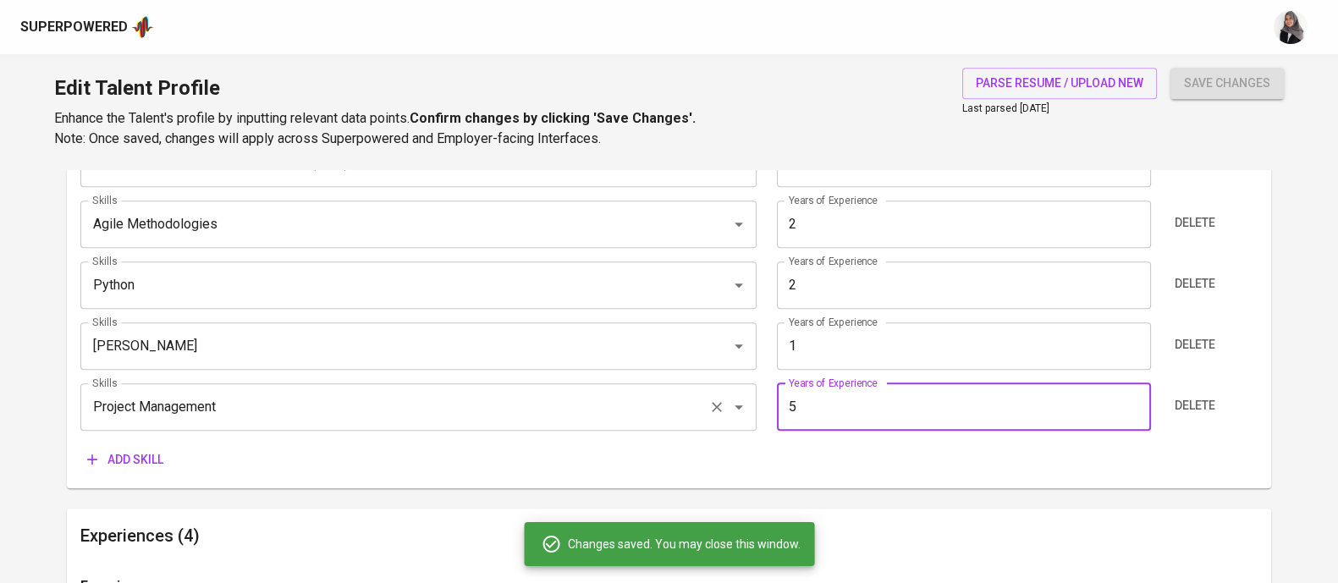
type input "3"
type input "Python"
type input "2"
type input "HubSpot"
type input "1"
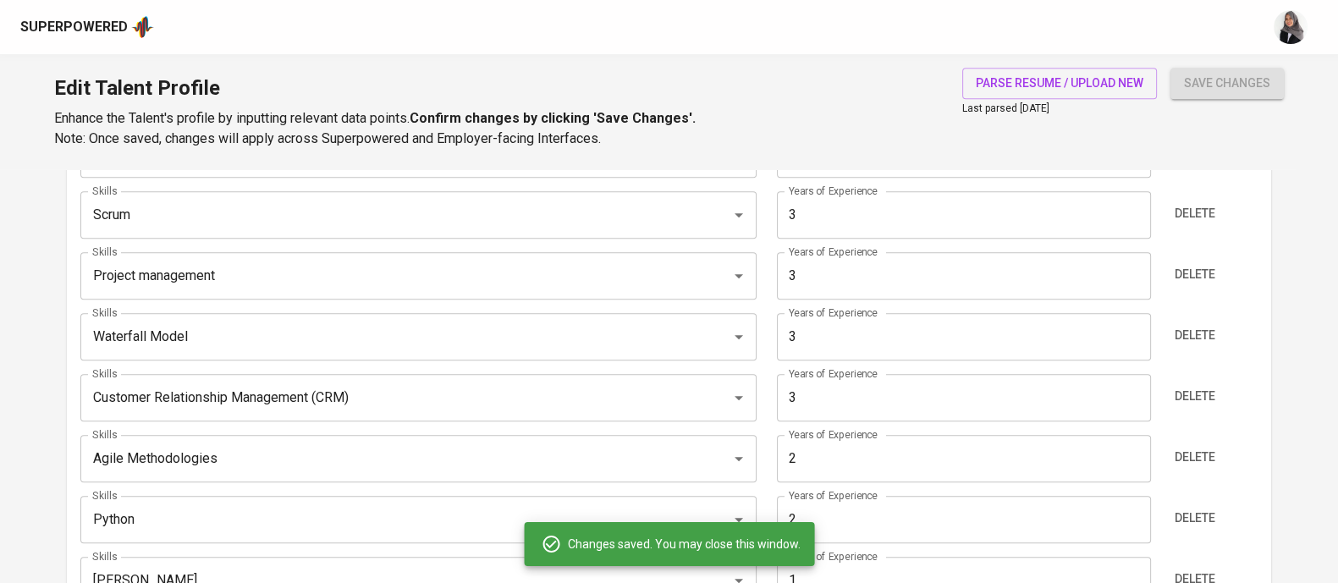
scroll to position [957, 0]
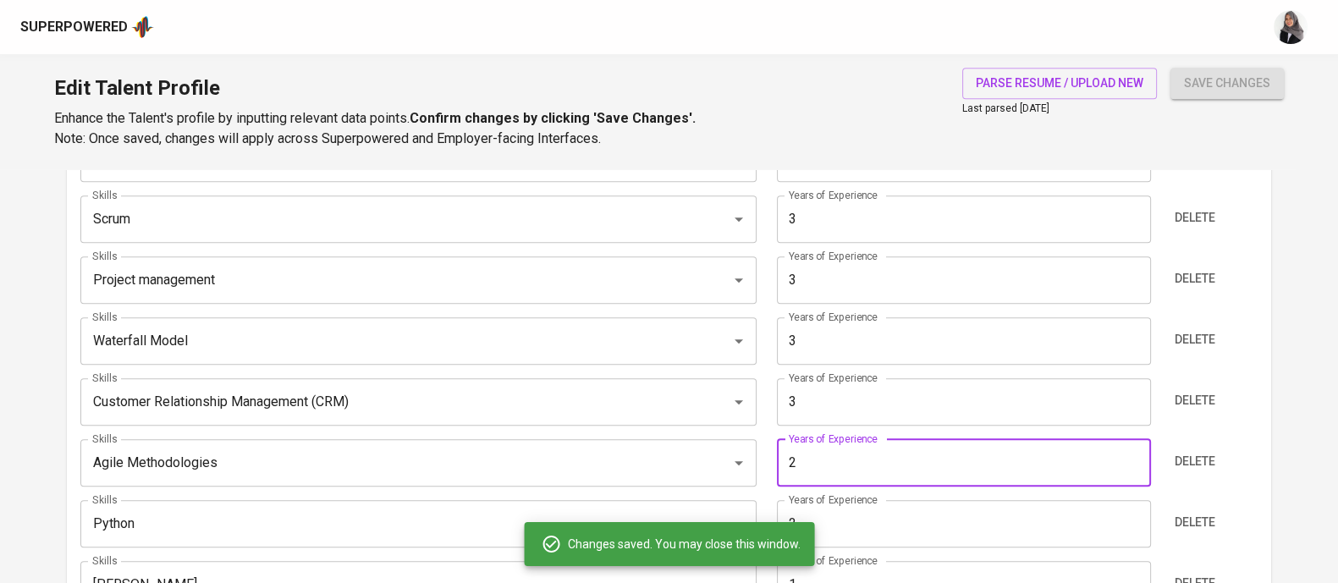
click at [814, 463] on input "2" at bounding box center [964, 462] width 374 height 47
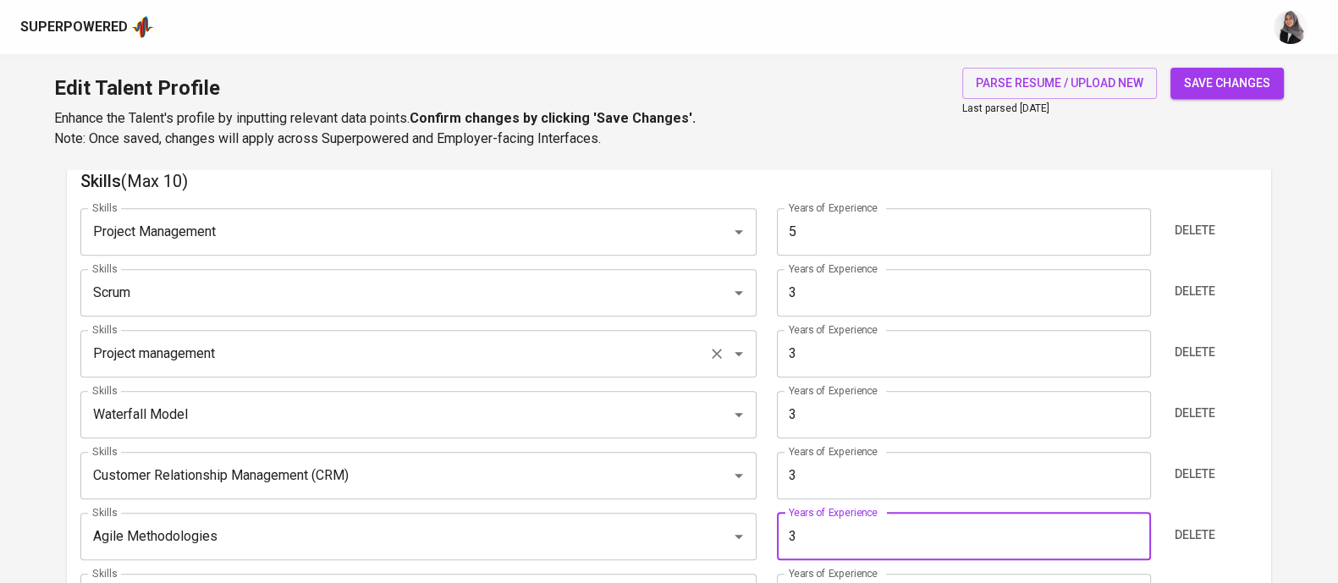
scroll to position [888, 0]
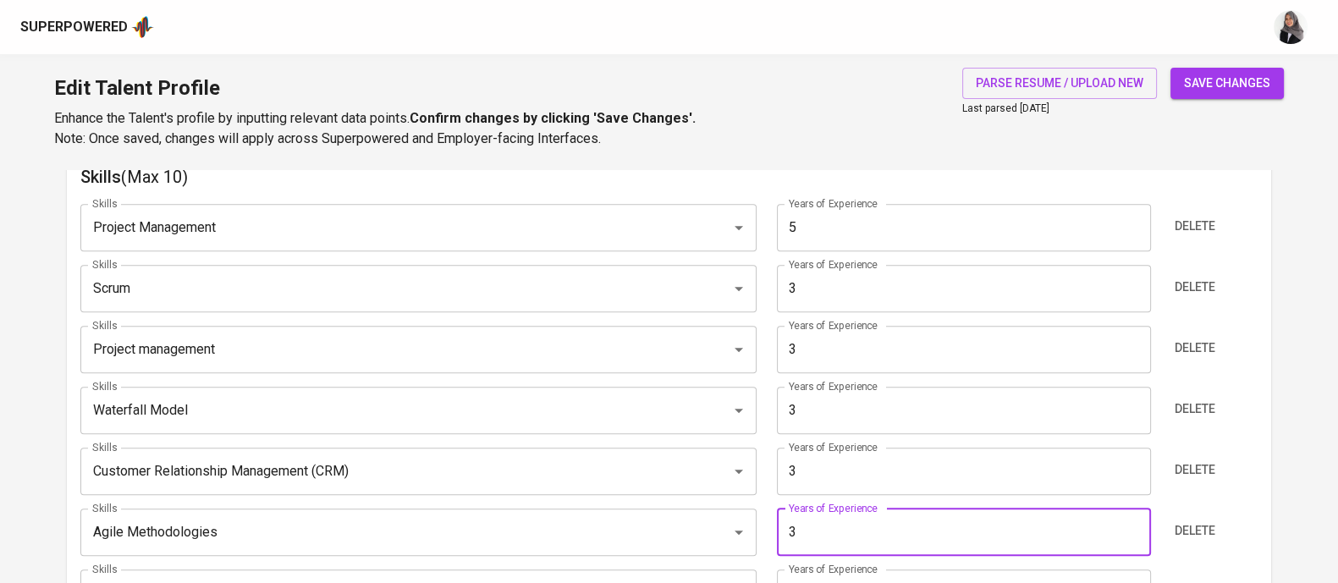
type input "3"
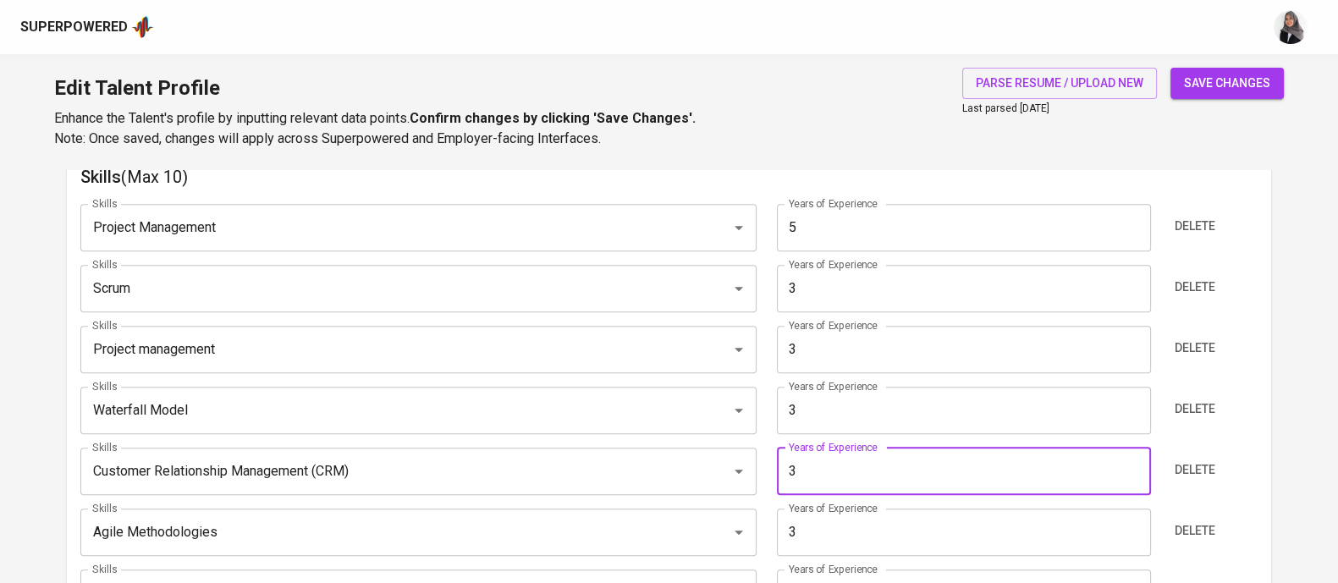
click at [816, 479] on input "3" at bounding box center [964, 471] width 374 height 47
type input "4"
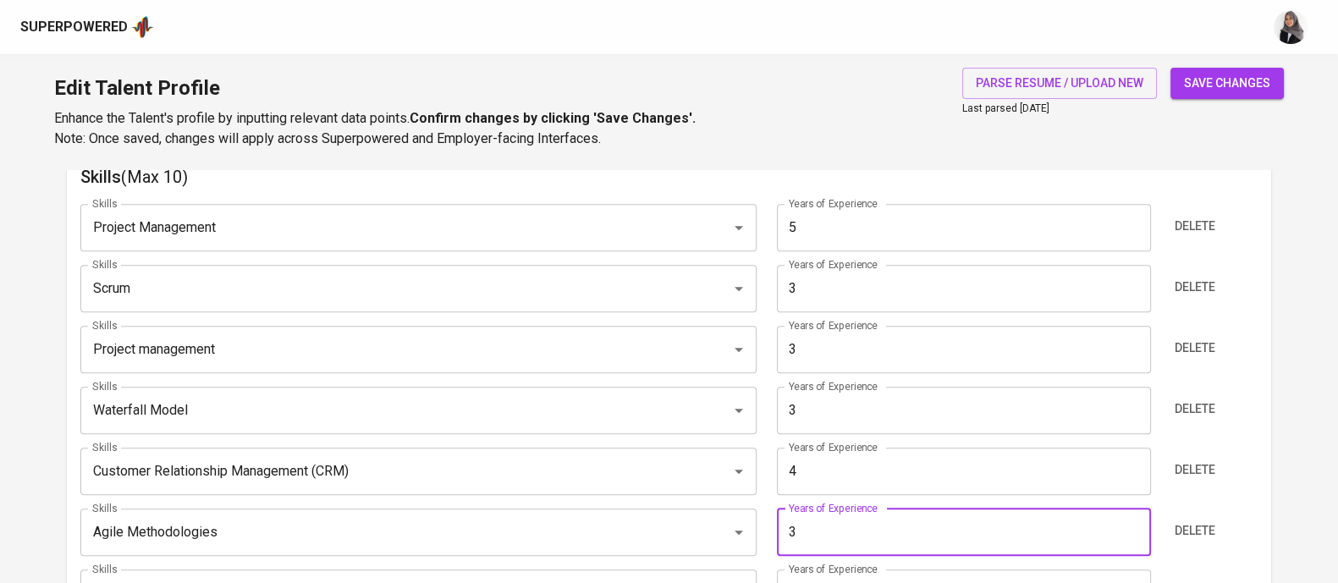
click at [804, 526] on input "3" at bounding box center [964, 531] width 374 height 47
type input "4"
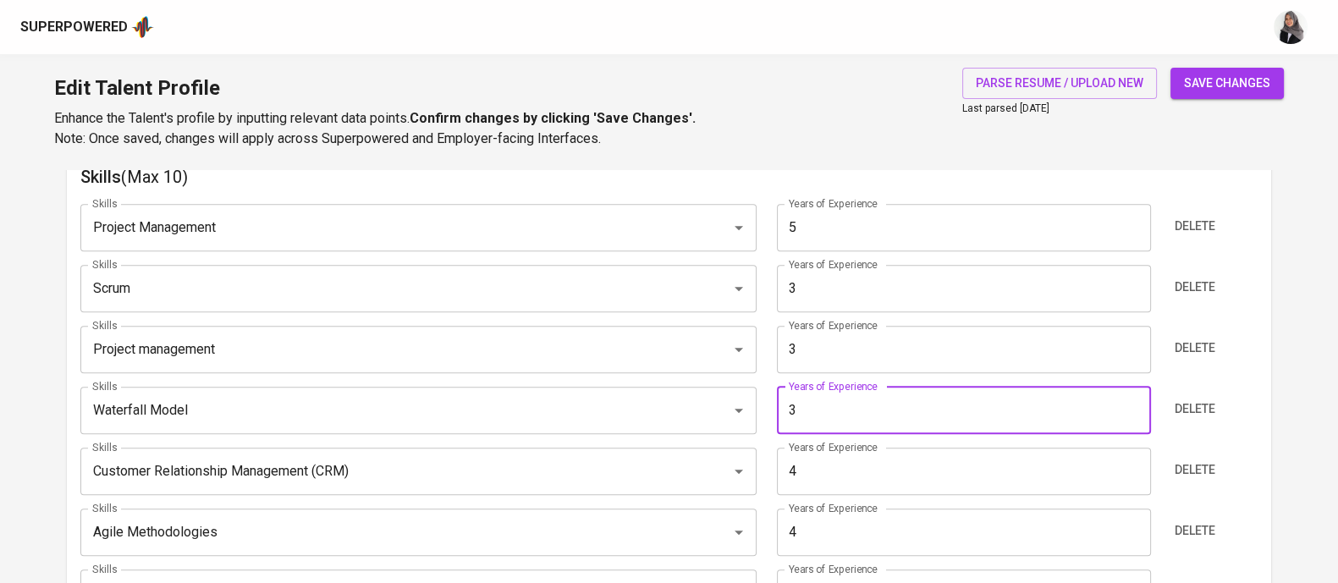
click at [810, 408] on input "3" at bounding box center [964, 410] width 374 height 47
type input "4"
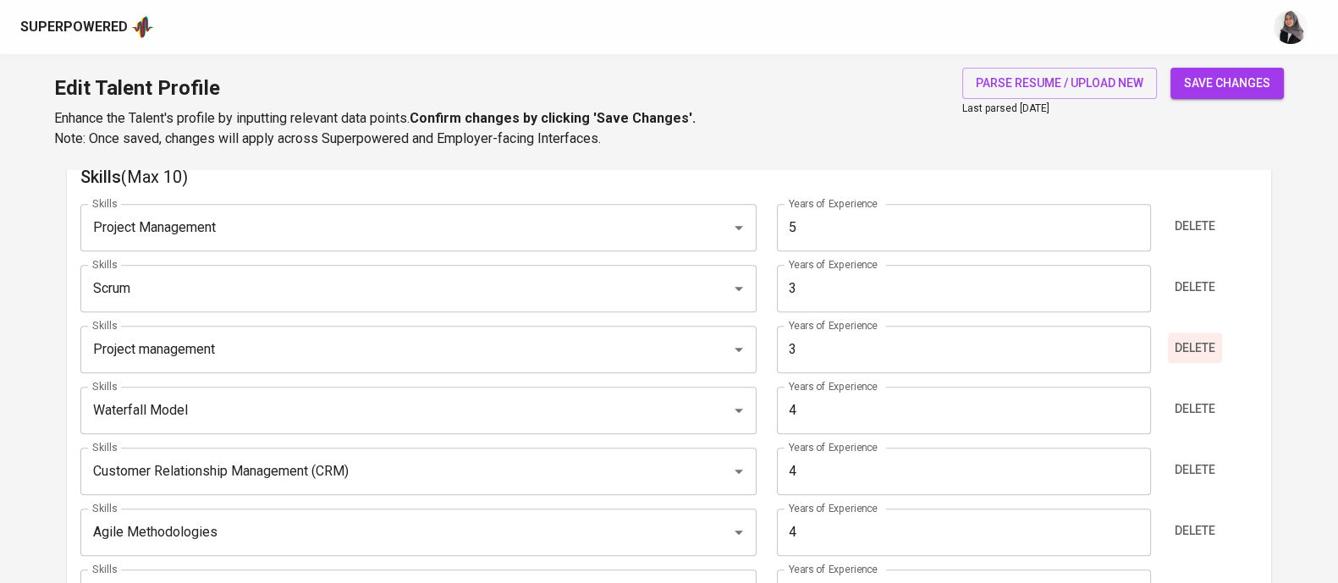
click at [1210, 342] on span "Delete" at bounding box center [1194, 348] width 41 height 21
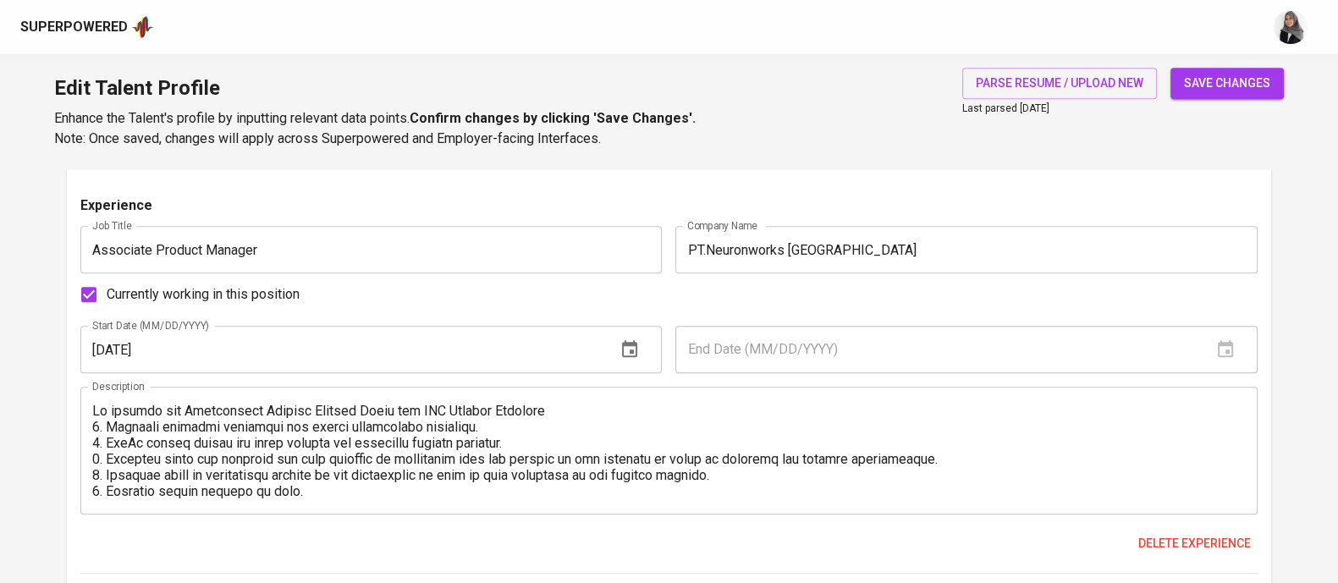
scroll to position [1517, 0]
click at [791, 287] on div "Currently working in this position" at bounding box center [668, 293] width 1177 height 36
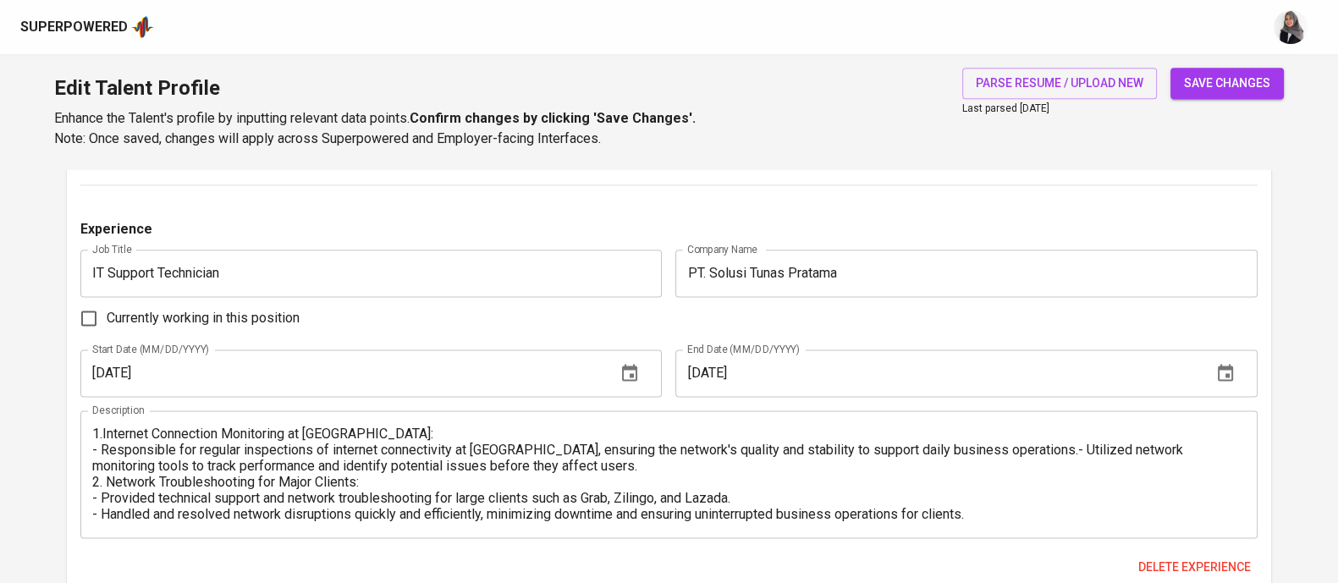
scroll to position [2884, 0]
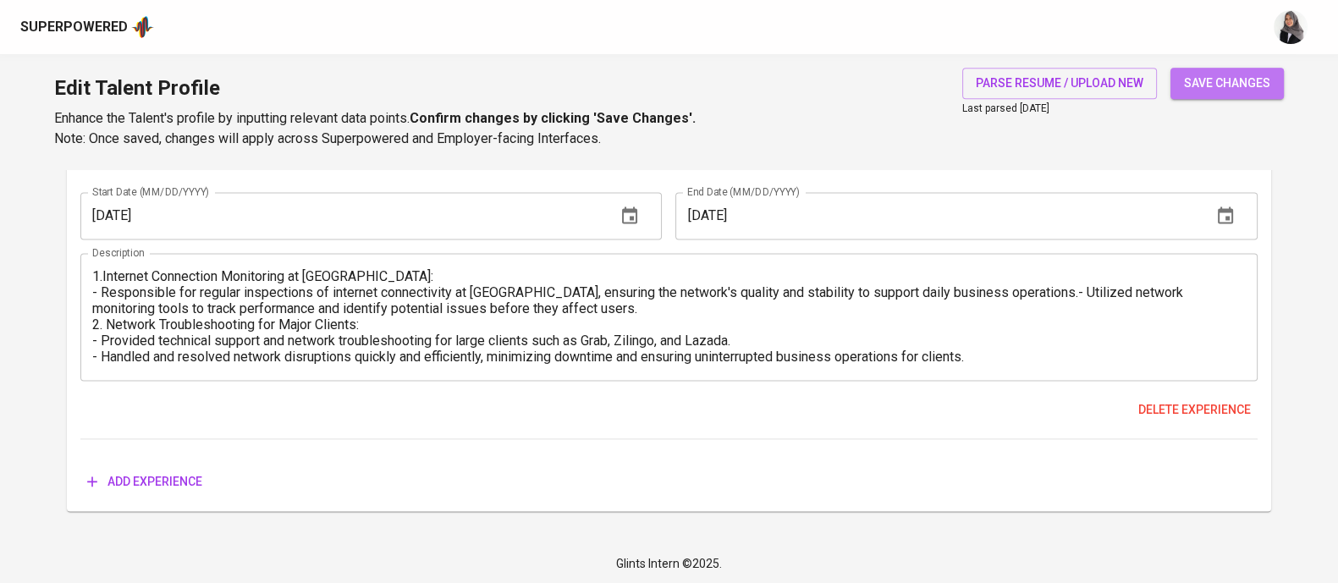
click at [1261, 86] on span "save changes" at bounding box center [1227, 83] width 86 height 21
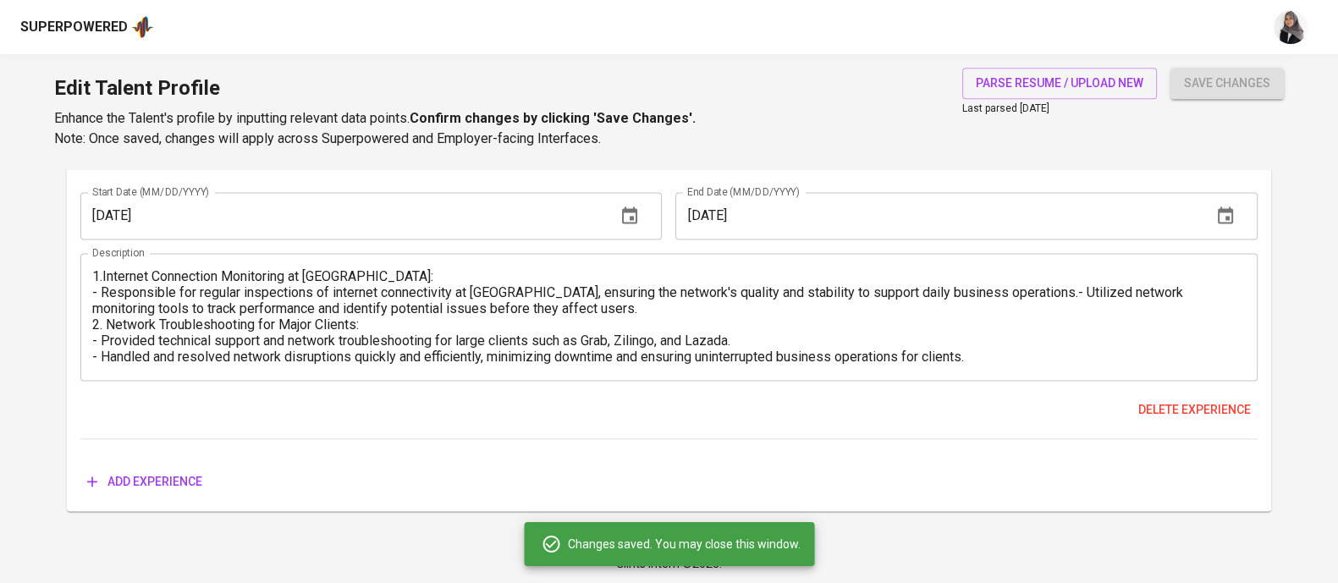
type input "Customer Relationship Management (CRM)"
type input "4"
type input "Agile Methodologies"
type input "Scrum"
type input "3"
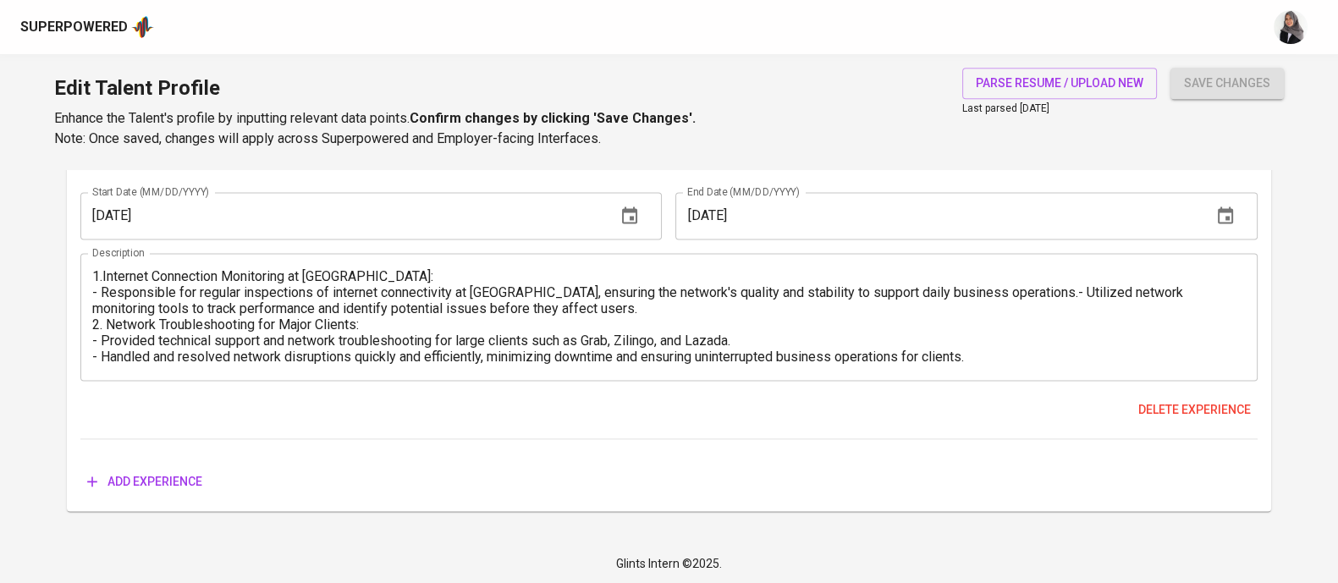
click at [871, 46] on div "Superpowered" at bounding box center [669, 27] width 1338 height 54
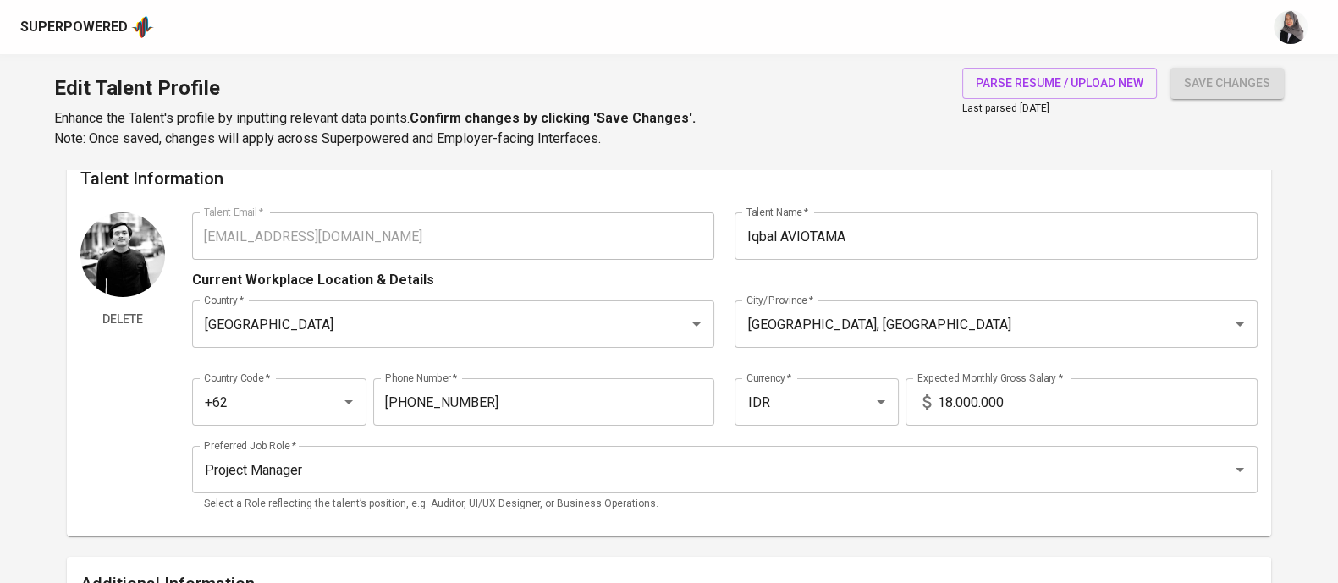
scroll to position [0, 0]
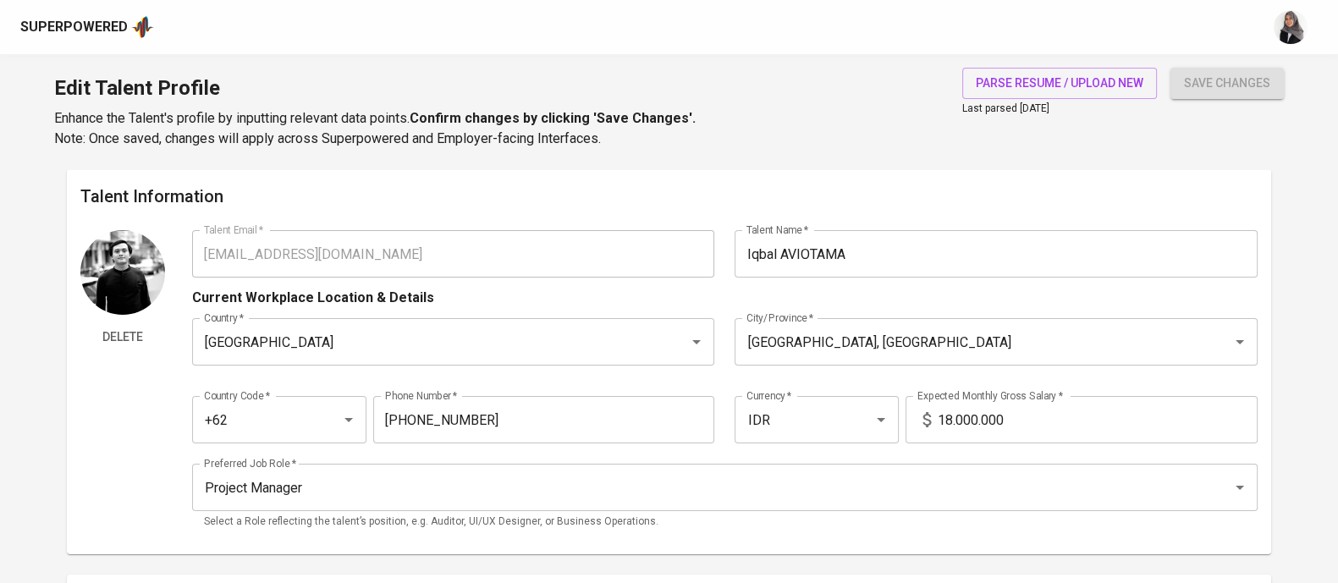
click at [963, 415] on input "18.000.000" at bounding box center [1097, 419] width 320 height 47
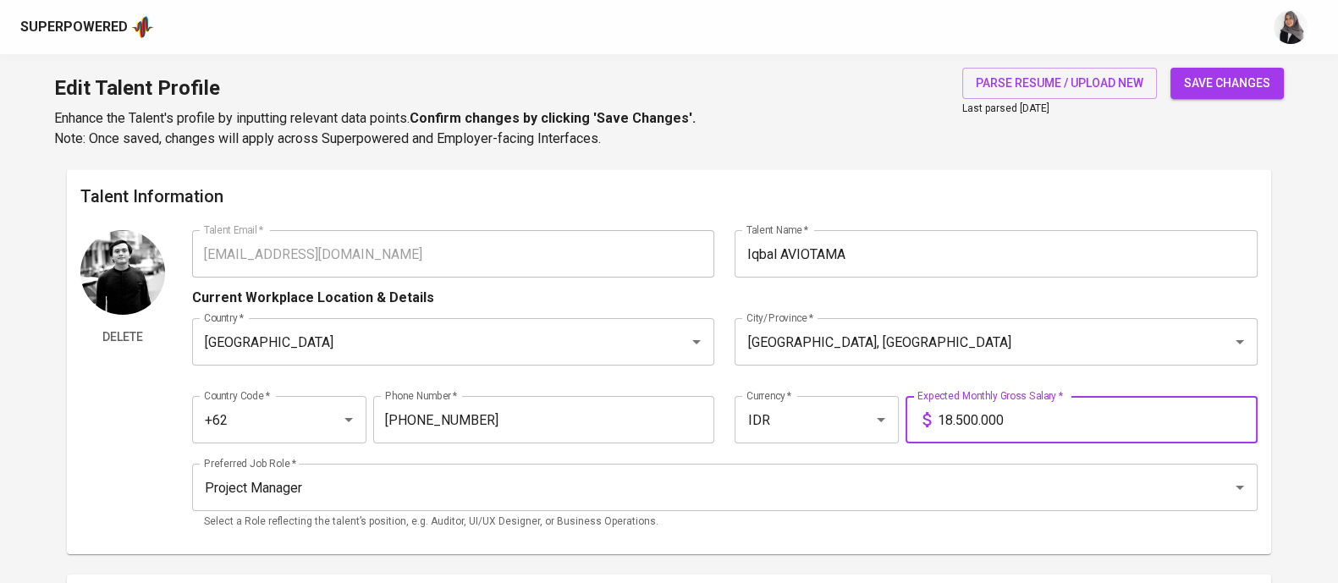
type input "18.500.000"
click at [1170, 68] on button "save changes" at bounding box center [1226, 83] width 113 height 31
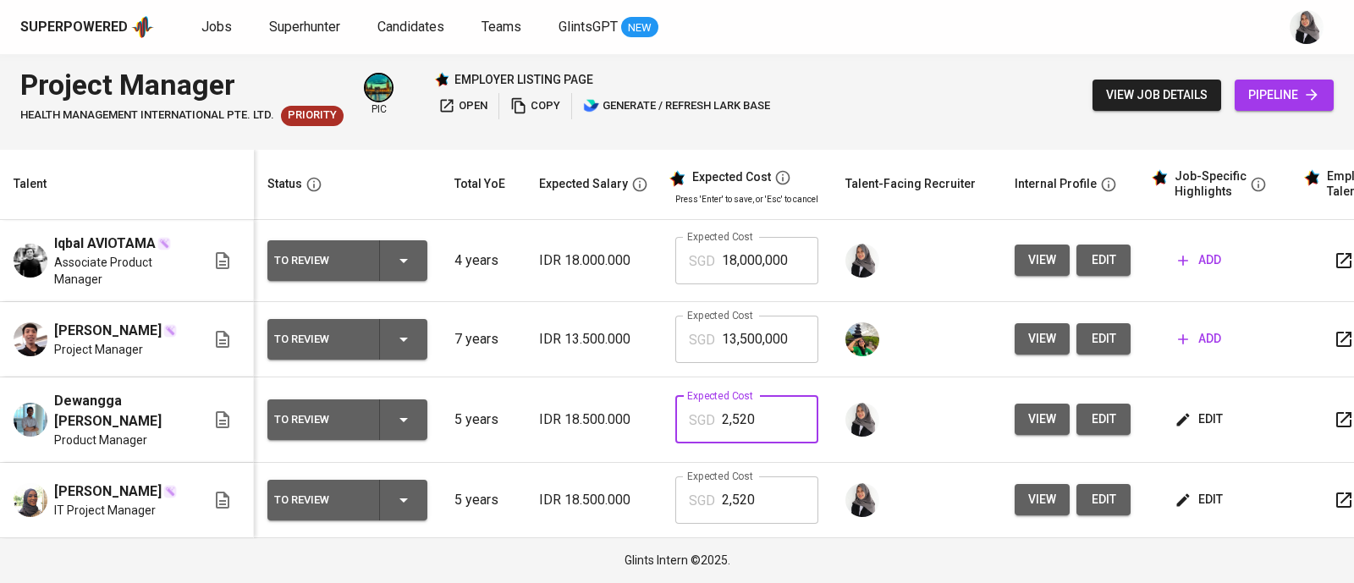
drag, startPoint x: 758, startPoint y: 430, endPoint x: 706, endPoint y: 428, distance: 51.6
click at [706, 428] on div "SGD 2,520 Expected Cost" at bounding box center [746, 419] width 143 height 47
click at [749, 264] on input "18,000,000" at bounding box center [770, 260] width 96 height 47
paste input "2,52"
type input "2,520"
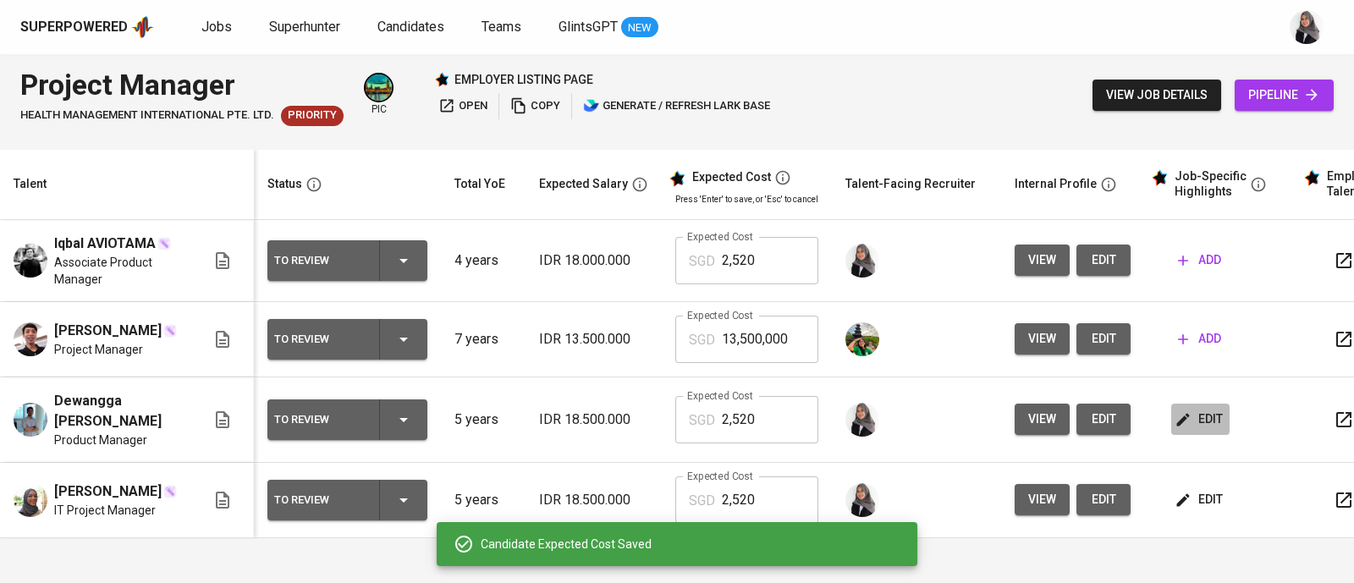
click at [1201, 405] on button "edit" at bounding box center [1200, 419] width 58 height 31
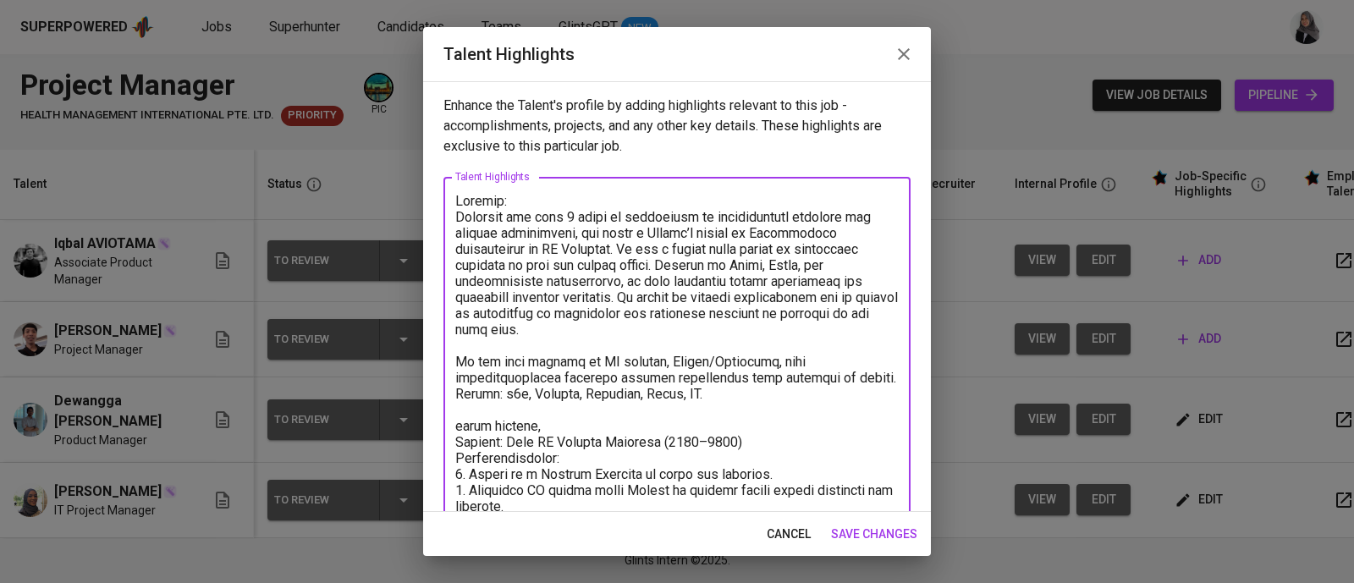
drag, startPoint x: 541, startPoint y: 409, endPoint x: 445, endPoint y: 85, distance: 337.3
click at [445, 85] on div "Enhance the Talent's profile by adding highlights relevant to this job - accomp…" at bounding box center [677, 296] width 508 height 431
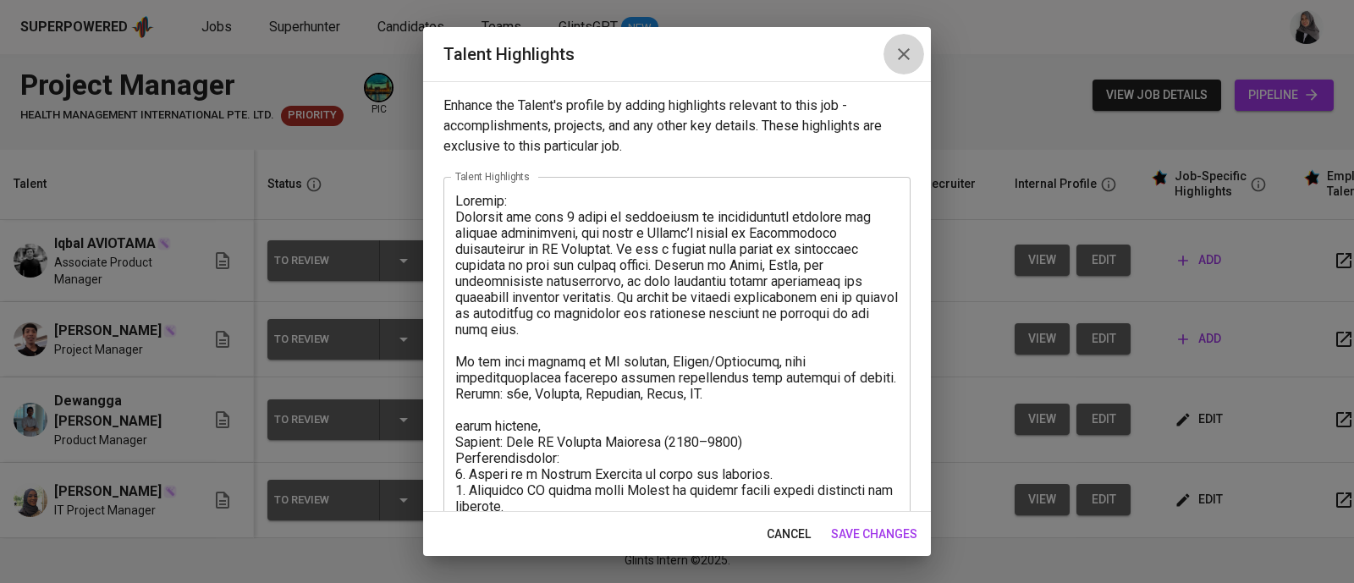
click at [899, 44] on icon "button" at bounding box center [903, 54] width 20 height 20
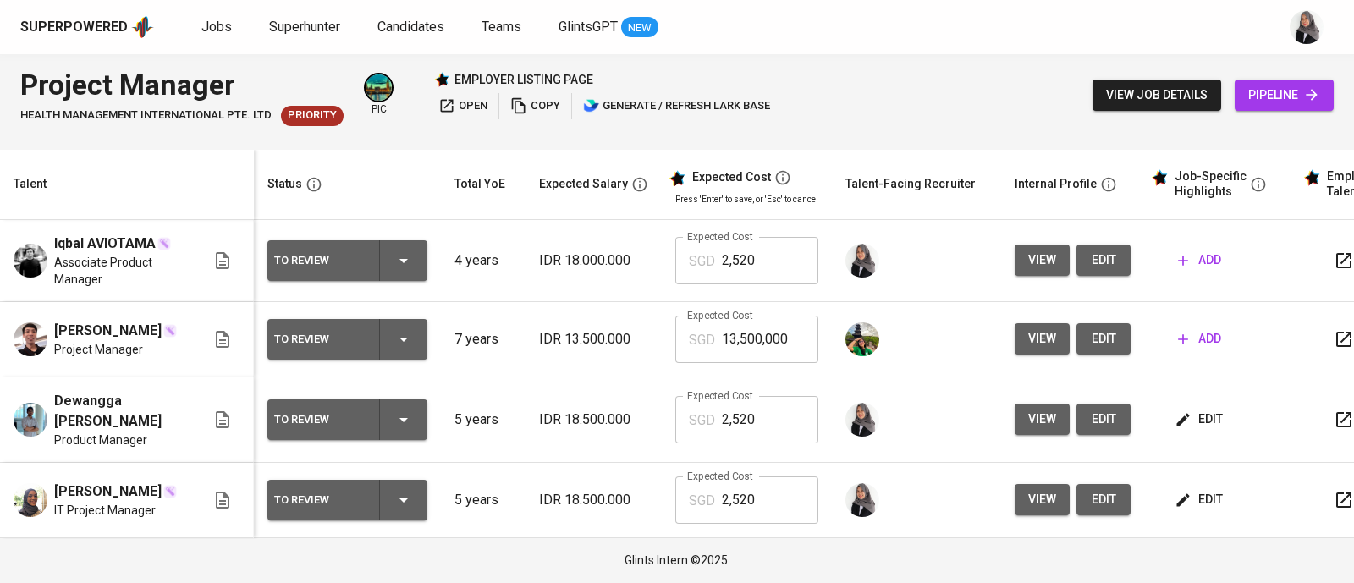
click at [1201, 259] on span "add" at bounding box center [1199, 260] width 43 height 21
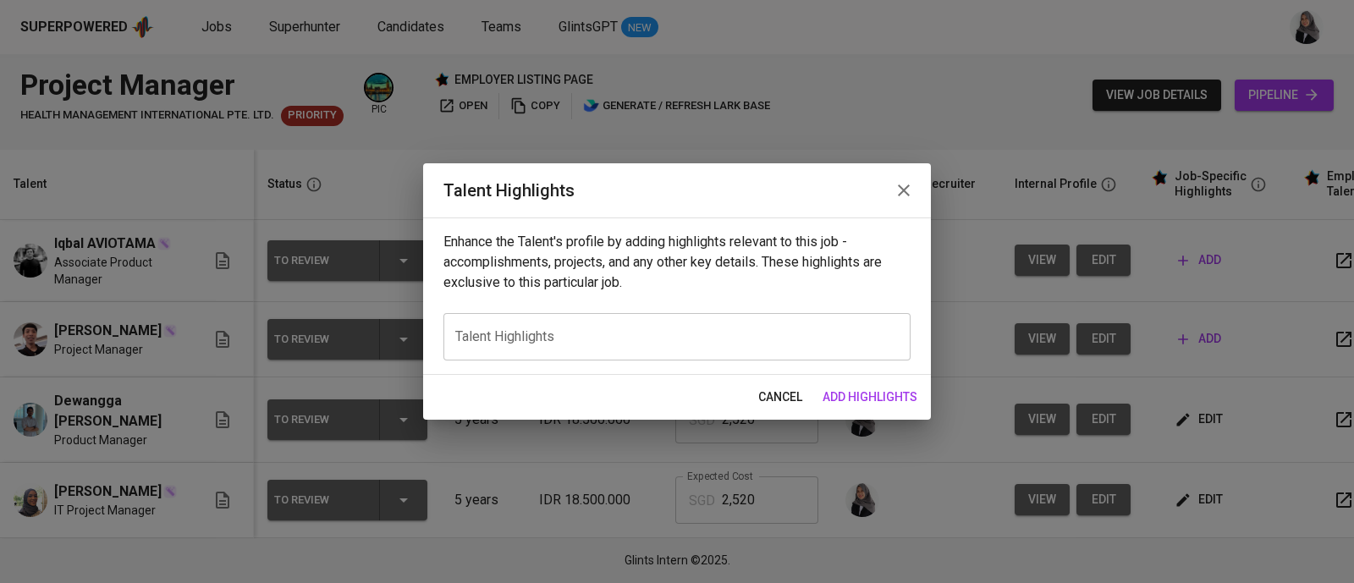
paste textarea "Loremip: Dolorsit ame cons 2 adipi el seddoeiusm te incididuntutl etdolore mag …"
click at [676, 338] on textarea at bounding box center [676, 337] width 443 height 16
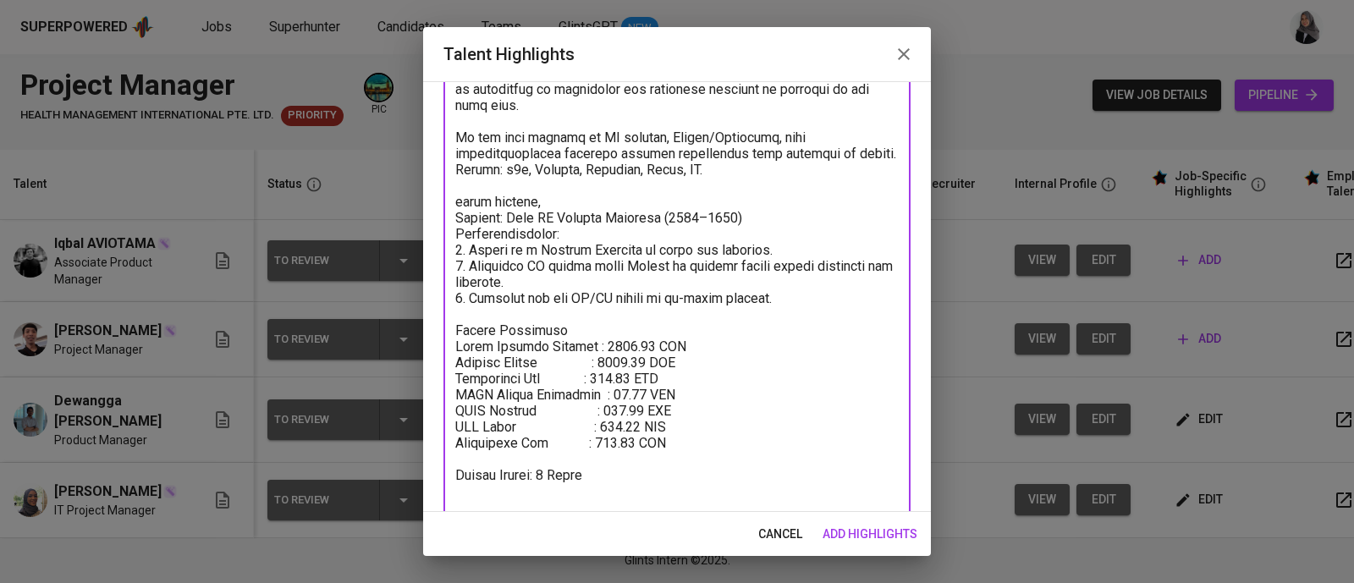
scroll to position [228, 0]
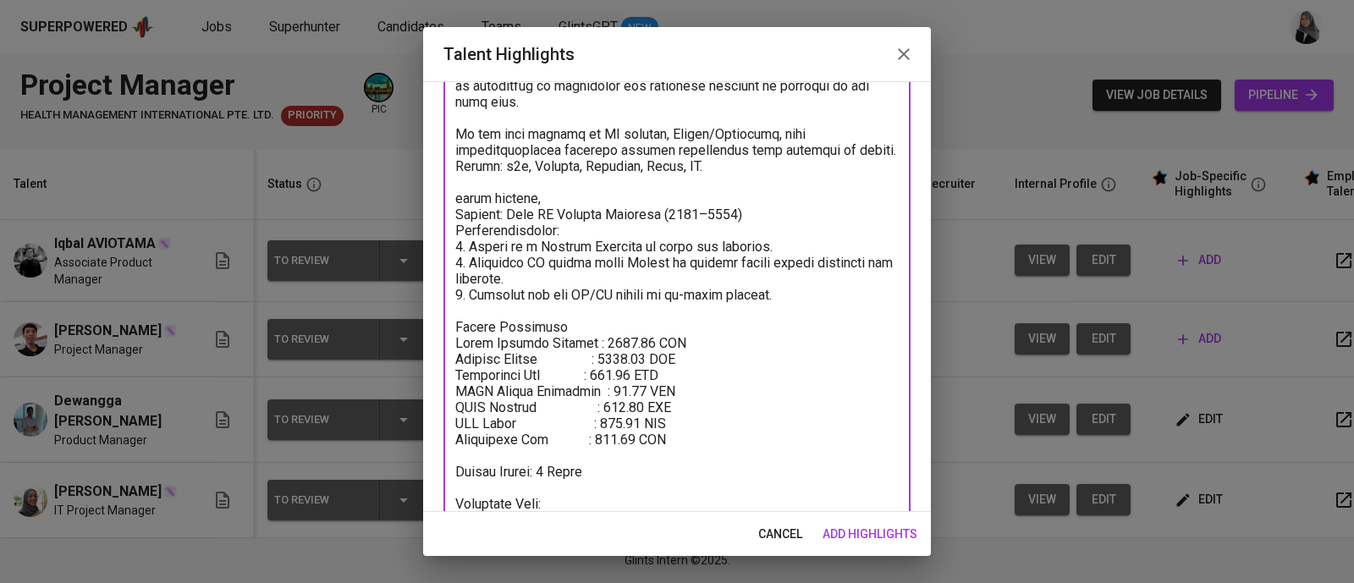
paste textarea "[URL][DOMAIN_NAME]"
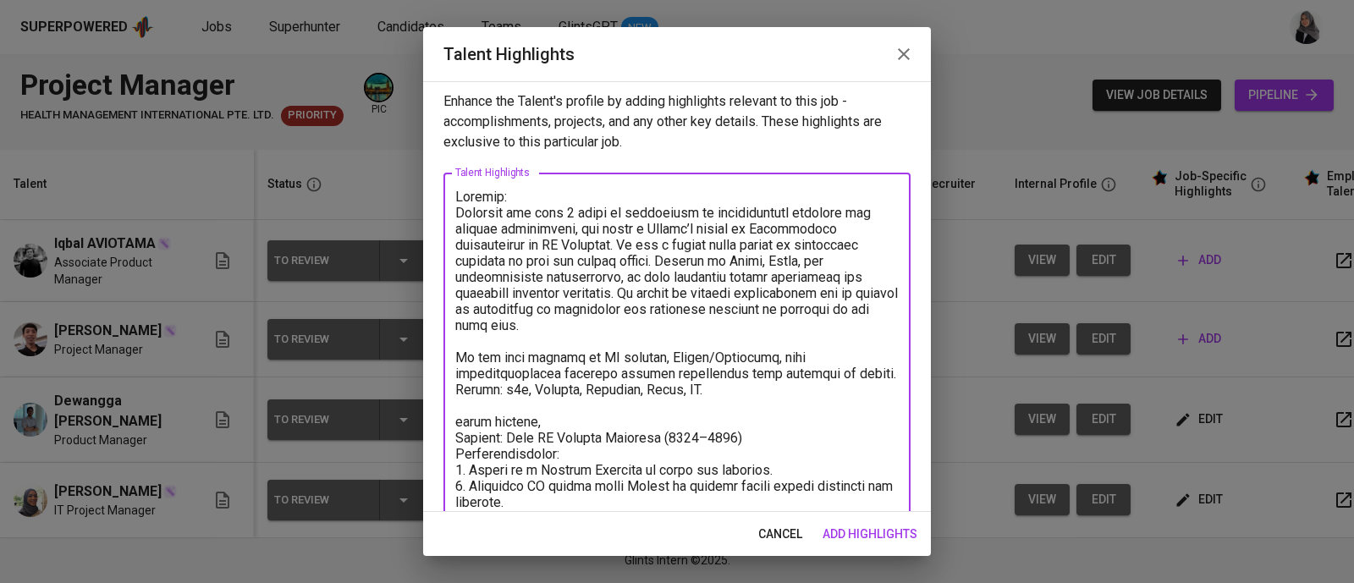
scroll to position [0, 0]
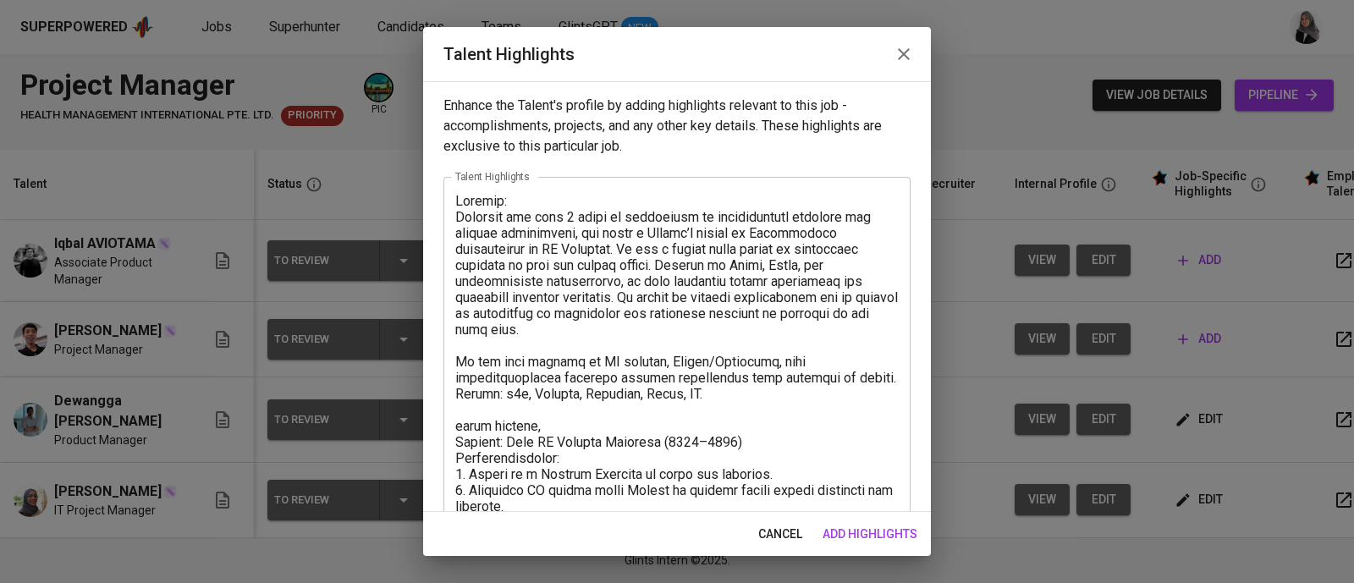
drag, startPoint x: 453, startPoint y: 222, endPoint x: 676, endPoint y: 489, distance: 348.4
click at [676, 489] on div "x Talent Highlights" at bounding box center [676, 482] width 467 height 610
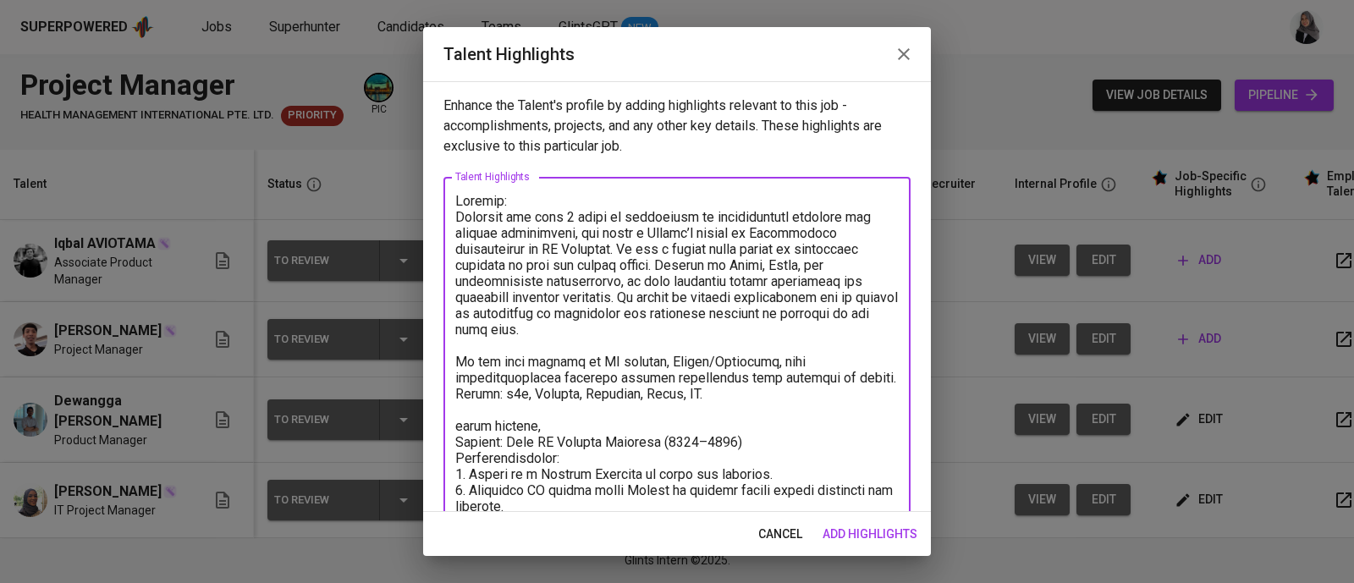
drag, startPoint x: 799, startPoint y: 330, endPoint x: 458, endPoint y: 216, distance: 359.6
click at [458, 216] on textarea at bounding box center [676, 482] width 443 height 579
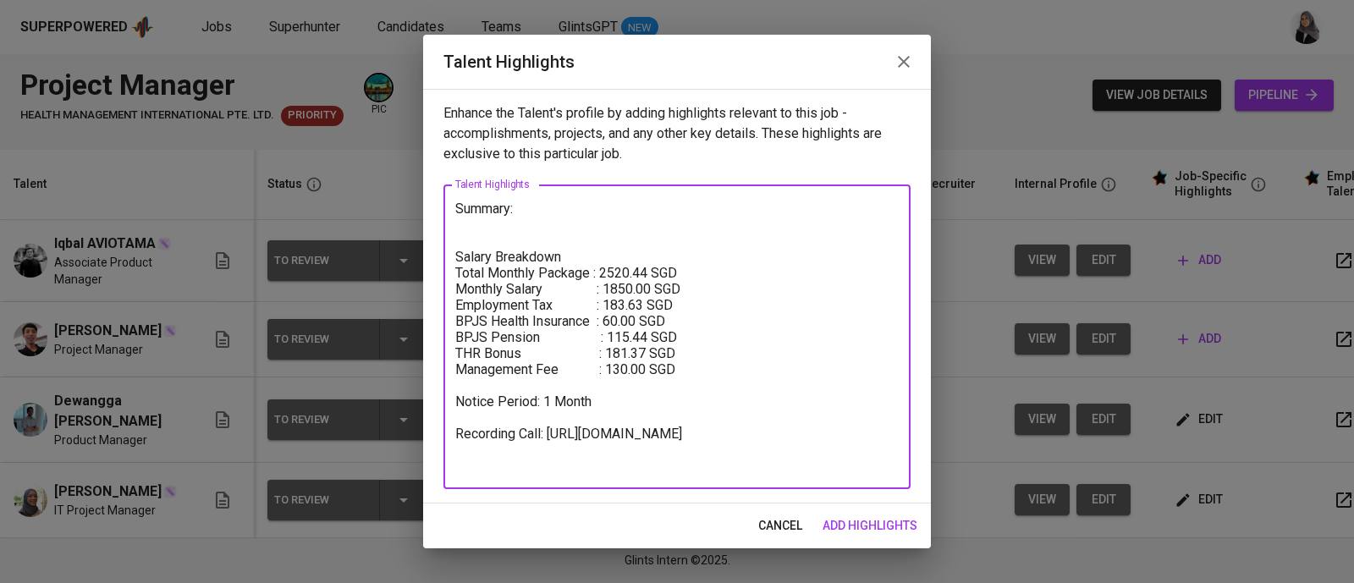
type textarea "Summary: Salary Breakdown Total Monthly Package : 2520.44 SGD Monthly Salary : …"
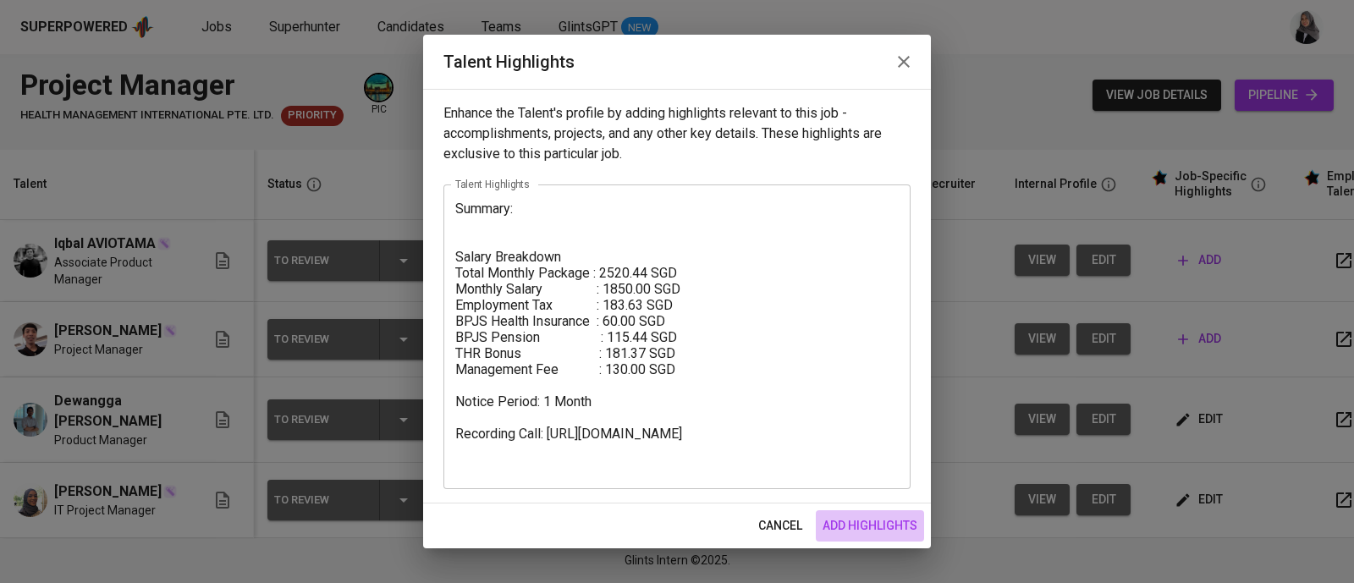
click at [863, 536] on button "add highlights" at bounding box center [870, 525] width 108 height 31
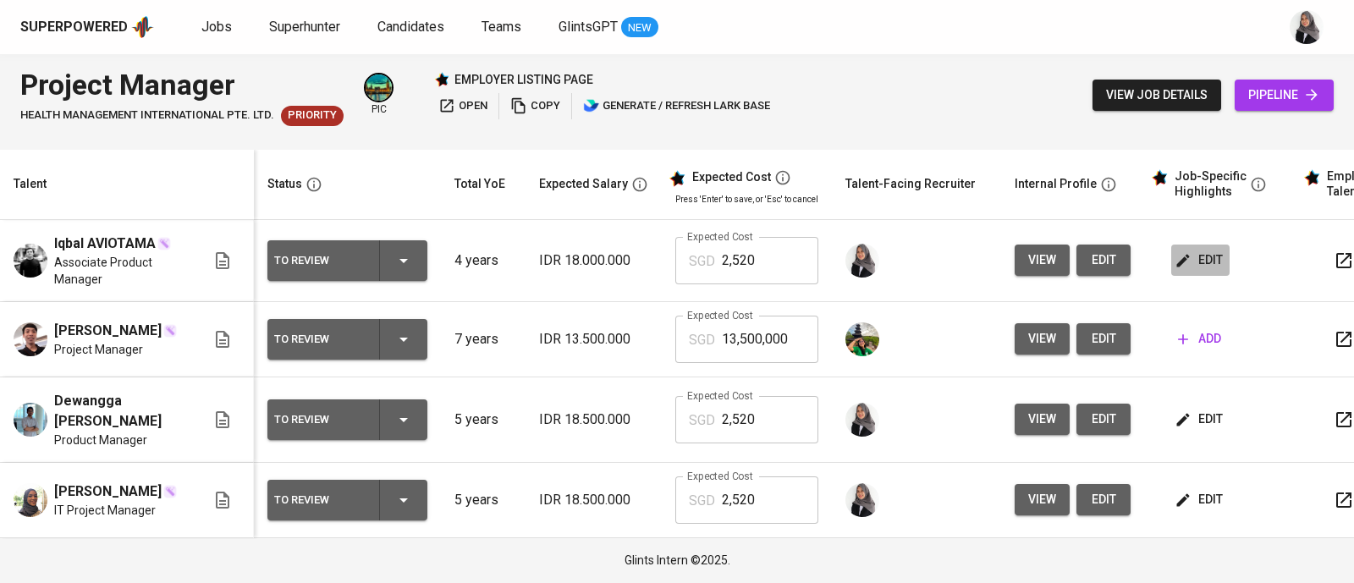
click at [1197, 263] on span "edit" at bounding box center [1200, 260] width 45 height 21
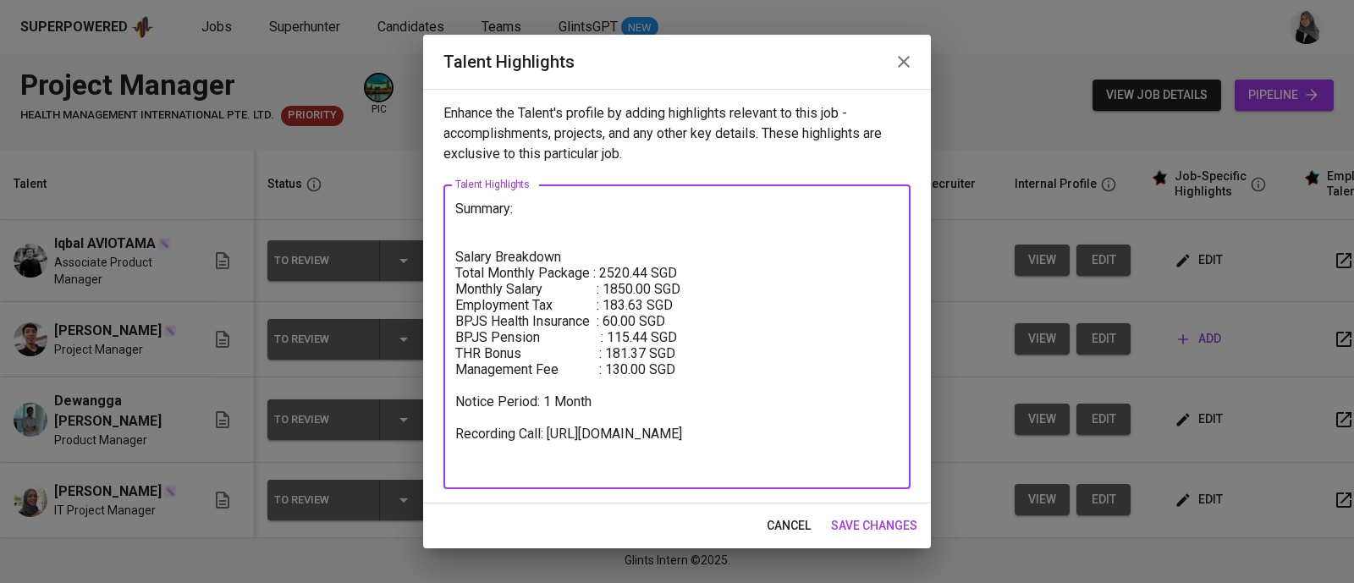
click at [496, 223] on textarea "Summary: Salary Breakdown Total Monthly Package : 2520.44 SGD Monthly Salary : …" at bounding box center [676, 337] width 443 height 273
paste textarea "Iqbal is a passionate Project Manager with experience leading the development o…"
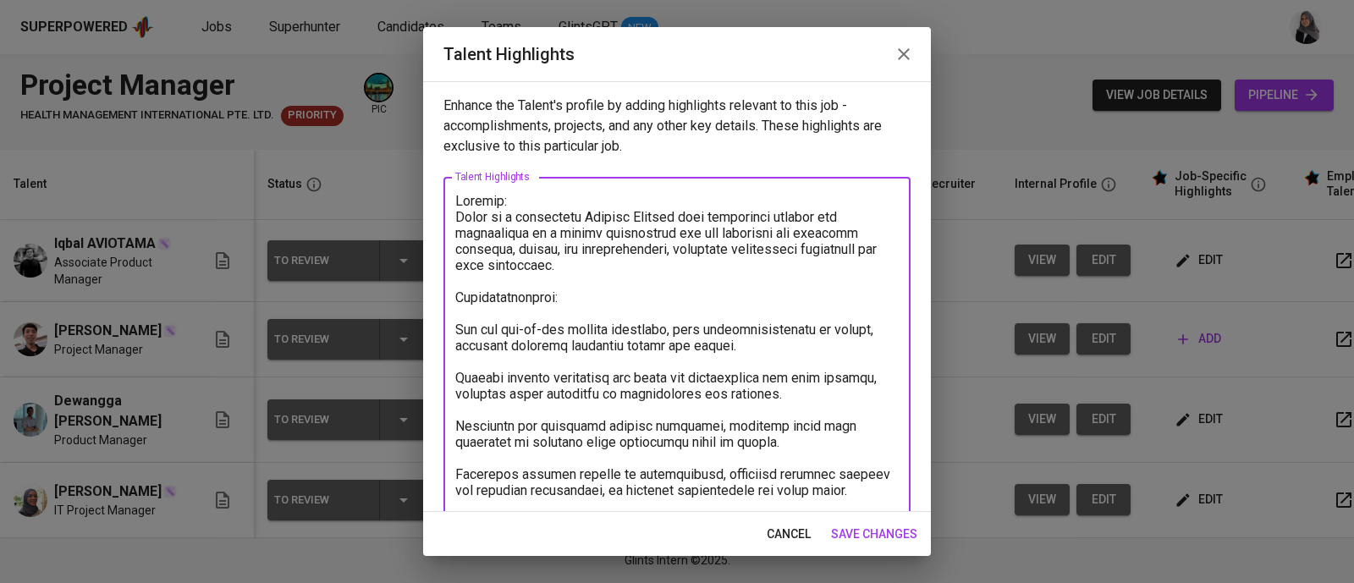
scroll to position [34, 0]
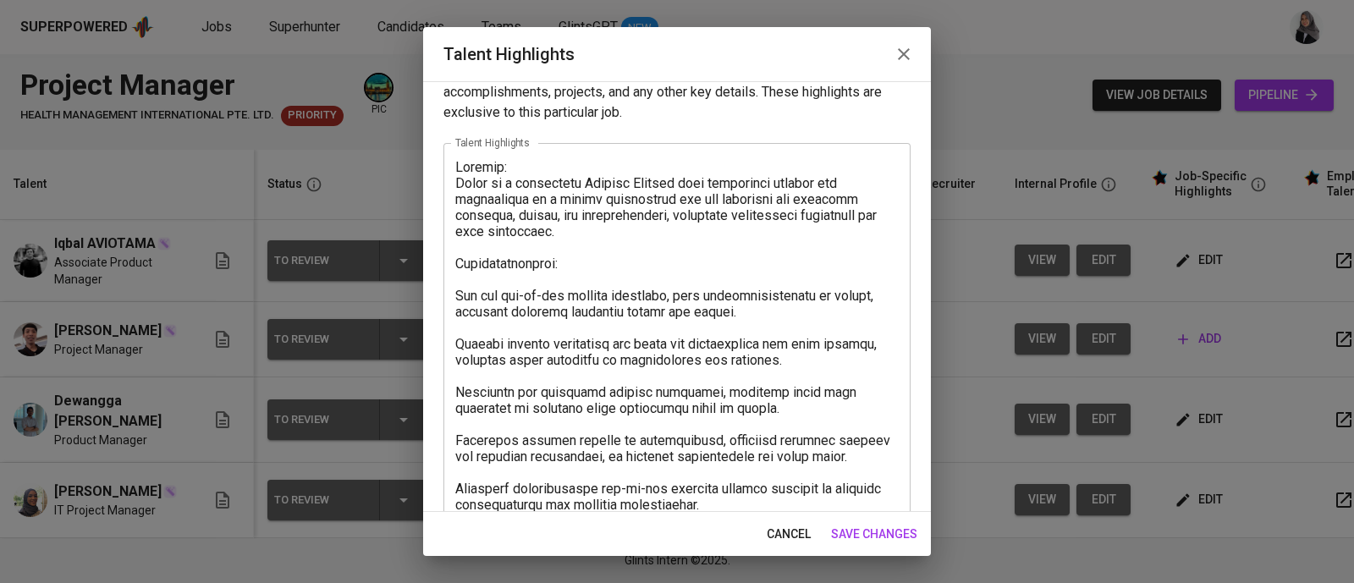
drag, startPoint x: 452, startPoint y: 260, endPoint x: 556, endPoint y: 260, distance: 104.1
click at [556, 260] on div "x Talent Highlights" at bounding box center [676, 456] width 467 height 626
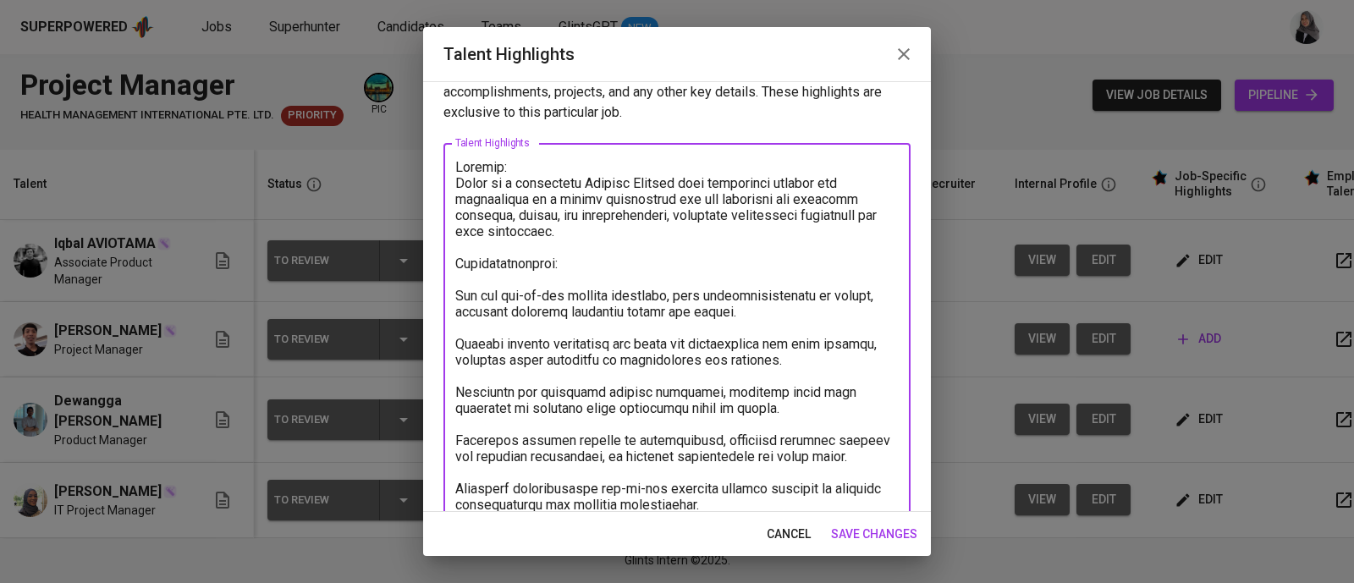
drag, startPoint x: 580, startPoint y: 256, endPoint x: 470, endPoint y: 247, distance: 110.3
click at [470, 247] on textarea at bounding box center [676, 456] width 443 height 595
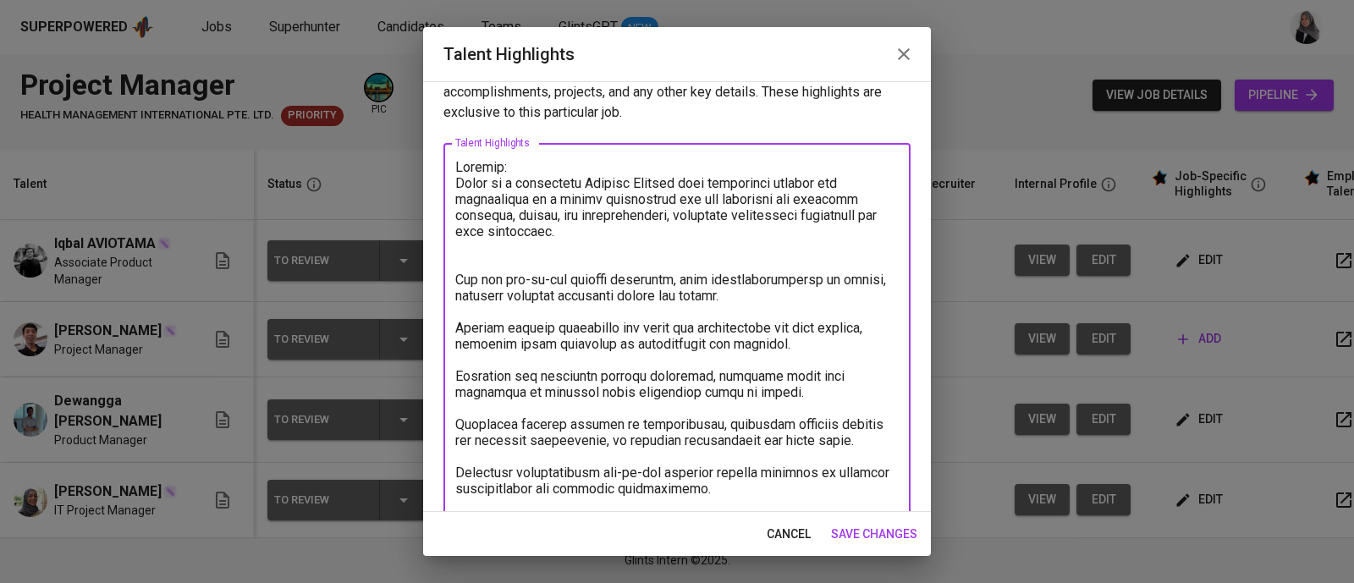
drag, startPoint x: 563, startPoint y: 216, endPoint x: 665, endPoint y: 212, distance: 102.4
click at [665, 212] on textarea at bounding box center [676, 448] width 443 height 579
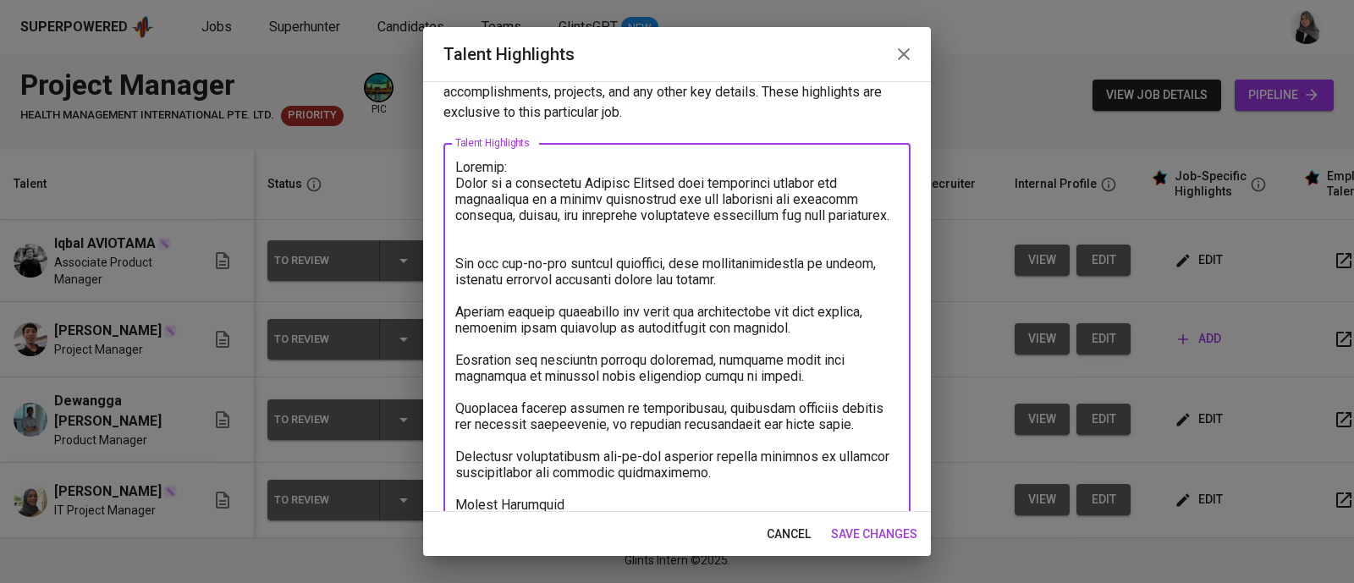
click at [552, 230] on textarea at bounding box center [676, 448] width 443 height 579
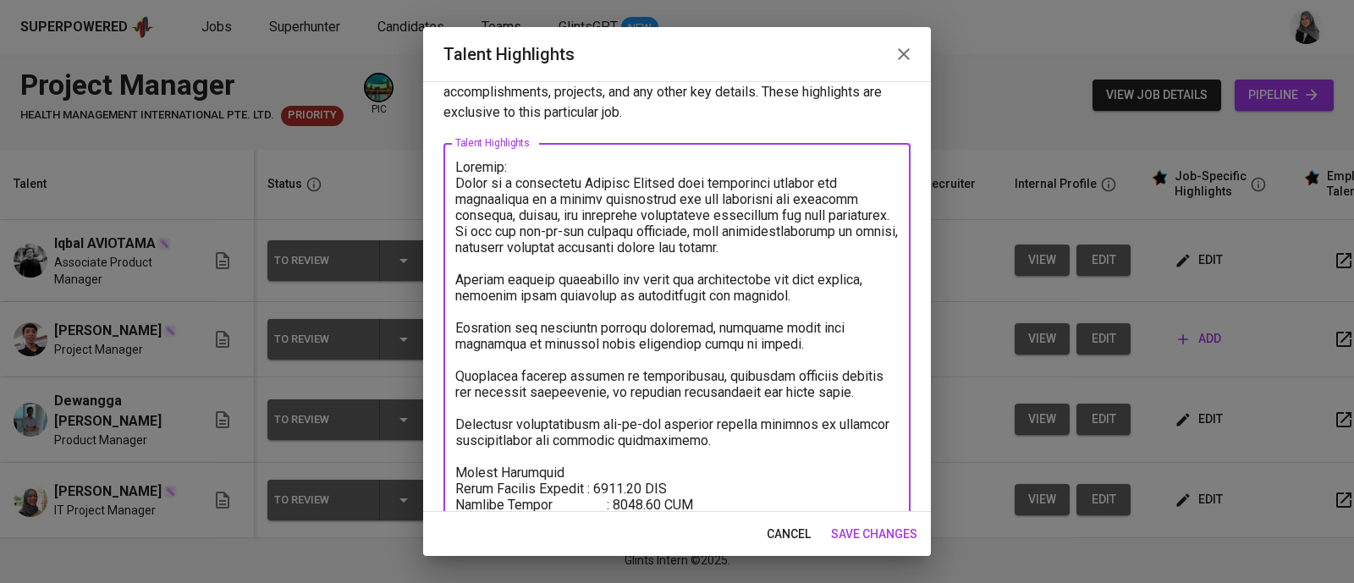
click at [601, 264] on textarea at bounding box center [676, 432] width 443 height 547
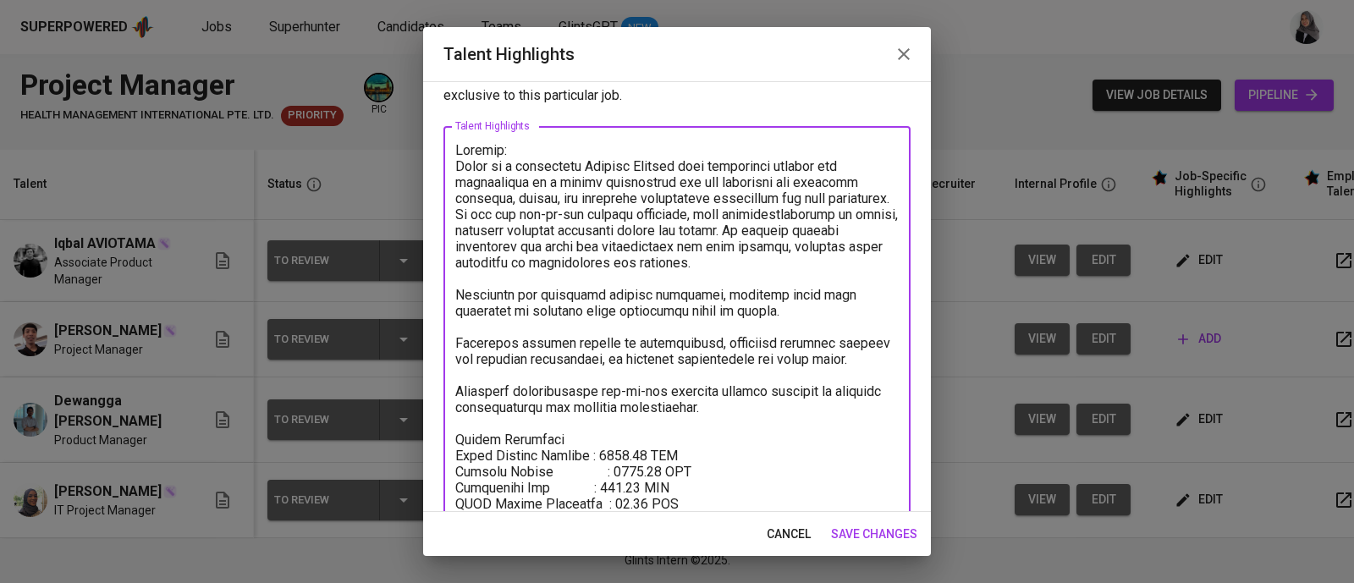
scroll to position [52, 0]
click at [457, 306] on textarea at bounding box center [676, 405] width 443 height 530
click at [553, 272] on textarea at bounding box center [676, 405] width 443 height 530
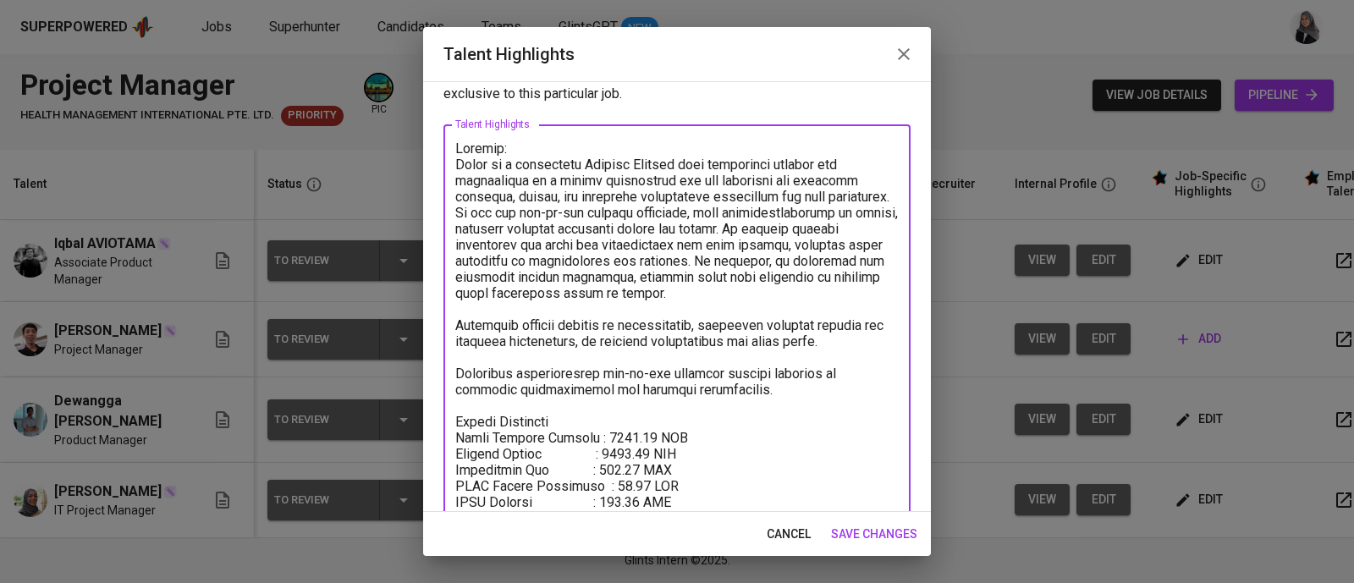
drag, startPoint x: 457, startPoint y: 335, endPoint x: 784, endPoint y: 407, distance: 335.2
click at [784, 407] on textarea at bounding box center [676, 397] width 443 height 514
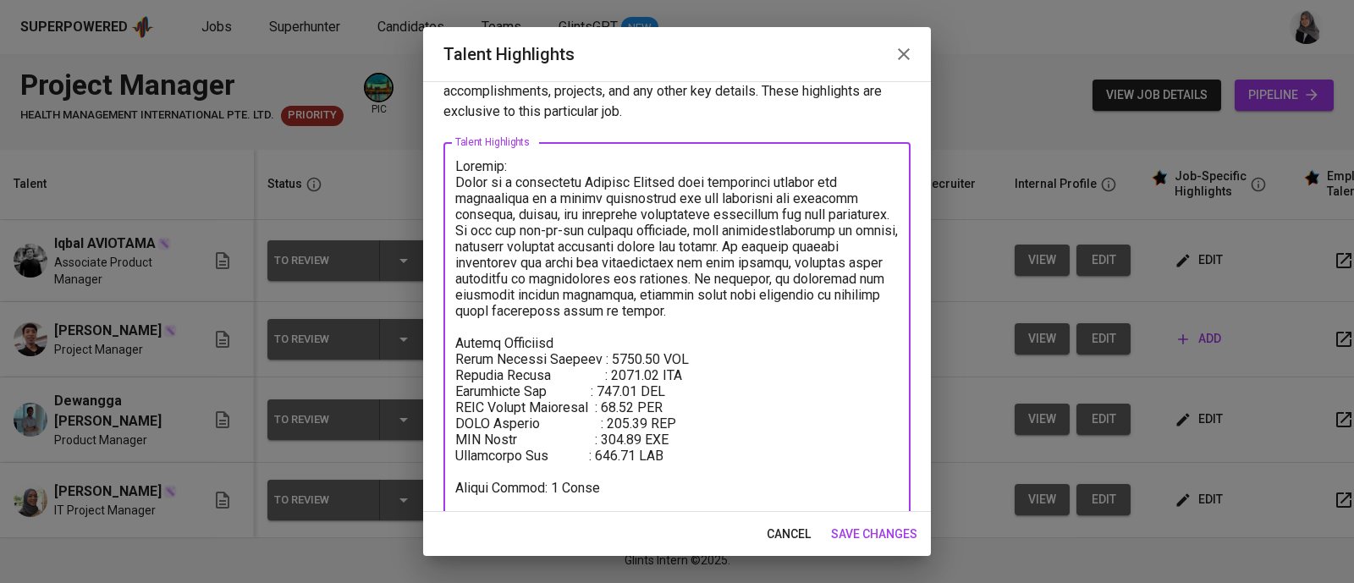
scroll to position [0, 0]
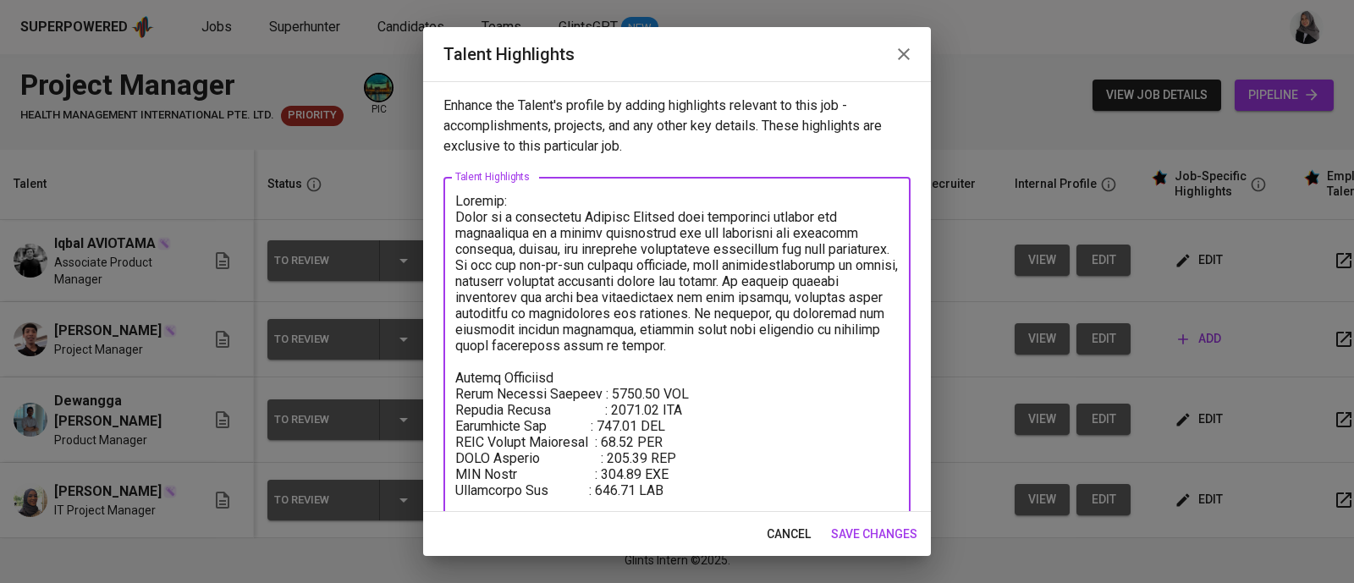
type textarea "Summary: Iqbal is a passionate Project Manager with experience leading the deve…"
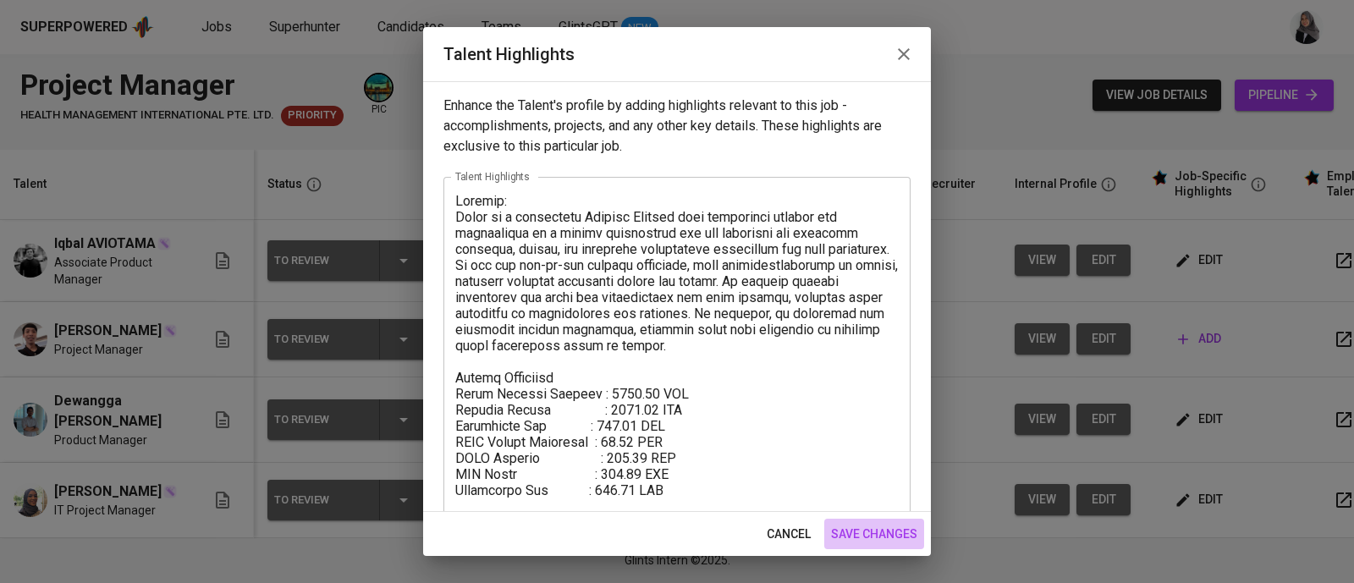
click at [856, 538] on span "save changes" at bounding box center [874, 534] width 86 height 21
